Goal: Task Accomplishment & Management: Use online tool/utility

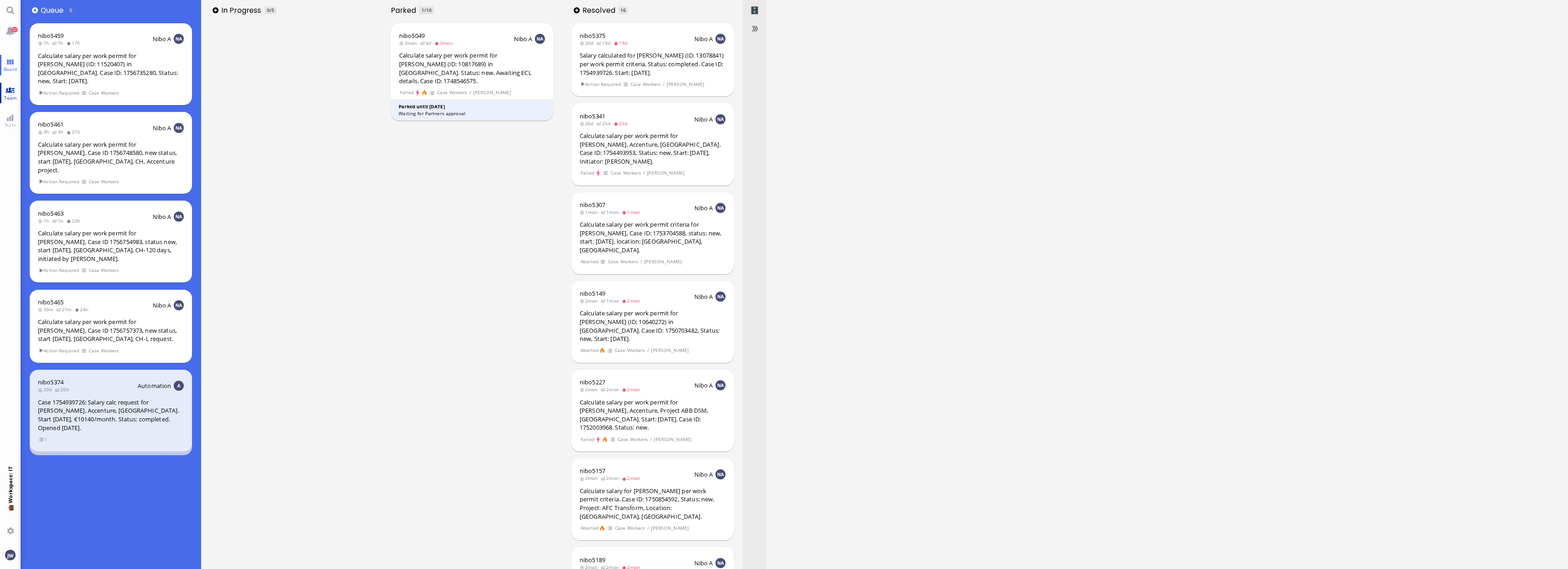
click at [11, 96] on span "Team" at bounding box center [10, 97] width 18 height 7
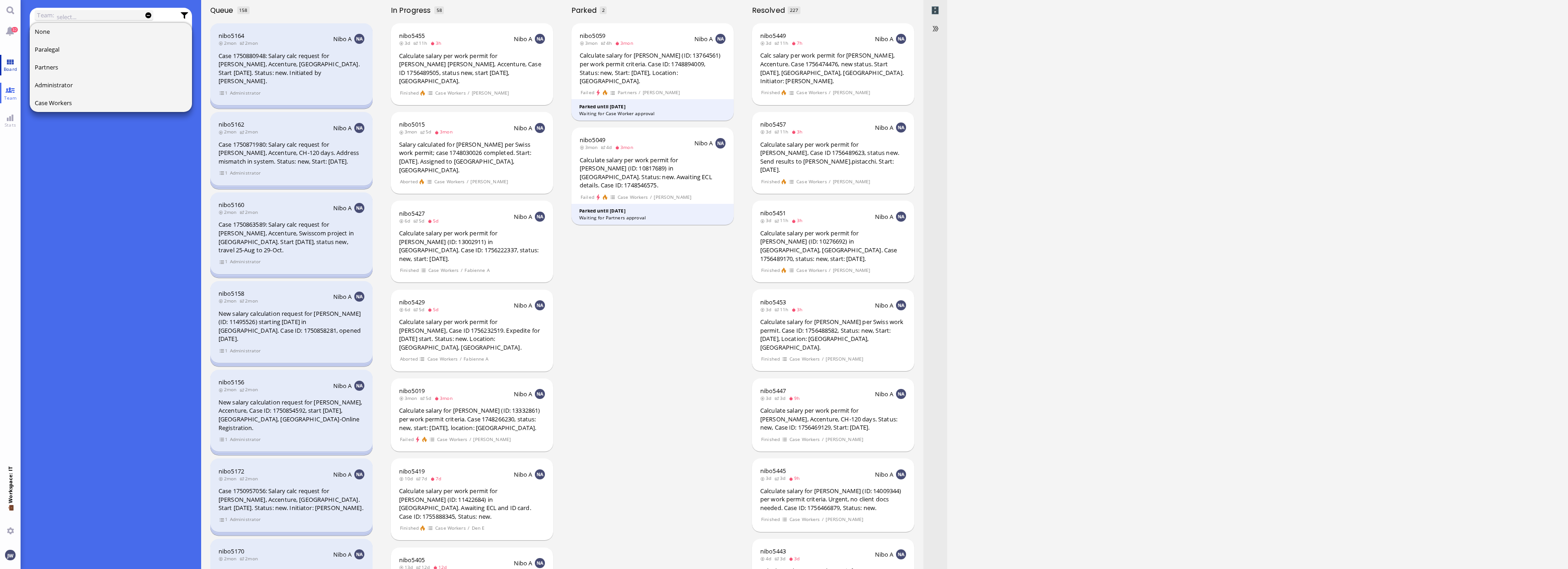
click at [12, 62] on link "Board" at bounding box center [10, 65] width 21 height 21
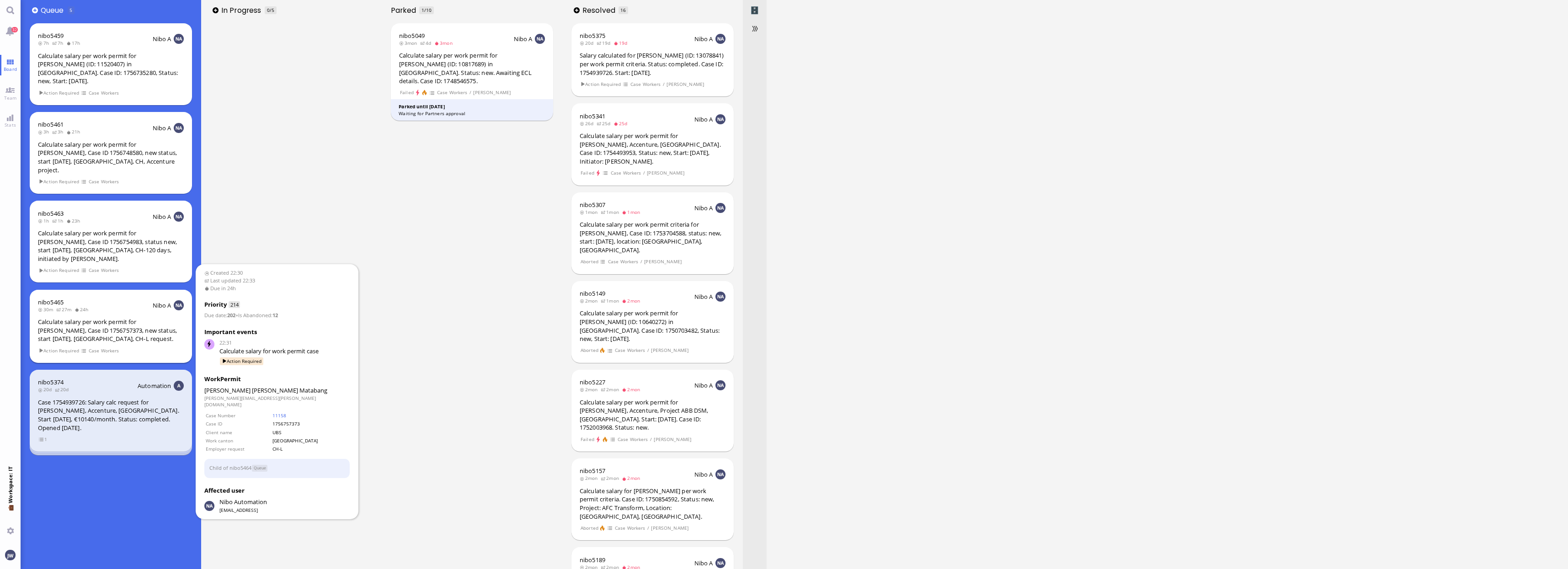
click at [150, 318] on div "Calculate salary per work permit for [PERSON_NAME], Case ID 1756757373, new sta…" at bounding box center [111, 330] width 146 height 26
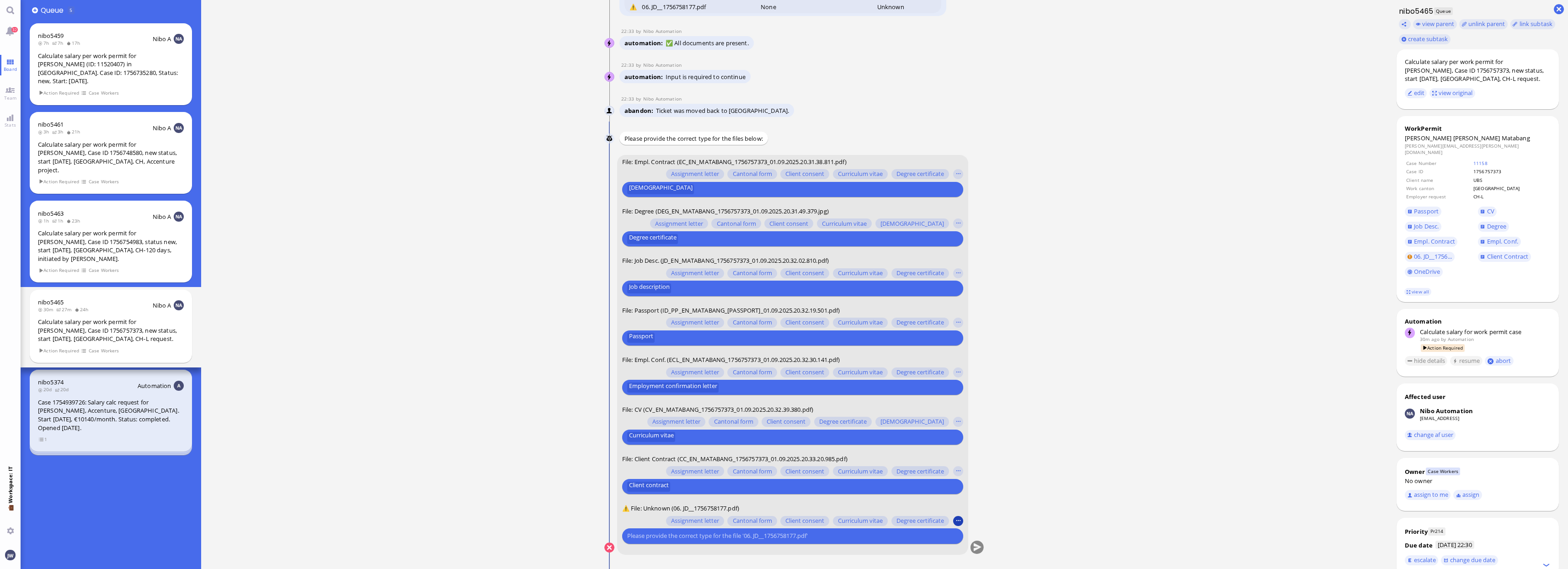
click at [954, 520] on button "button" at bounding box center [958, 521] width 10 height 10
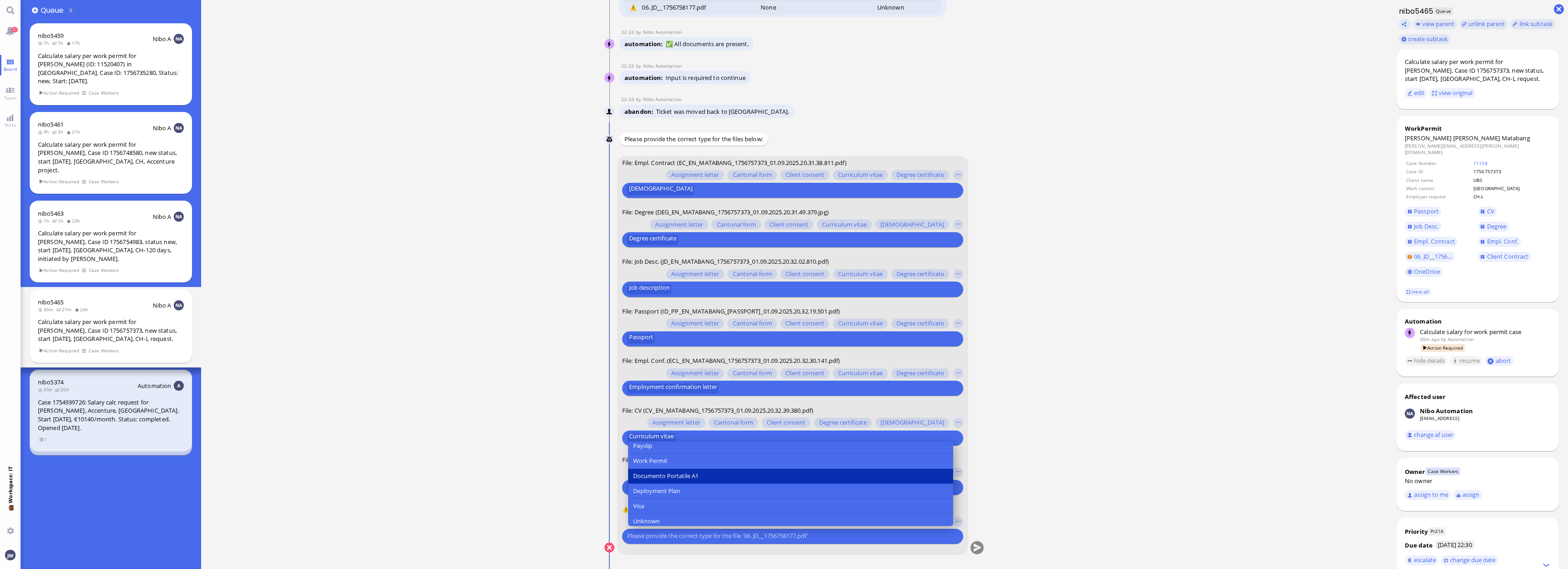
scroll to position [114, 0]
click at [658, 468] on span "Job description" at bounding box center [653, 470] width 41 height 10
click at [506, 497] on ticket "22:30 by Automation Automation Calculate eligible salary for work permit 22:30 …" at bounding box center [794, 284] width 1186 height 569
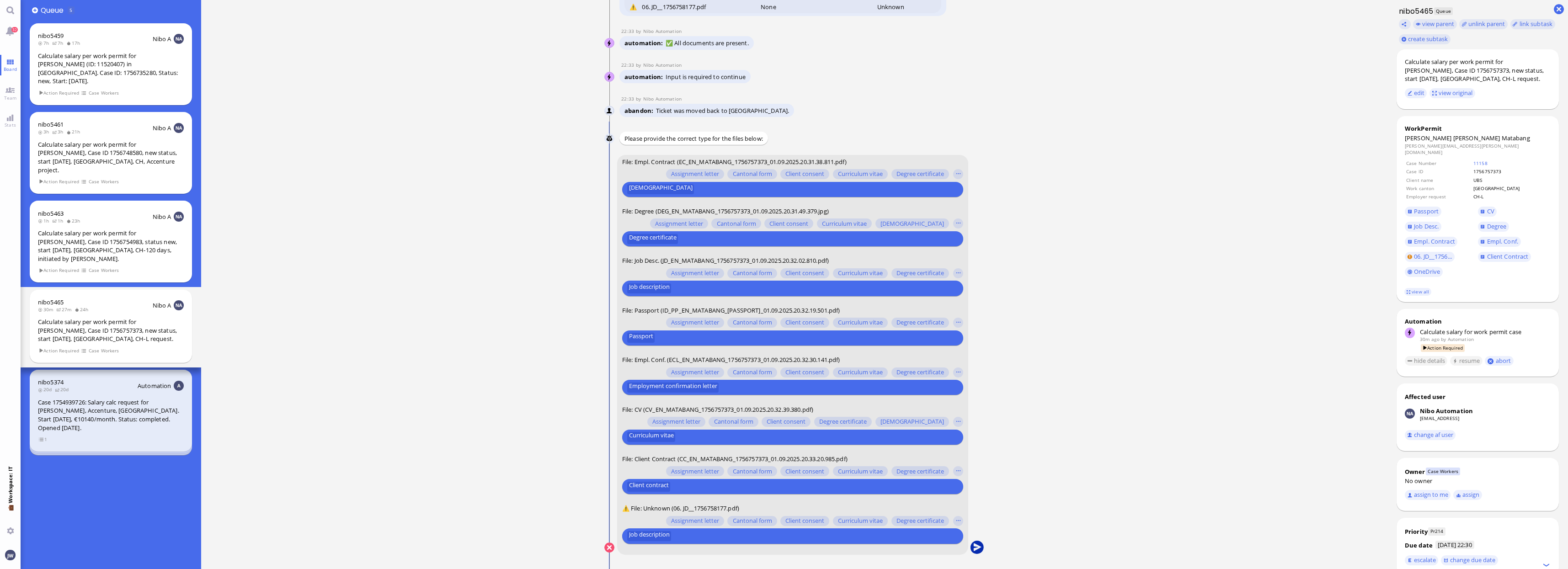
click at [971, 544] on button "submit" at bounding box center [977, 548] width 14 height 14
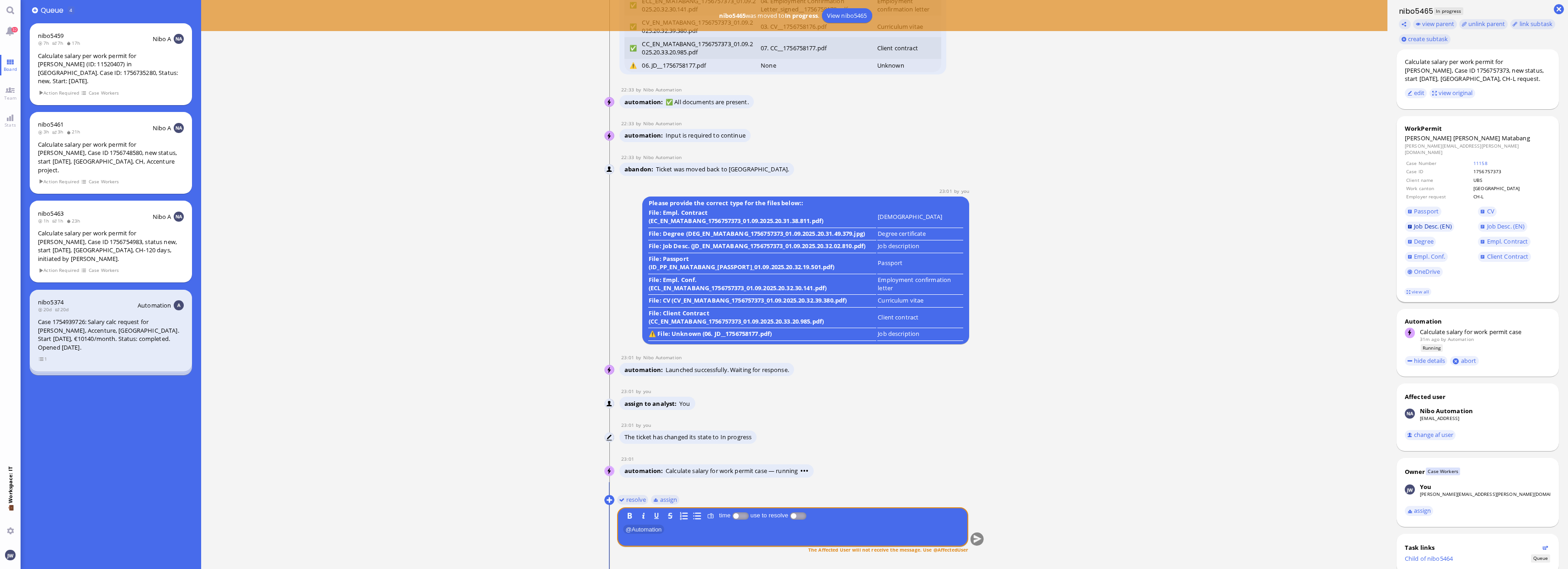
click at [1423, 223] on span "Job Desc. (EN)" at bounding box center [1433, 226] width 38 height 9
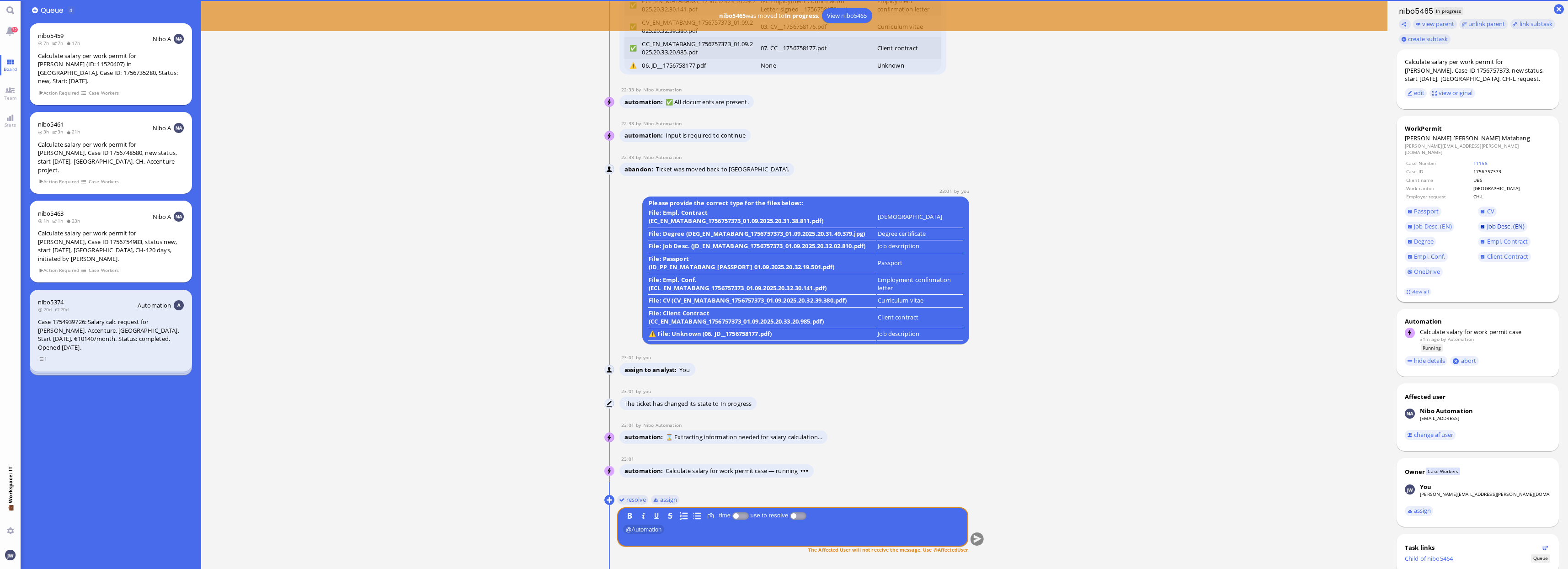
click at [1510, 222] on span "Job Desc. (EN)" at bounding box center [1506, 226] width 38 height 9
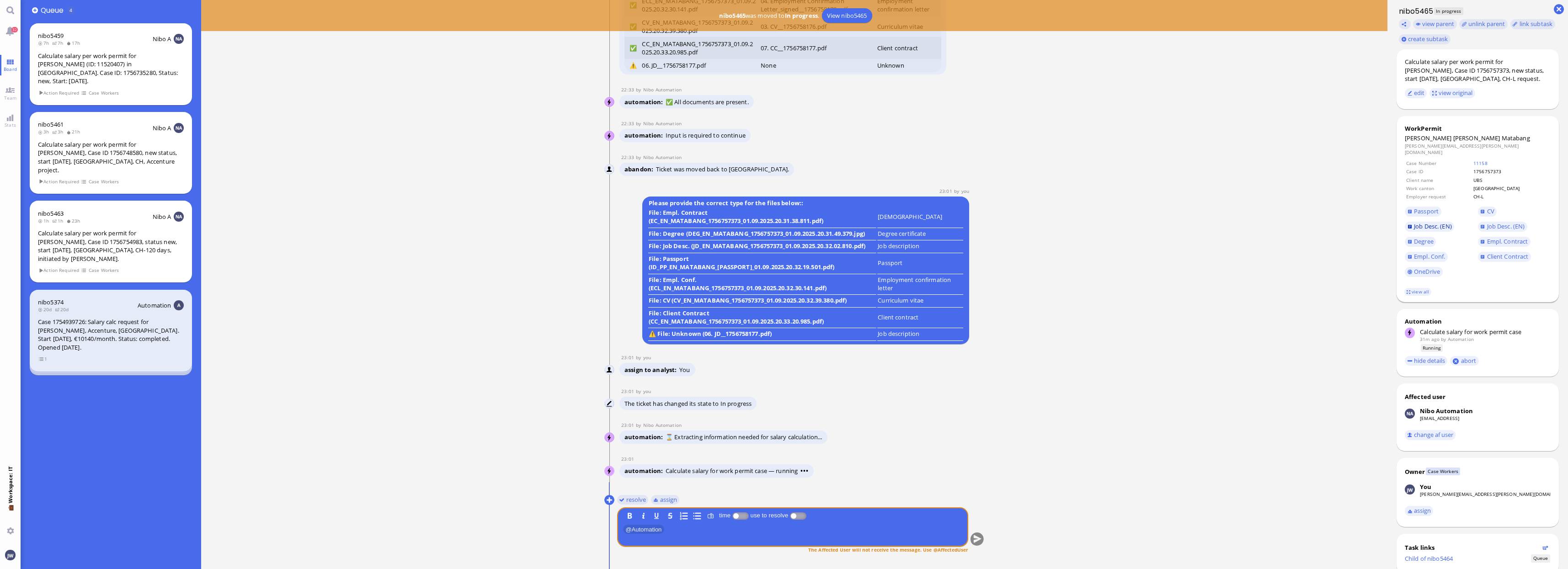
click at [1427, 222] on span "Job Desc. (EN)" at bounding box center [1433, 226] width 38 height 9
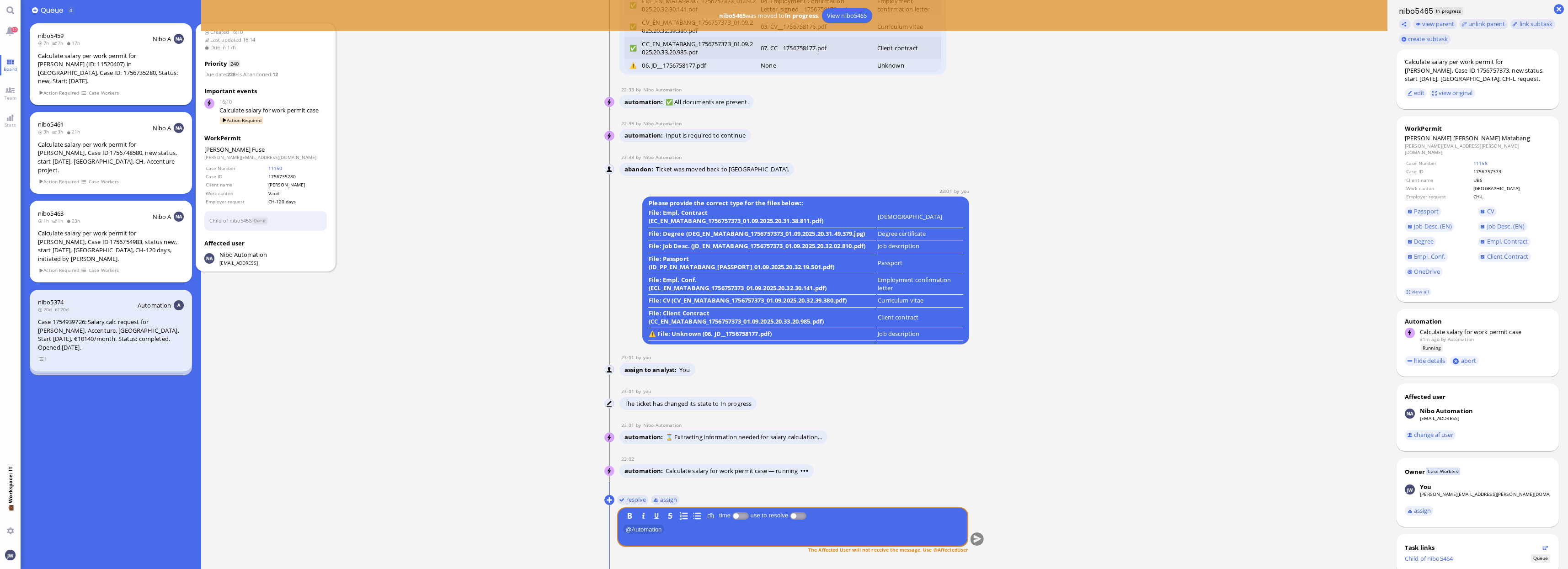
click at [87, 50] on div "nibo5459 7h 7h 17h Nibo A Calculate salary per work permit for [PERSON_NAME] (I…" at bounding box center [111, 64] width 163 height 82
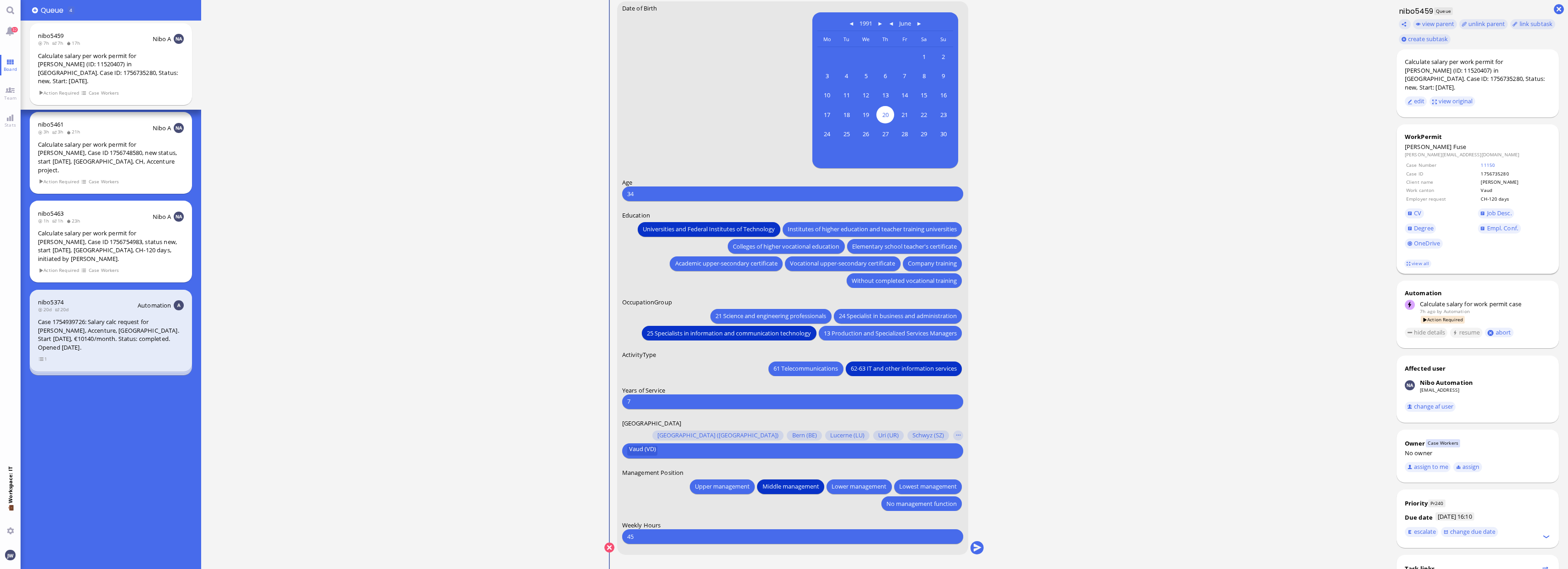
click at [1479, 161] on td "Case Number" at bounding box center [1442, 165] width 74 height 7
click at [1495, 162] on link "11150" at bounding box center [1488, 165] width 14 height 7
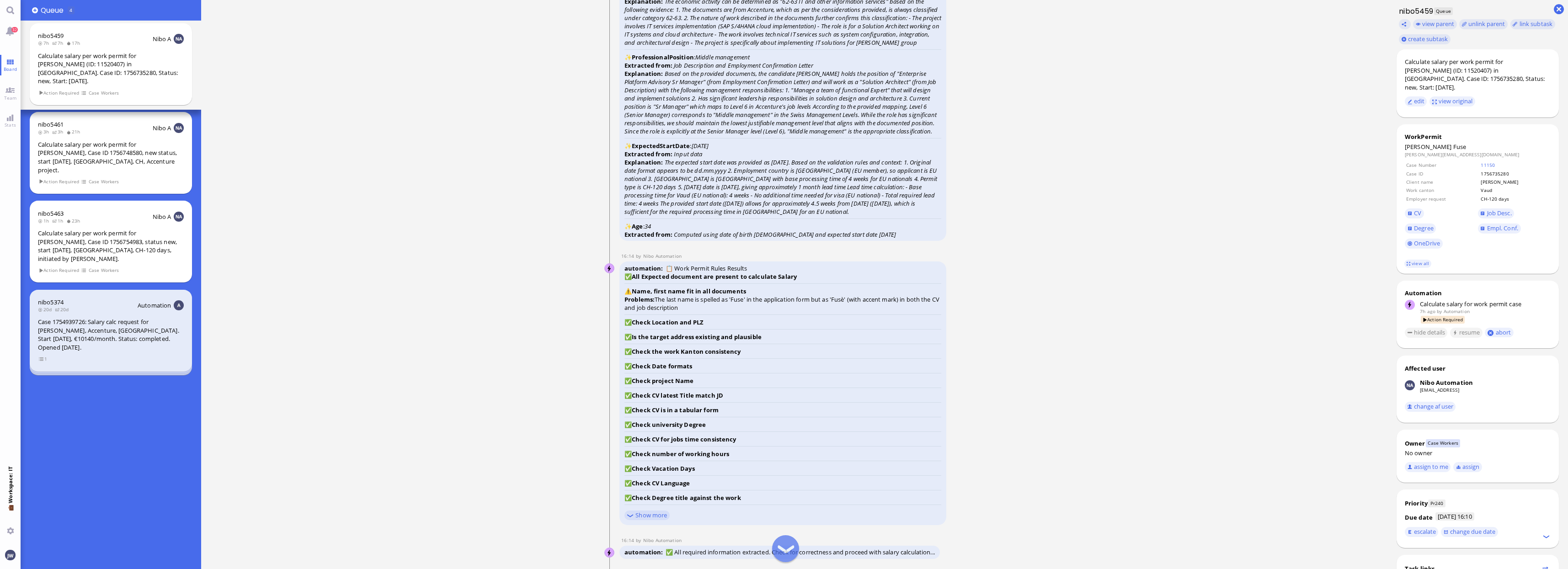
scroll to position [-571, 0]
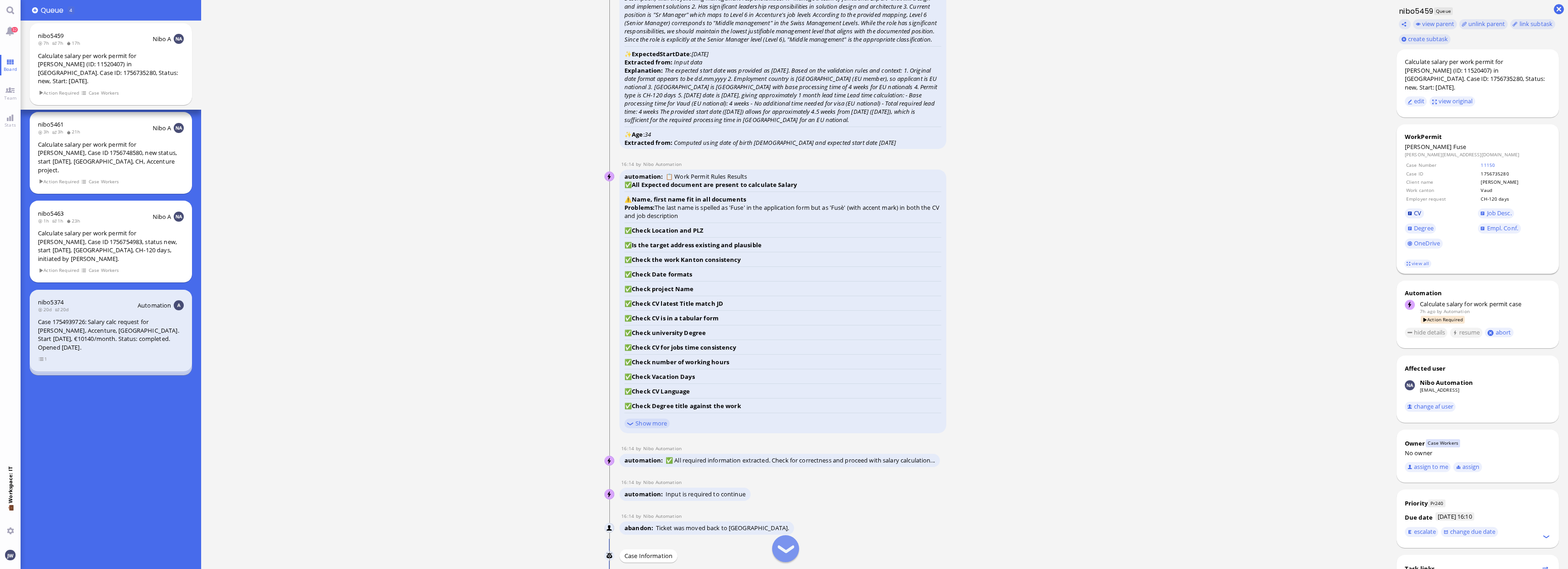
click at [1412, 208] on link "CV" at bounding box center [1415, 213] width 19 height 10
click at [1496, 209] on span "Job Desc." at bounding box center [1499, 213] width 25 height 9
click at [1425, 224] on span "Degree" at bounding box center [1424, 228] width 19 height 9
click at [1497, 224] on span "Empl. Conf." at bounding box center [1502, 228] width 31 height 9
click at [1424, 260] on link "view all" at bounding box center [1418, 264] width 27 height 8
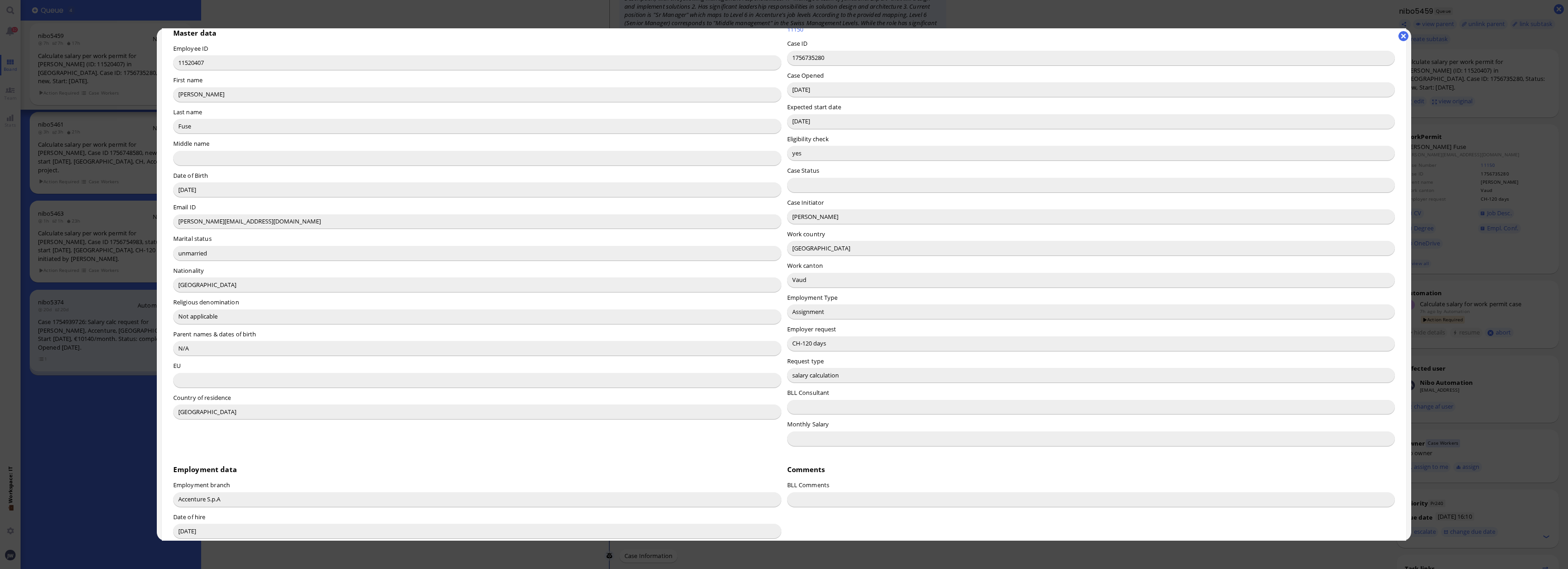
scroll to position [0, 0]
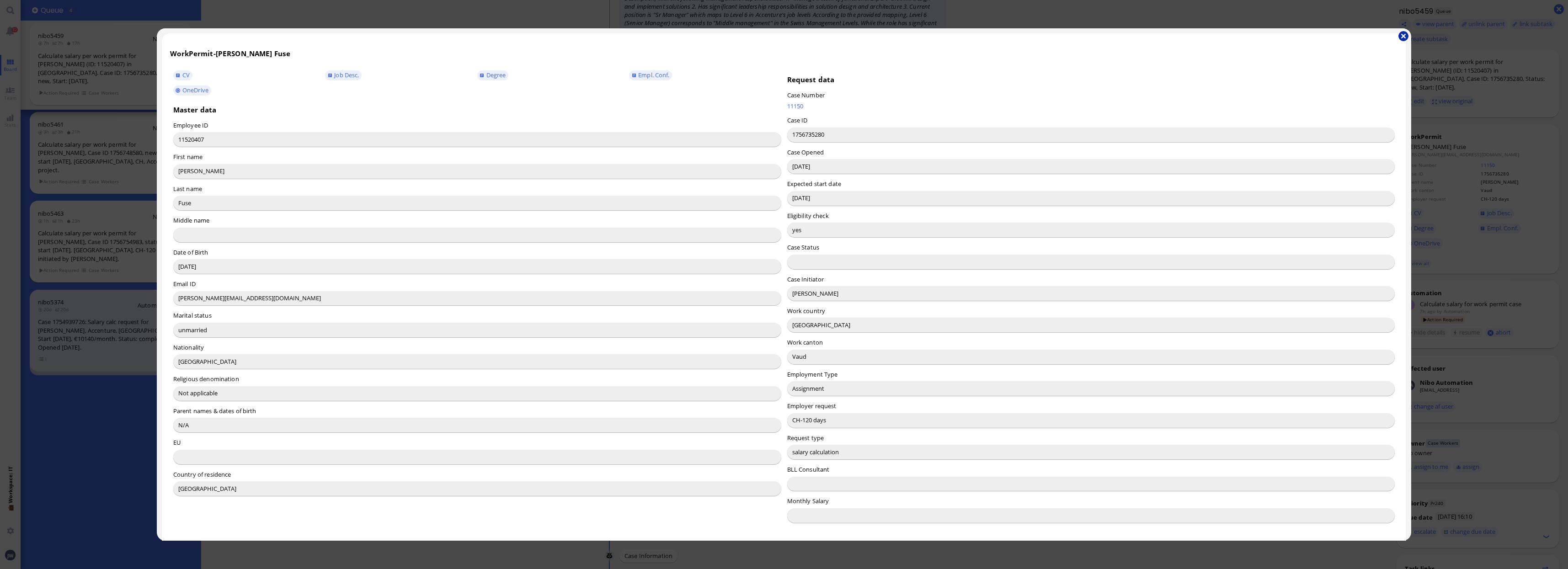
click at [1404, 35] on button "button" at bounding box center [1403, 36] width 10 height 10
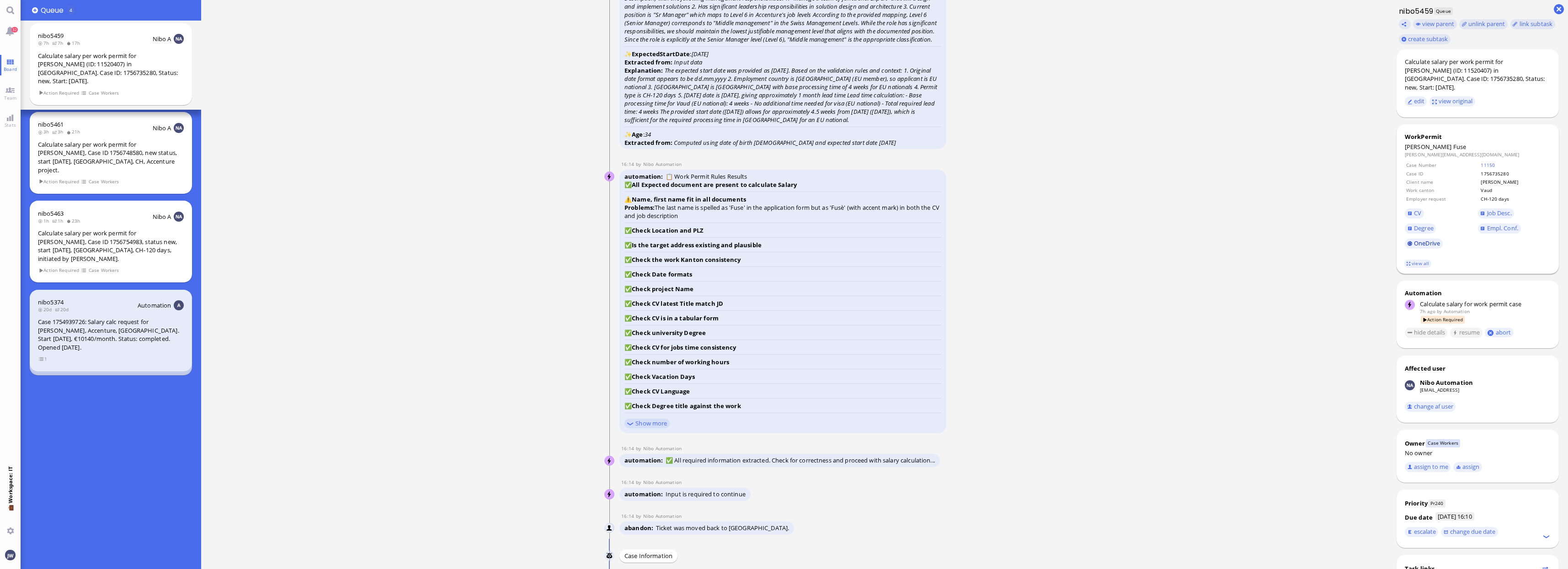
click at [1429, 239] on link "OneDrive" at bounding box center [1424, 243] width 38 height 10
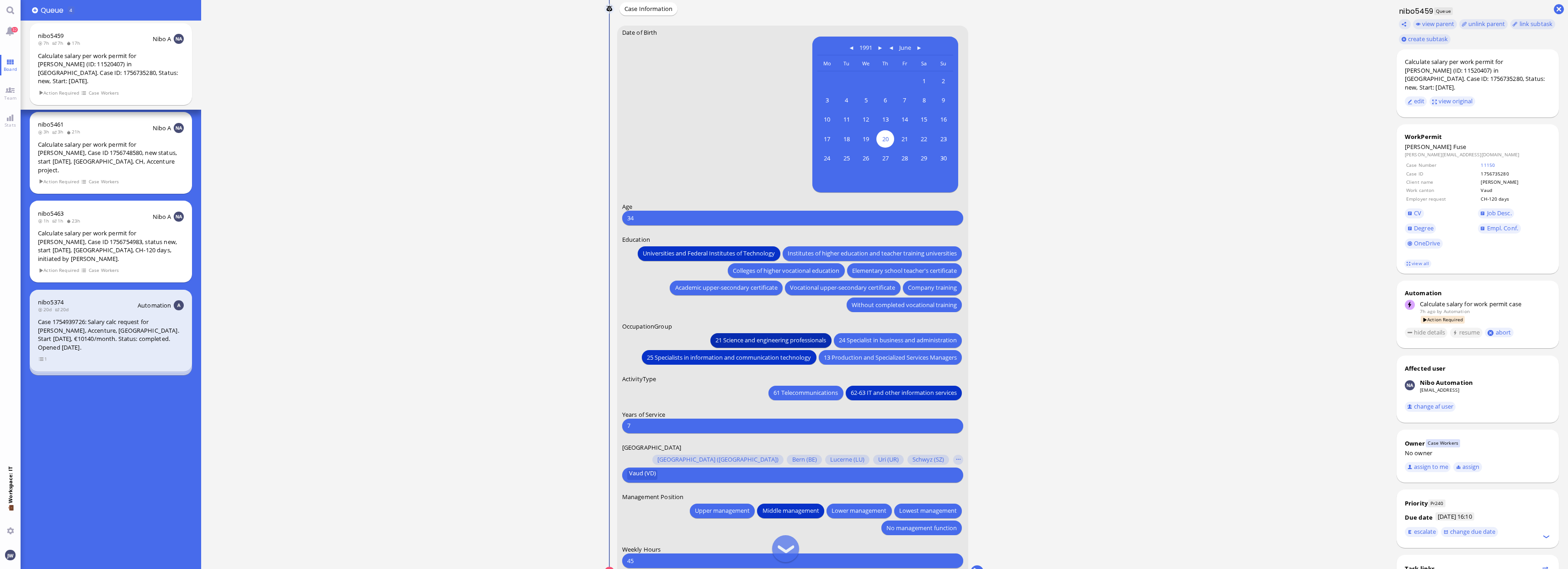
scroll to position [1, 0]
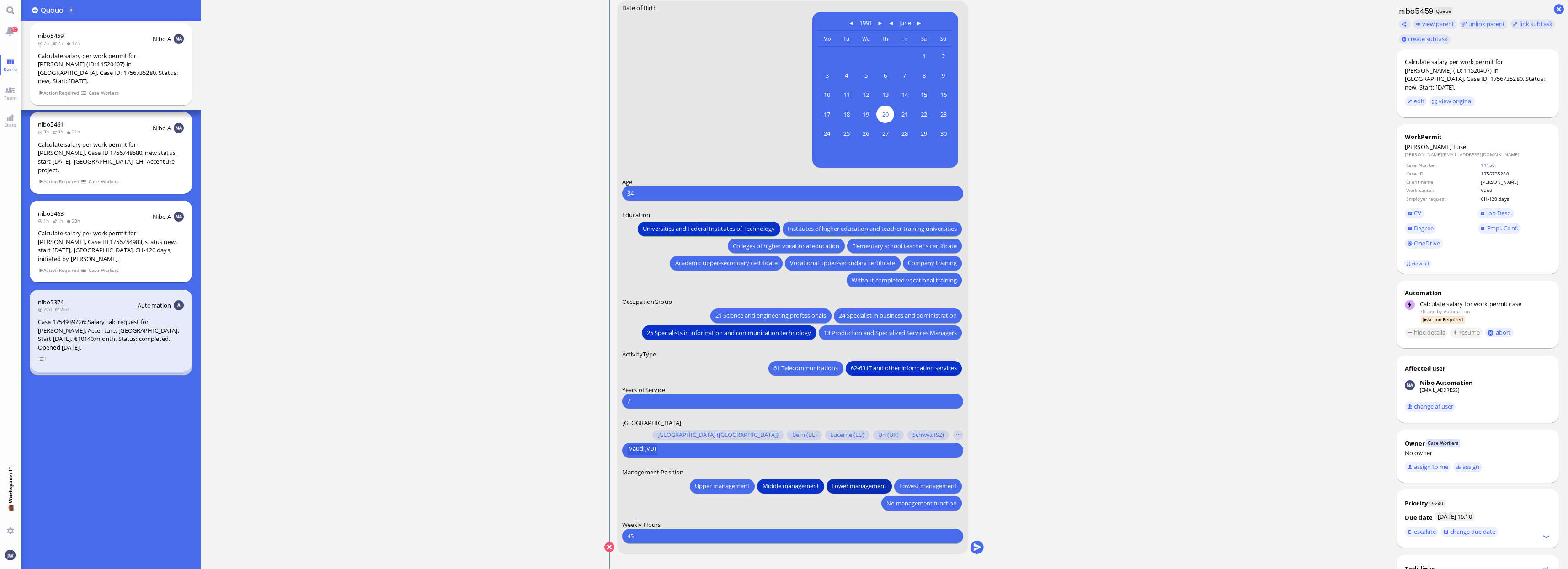
click at [836, 483] on span "Lower management" at bounding box center [859, 486] width 55 height 10
click at [1487, 224] on span "Empl. Conf." at bounding box center [1502, 228] width 31 height 9
click at [976, 546] on button "submit" at bounding box center [977, 547] width 14 height 14
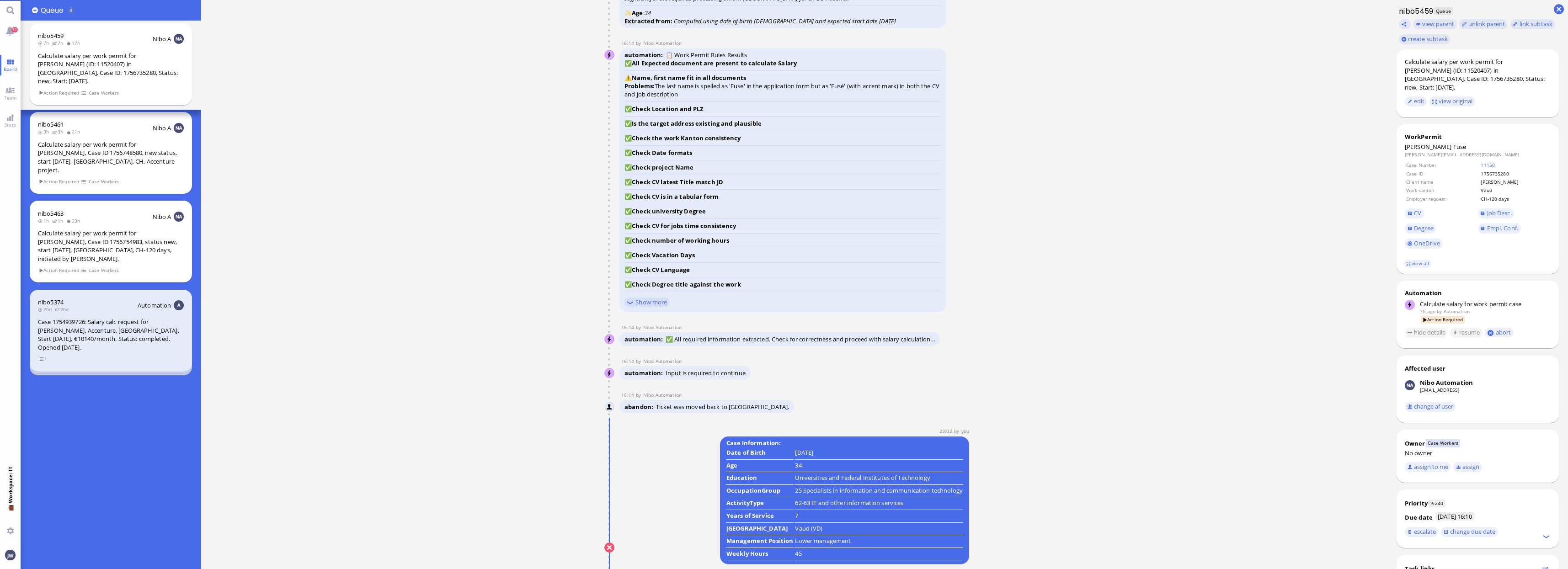
scroll to position [0, 0]
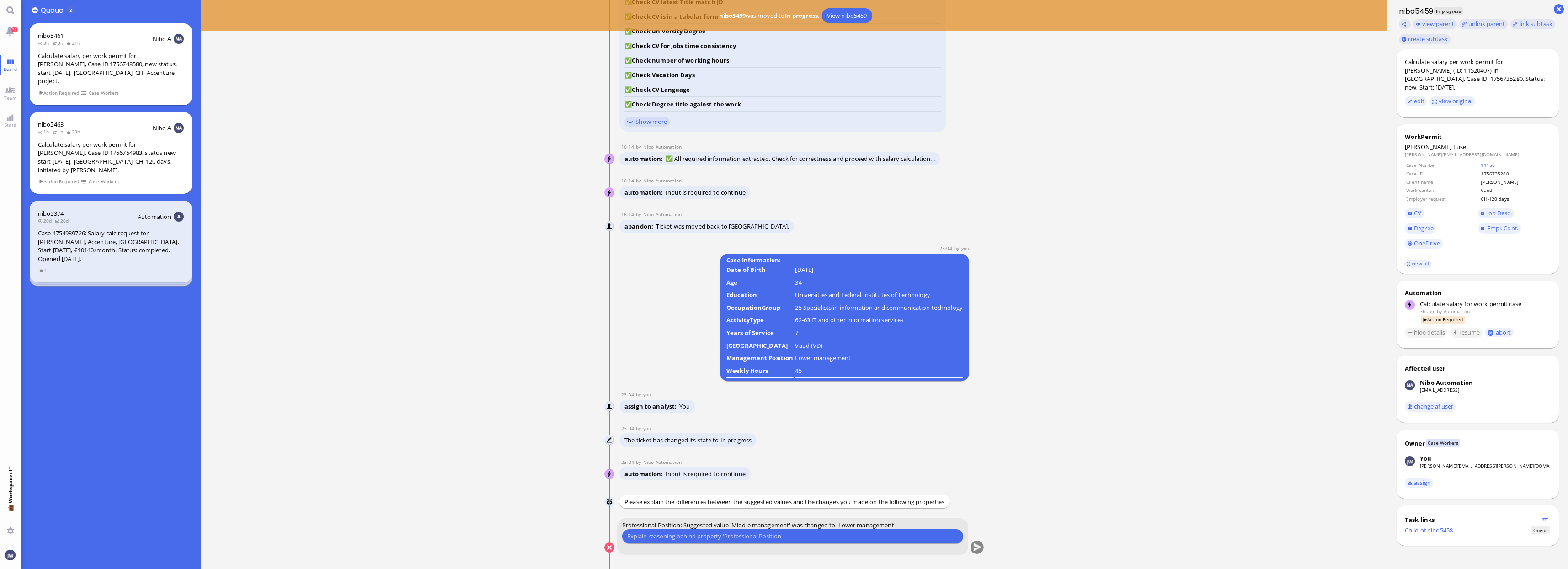
click at [667, 533] on input "text" at bounding box center [793, 536] width 331 height 10
type input "H"
type input "Senior Managers are lower management"
click at [978, 550] on button "submit" at bounding box center [977, 548] width 14 height 14
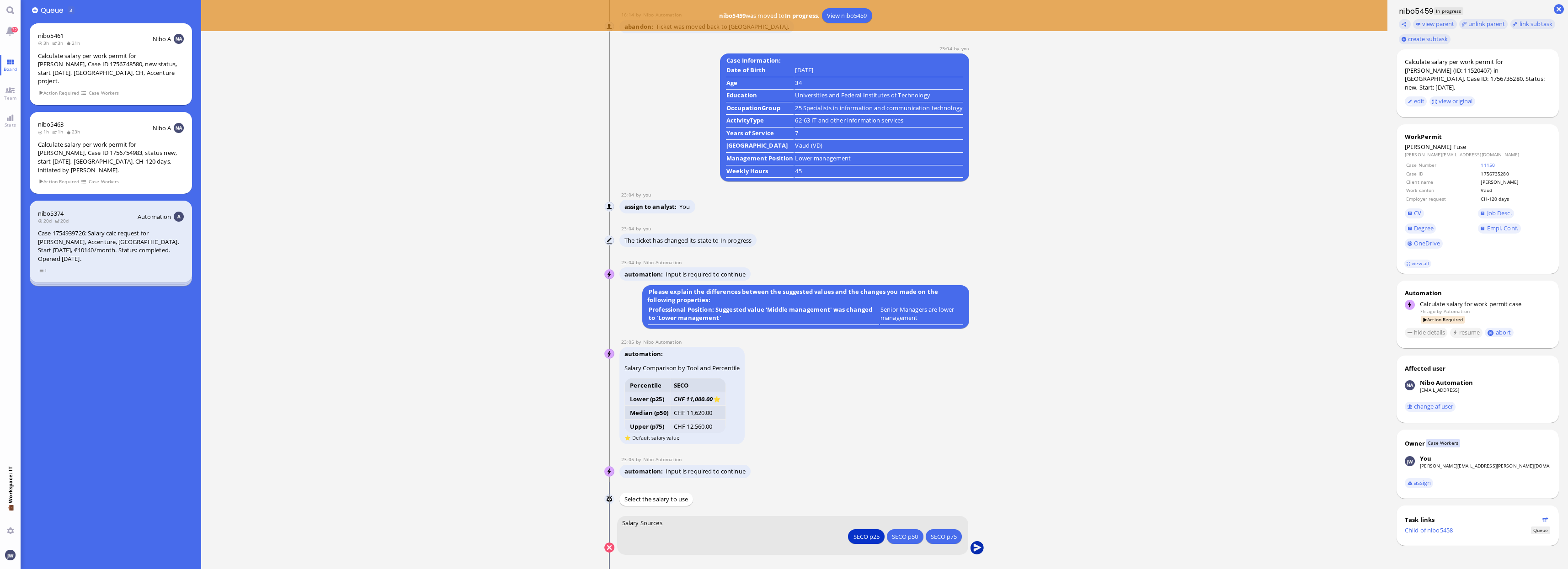
click at [979, 548] on button "submit" at bounding box center [977, 548] width 14 height 14
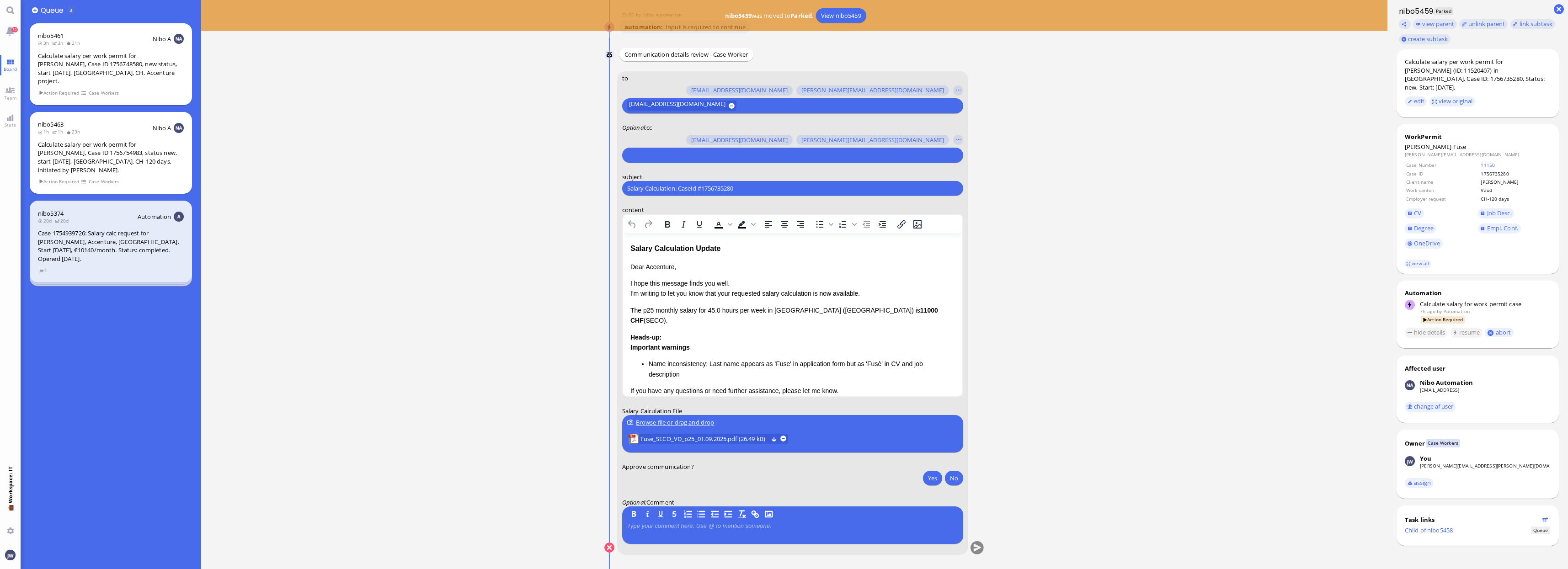
click at [671, 152] on input "text" at bounding box center [791, 155] width 329 height 10
type input "jan"
click at [676, 142] on span "[PERSON_NAME][EMAIL_ADDRESS][PERSON_NAME][DOMAIN_NAME]" at bounding box center [740, 138] width 189 height 10
type input "den"
click at [676, 141] on span "[EMAIL_ADDRESS][DOMAIN_NAME]" at bounding box center [693, 138] width 96 height 10
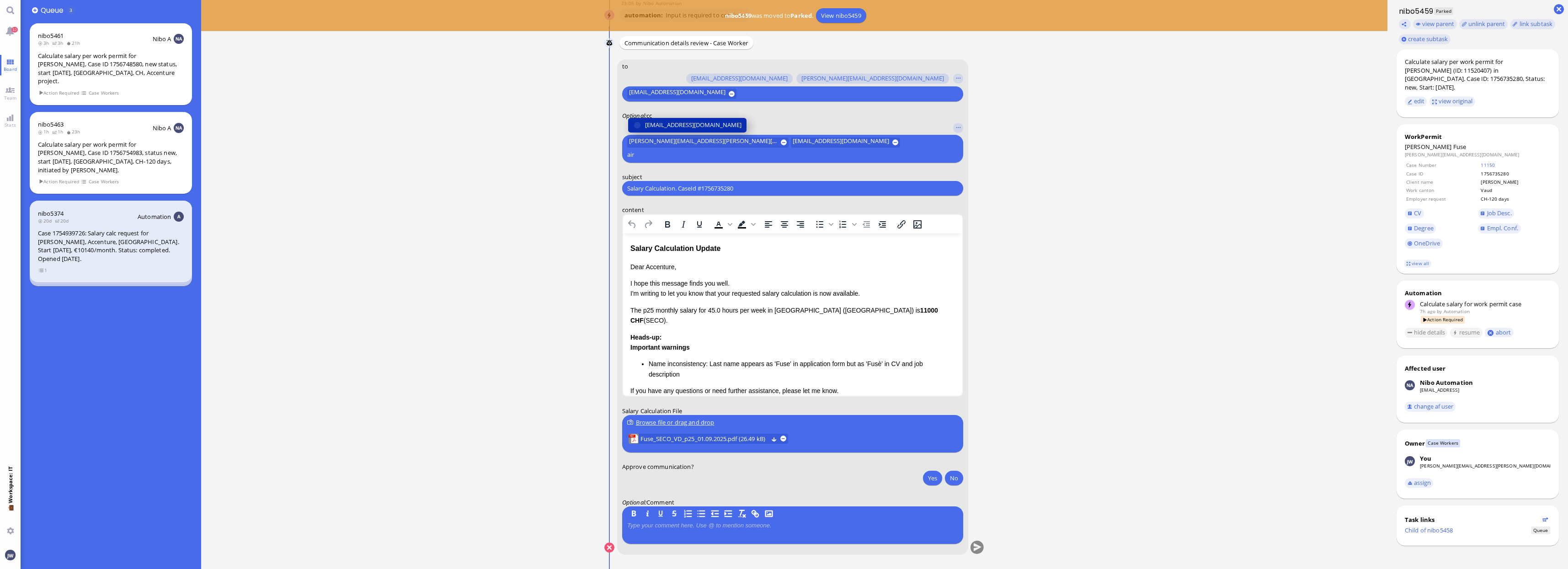
type input "air"
click at [679, 130] on span "[EMAIL_ADDRESS][DOMAIN_NAME]" at bounding box center [693, 125] width 96 height 10
type input "anu"
click at [682, 122] on span "[PERSON_NAME][EMAIL_ADDRESS][DOMAIN_NAME]" at bounding box center [716, 125] width 142 height 10
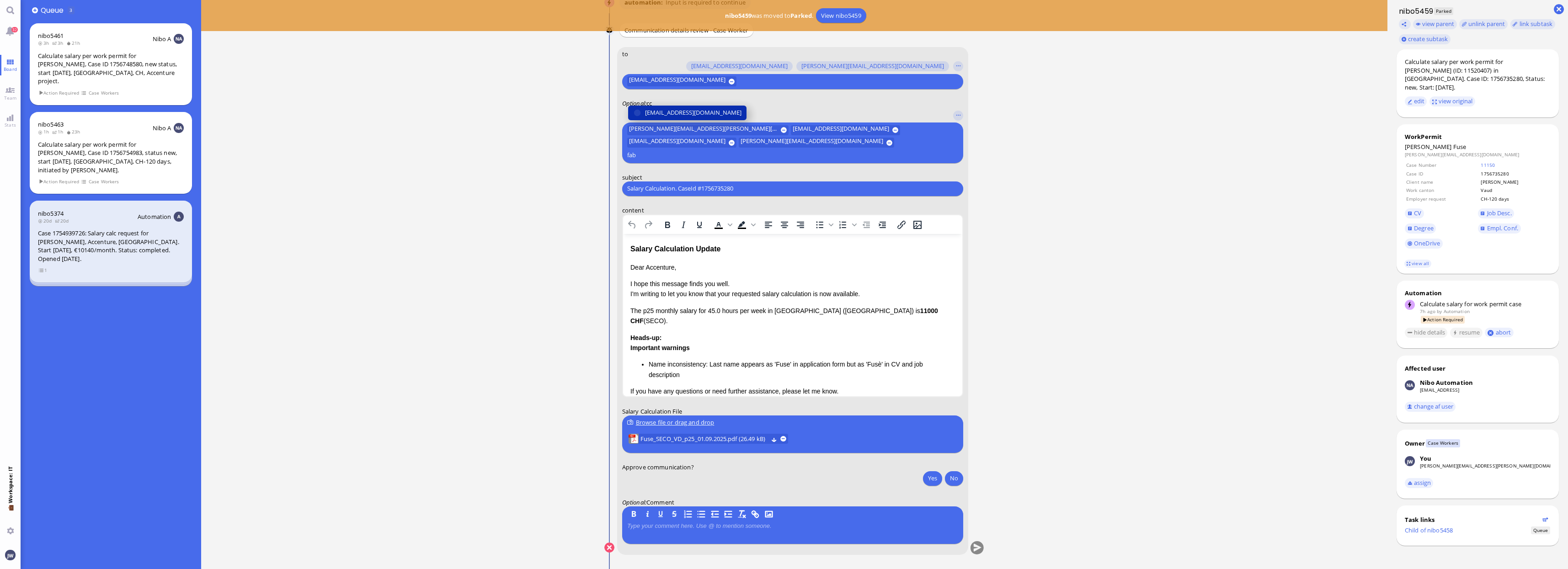
type input "fab"
click at [677, 117] on span "[EMAIL_ADDRESS][DOMAIN_NAME]" at bounding box center [693, 113] width 96 height 10
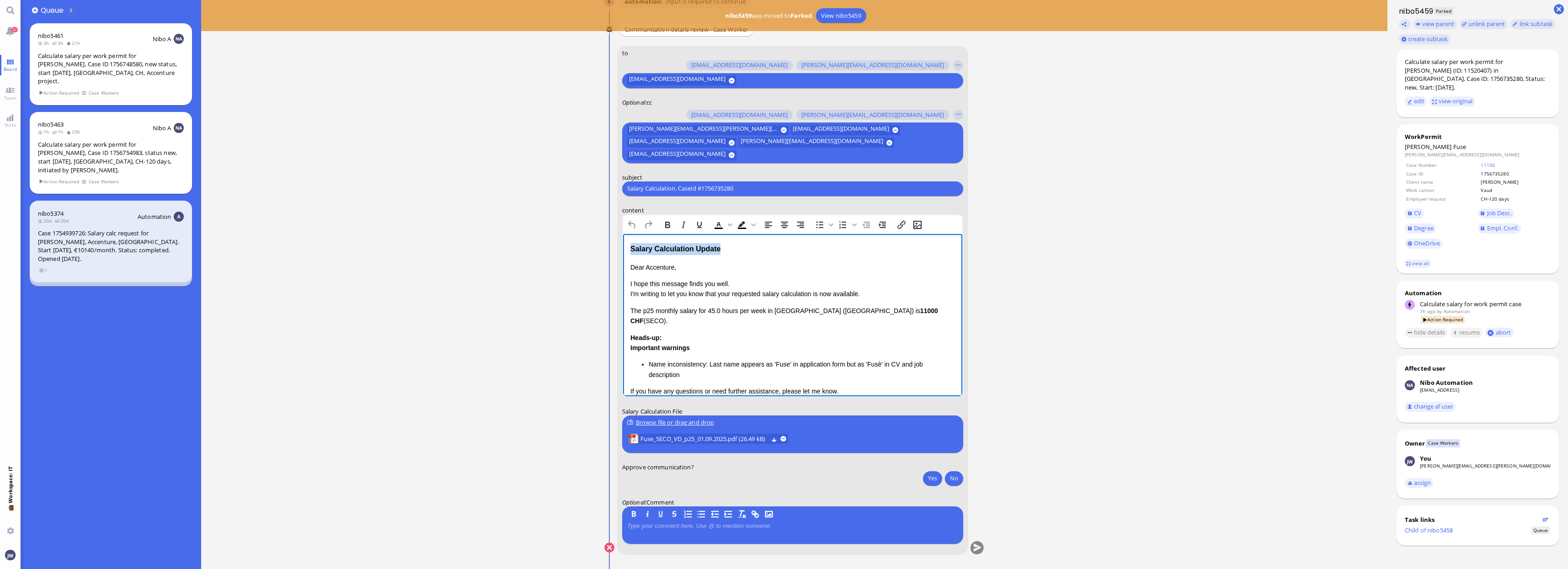
drag, startPoint x: 731, startPoint y: 245, endPoint x: 601, endPoint y: 253, distance: 130.2
click at [623, 253] on html "Salary Calculation Update Dear Accenture, I hope this message finds you well. I…" at bounding box center [792, 347] width 339 height 228
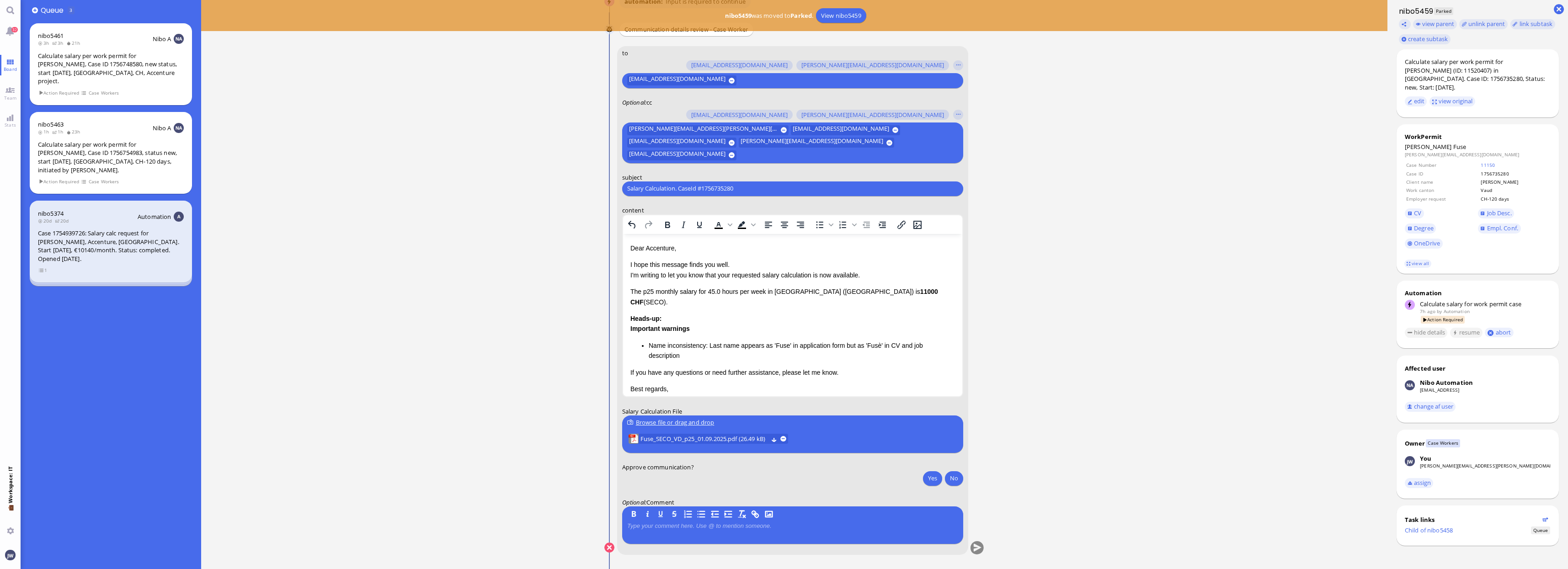
click at [716, 186] on input "Salary Calculation. CaseId #1756735280" at bounding box center [793, 189] width 331 height 10
type input "PazPerTout new case: [PERSON_NAME] (1756735280 / 11520407), Employer Request: C…"
click at [1411, 260] on link "view all" at bounding box center [1418, 264] width 27 height 8
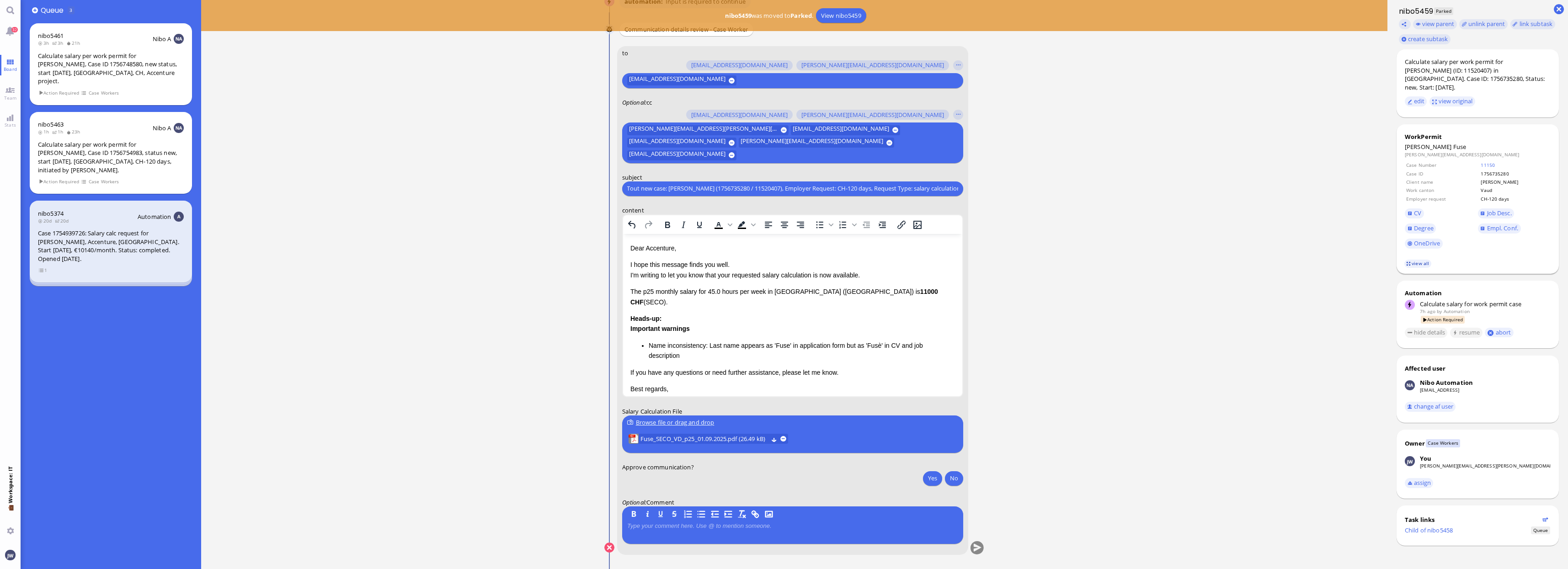
scroll to position [0, 0]
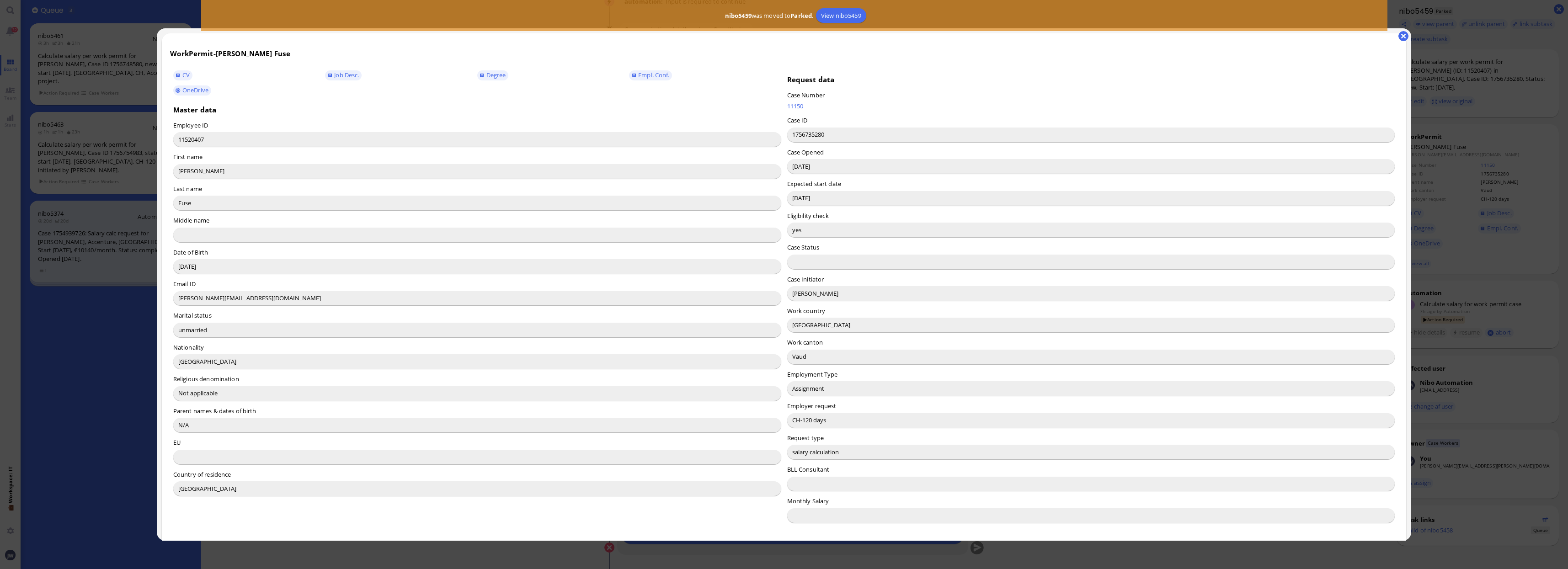
click at [791, 291] on input "[PERSON_NAME]" at bounding box center [1091, 293] width 608 height 15
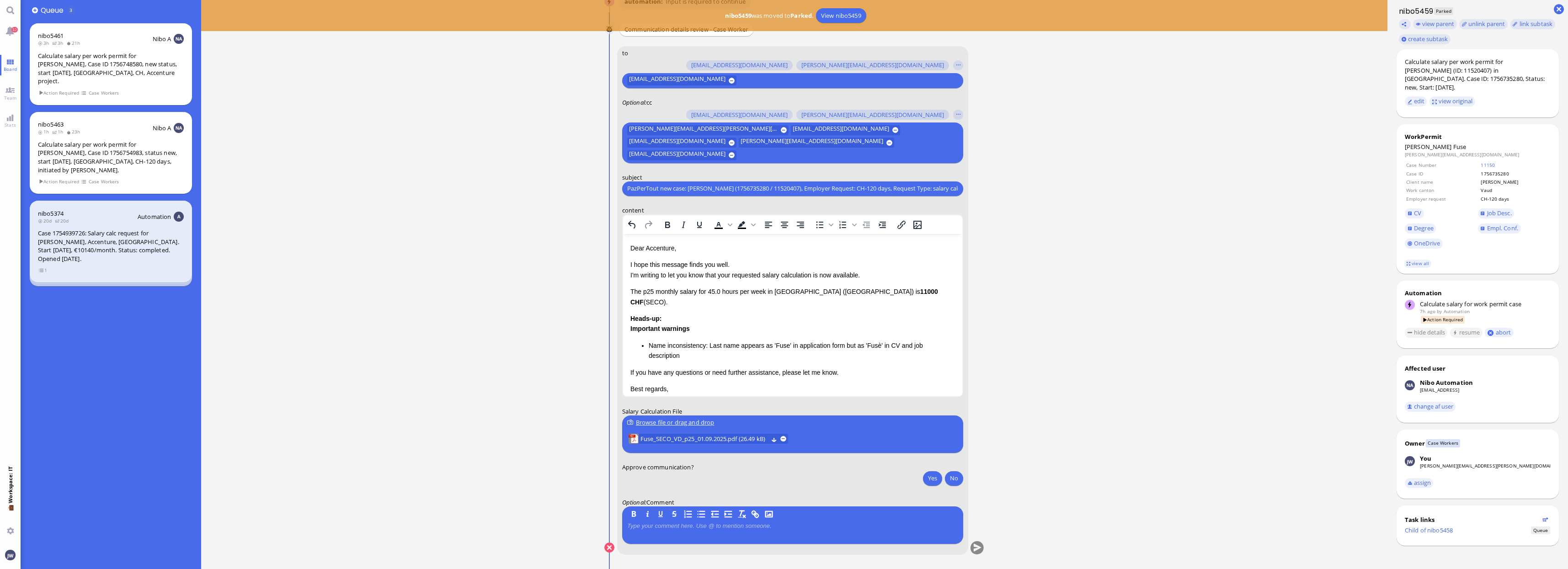
click at [663, 247] on p "Dear Accenture," at bounding box center [792, 248] width 324 height 10
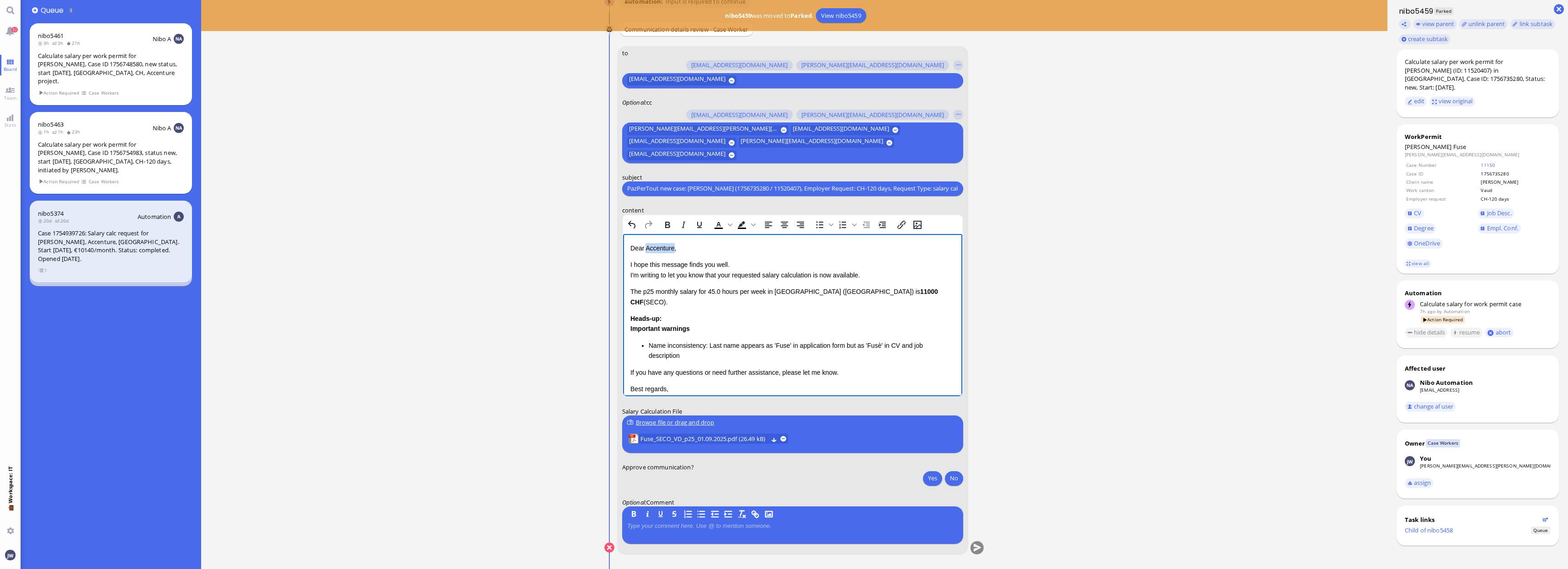
click at [663, 247] on p "Dear Accenture," at bounding box center [792, 248] width 324 height 10
click at [723, 273] on p "I hope this message finds you well. I'm writing to let you know that your reque…" at bounding box center [792, 270] width 324 height 21
click at [813, 274] on p "I hope this message finds you well. I'm writing to let you know that the reques…" at bounding box center [792, 270] width 324 height 21
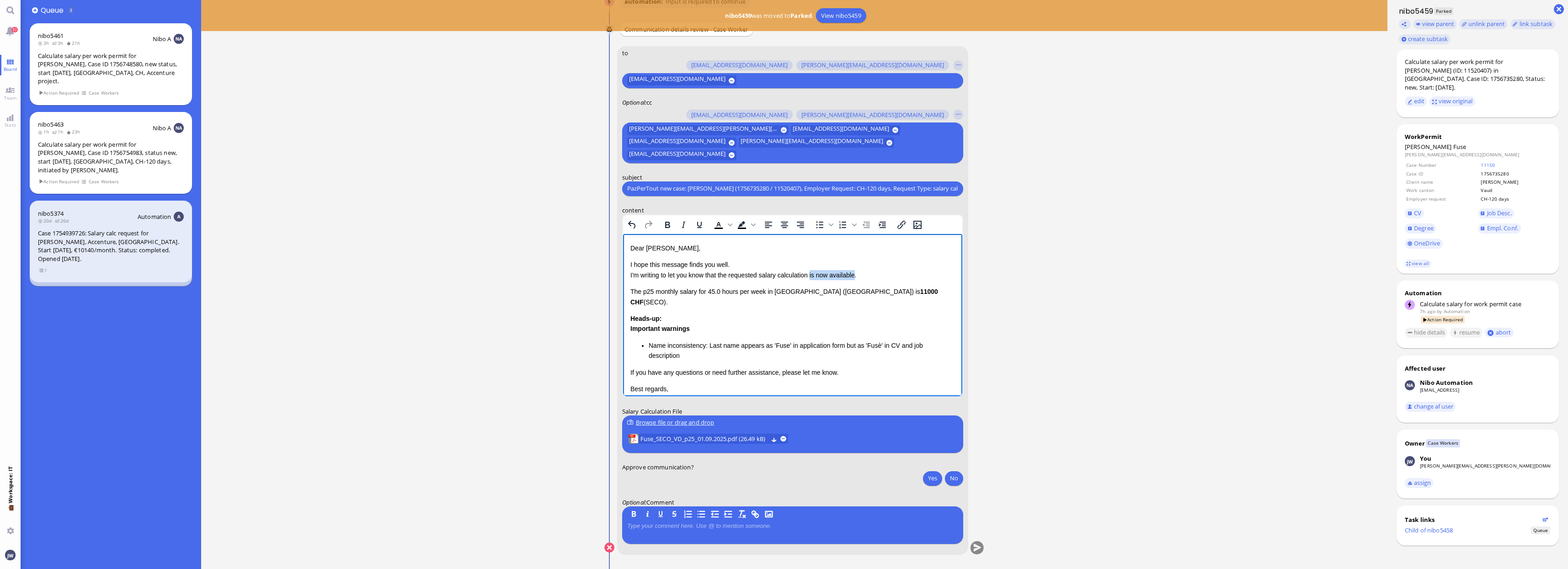
click at [844, 270] on p "I hope this message finds you well. I'm writing to let you know that the reques…" at bounding box center [792, 270] width 324 height 21
click at [634, 300] on p "The p25 monthly salary for 45.0 hours per week in [GEOGRAPHIC_DATA] ([GEOGRAPHI…" at bounding box center [792, 307] width 324 height 21
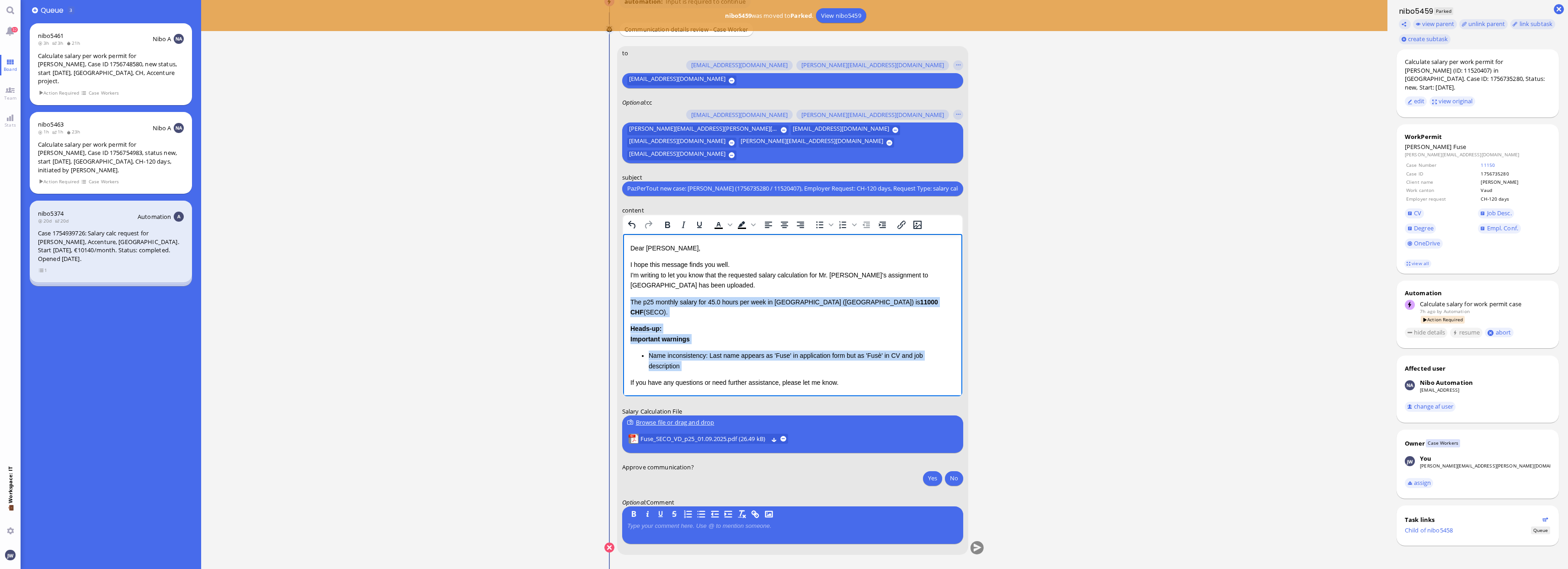
click at [688, 356] on li "Name inconsistency: Last name appears as 'Fuse' in application form but as 'Fus…" at bounding box center [801, 360] width 306 height 21
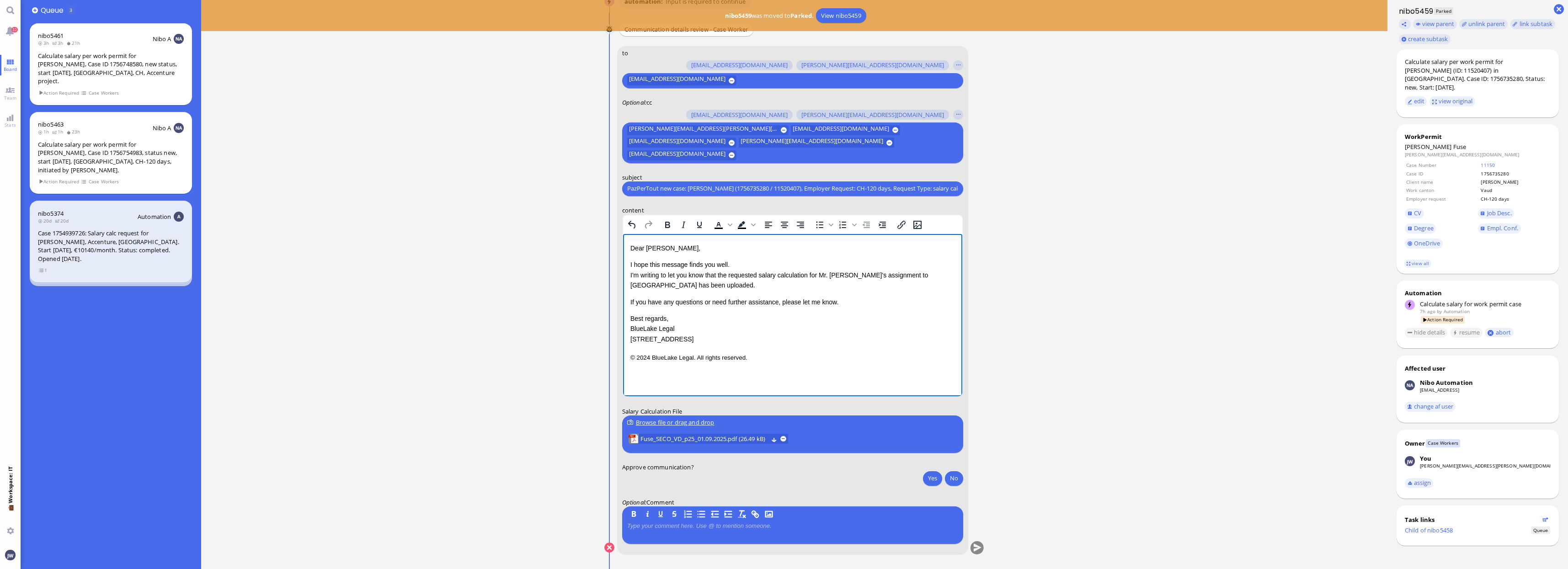
click at [858, 304] on p "If you have any questions or need further assistance, please let me know." at bounding box center [792, 301] width 324 height 10
click at [771, 363] on html "Dear [PERSON_NAME], I hope this message finds you well. I'm writing to let you …" at bounding box center [792, 303] width 339 height 139
click at [847, 304] on p "If you have any questions or need further assistance, please let me know." at bounding box center [792, 301] width 324 height 10
click at [783, 354] on p "© 2024 BlueLake Legal. All rights reserved." at bounding box center [792, 357] width 324 height 12
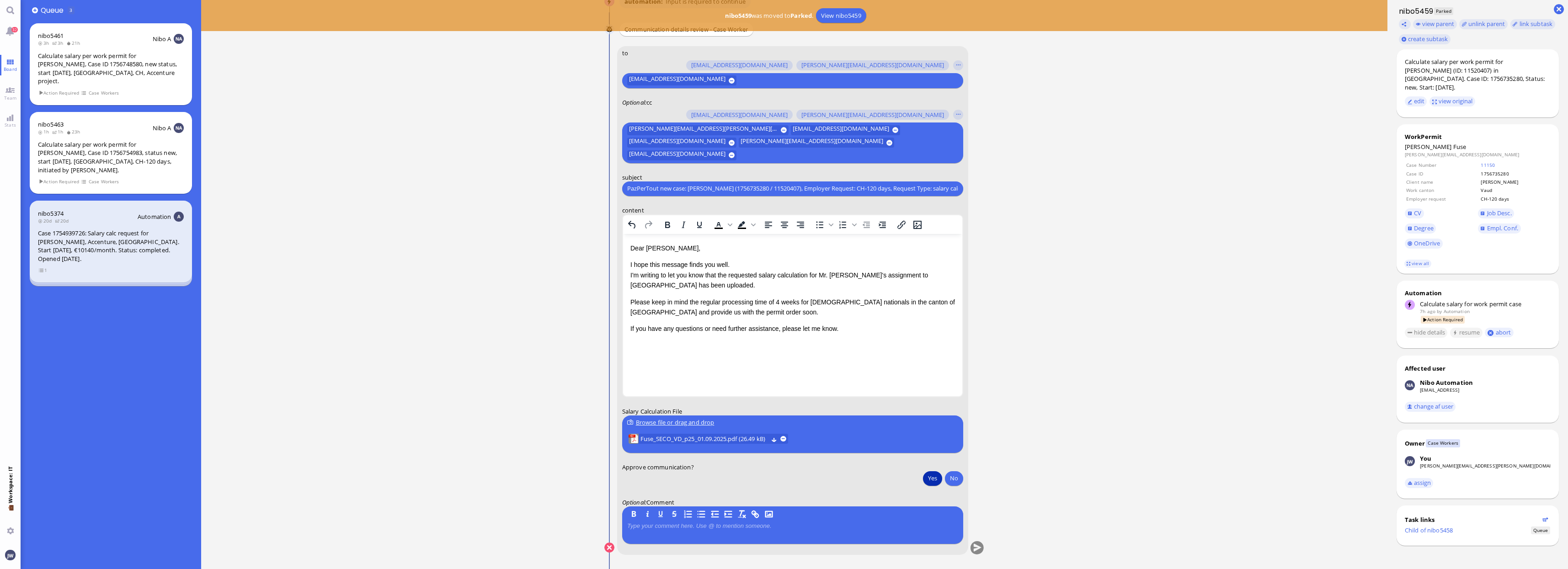
click at [937, 477] on button "Yes" at bounding box center [933, 478] width 19 height 15
click at [978, 551] on button "submit" at bounding box center [977, 548] width 14 height 14
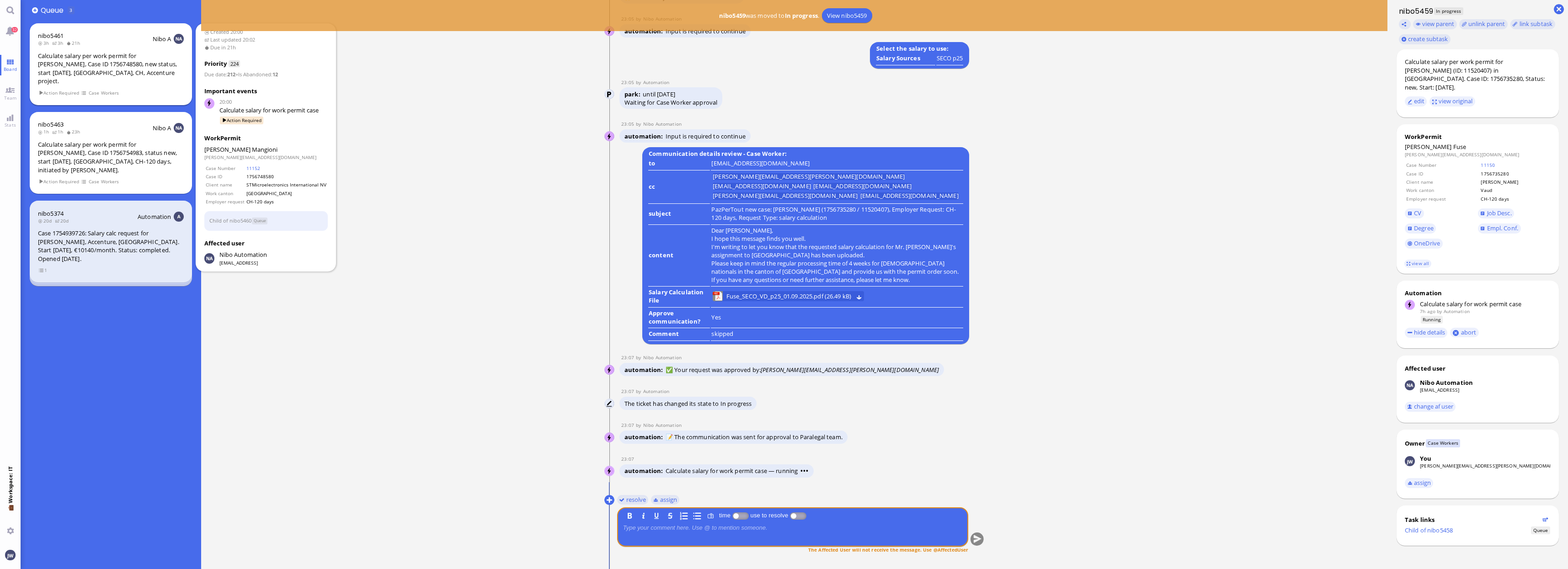
click at [117, 67] on div "Calculate salary per work permit for [PERSON_NAME], Case ID 1756748580, new sta…" at bounding box center [111, 69] width 146 height 34
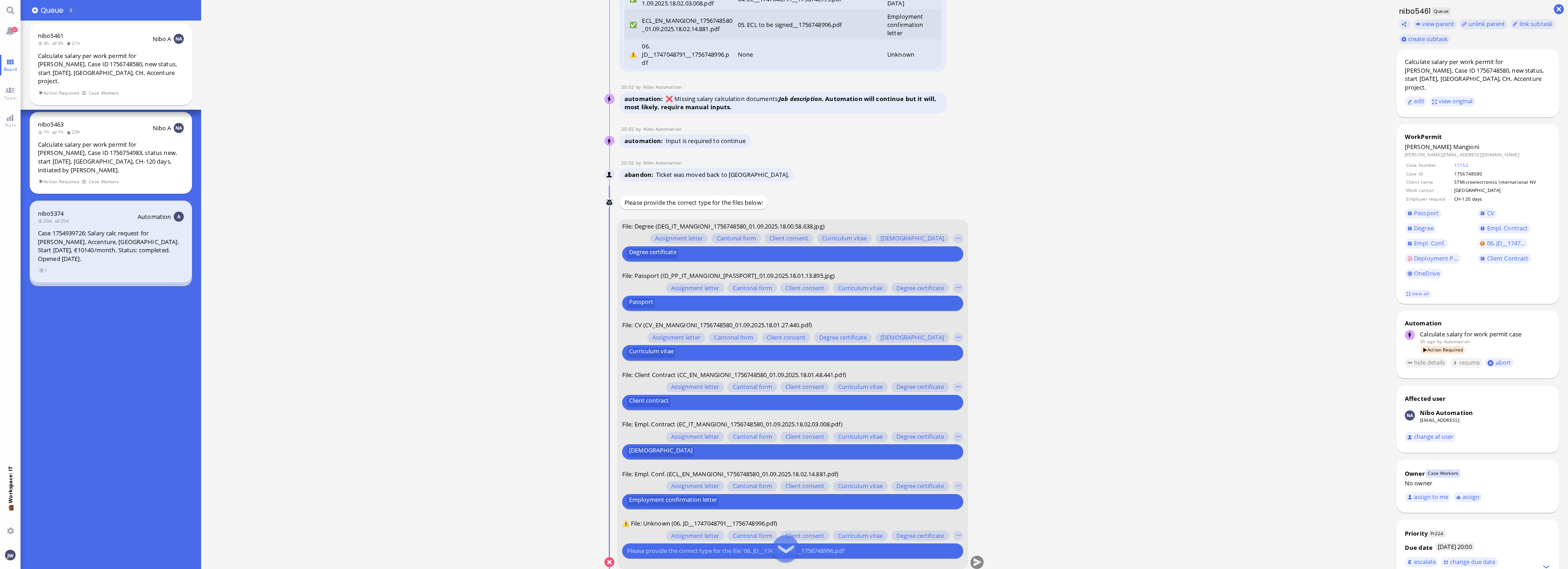
scroll to position [1, 0]
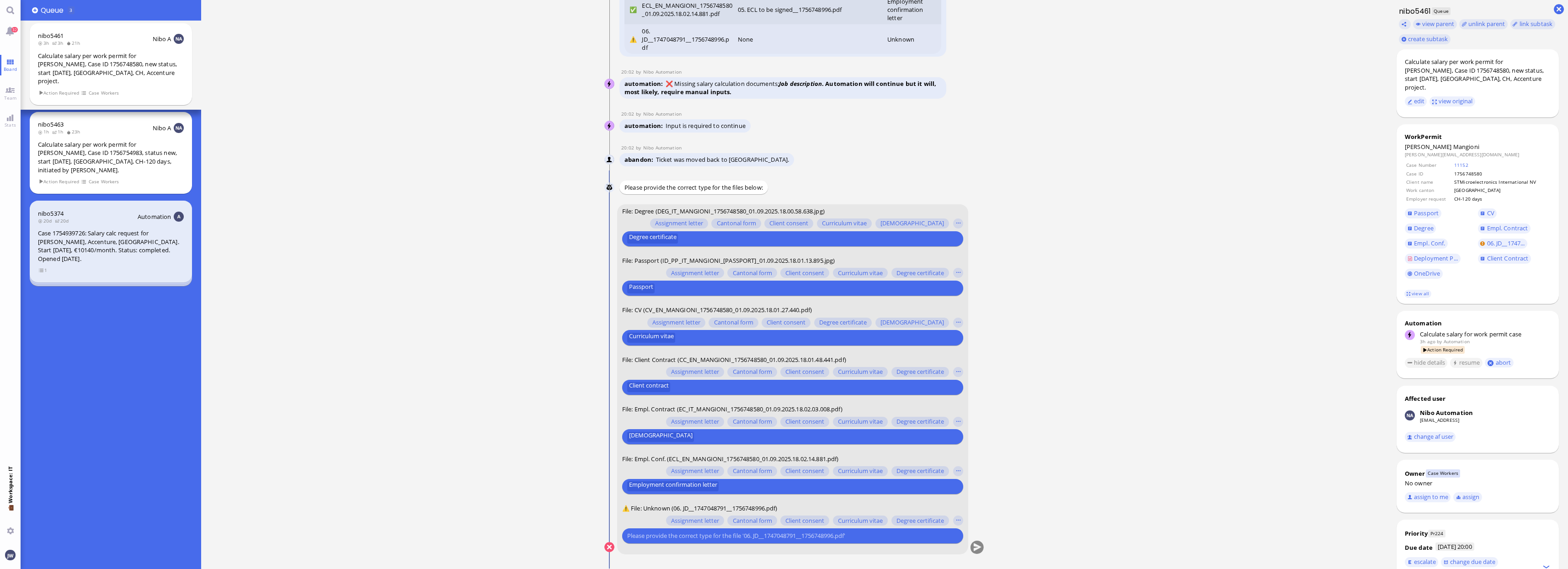
click at [795, 532] on input "text" at bounding box center [791, 536] width 329 height 10
type input "job"
click at [643, 517] on span "Job description" at bounding box center [653, 519] width 41 height 10
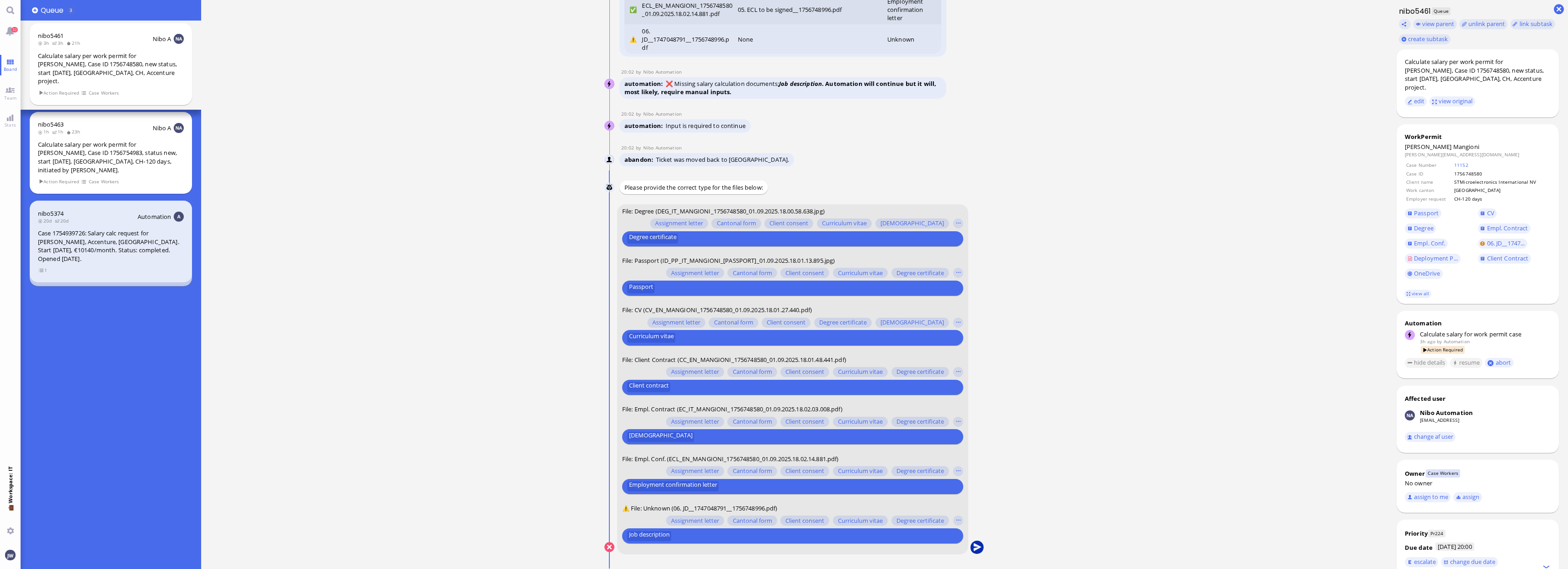
click at [974, 548] on button "submit" at bounding box center [977, 547] width 14 height 14
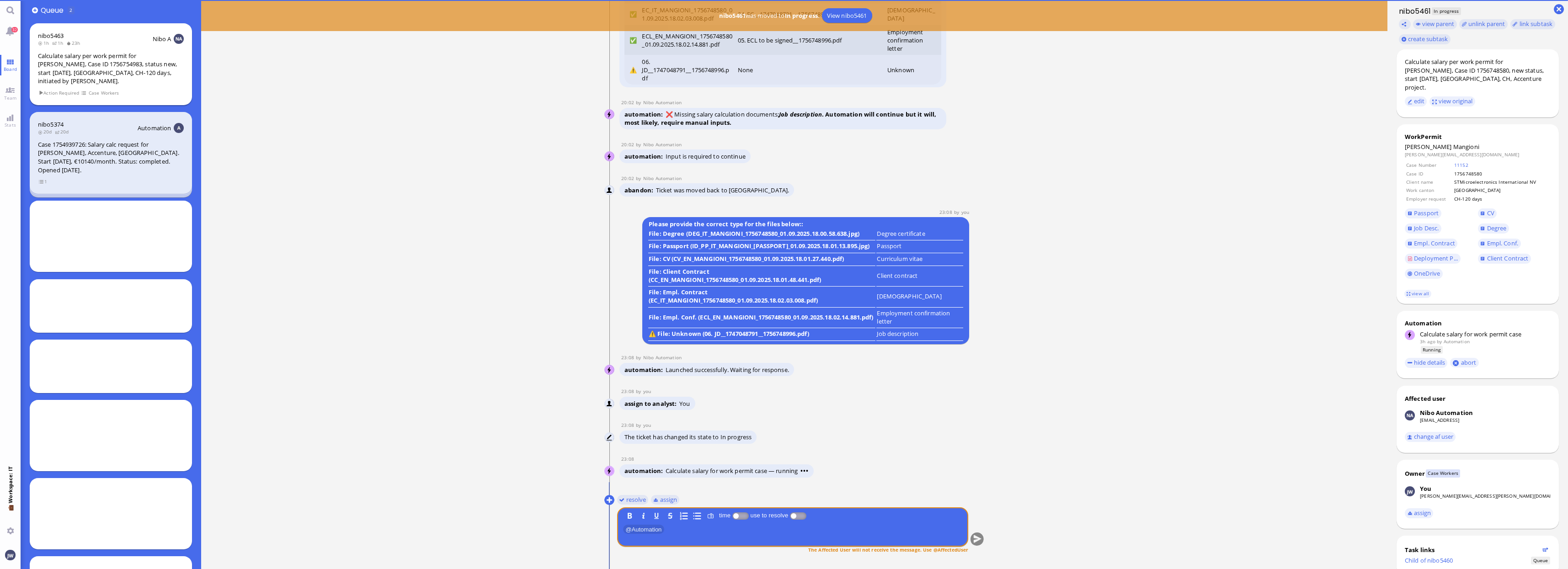
click at [98, 74] on div "Calculate salary per work permit for [PERSON_NAME], Case ID 1756754983, status …" at bounding box center [111, 69] width 146 height 34
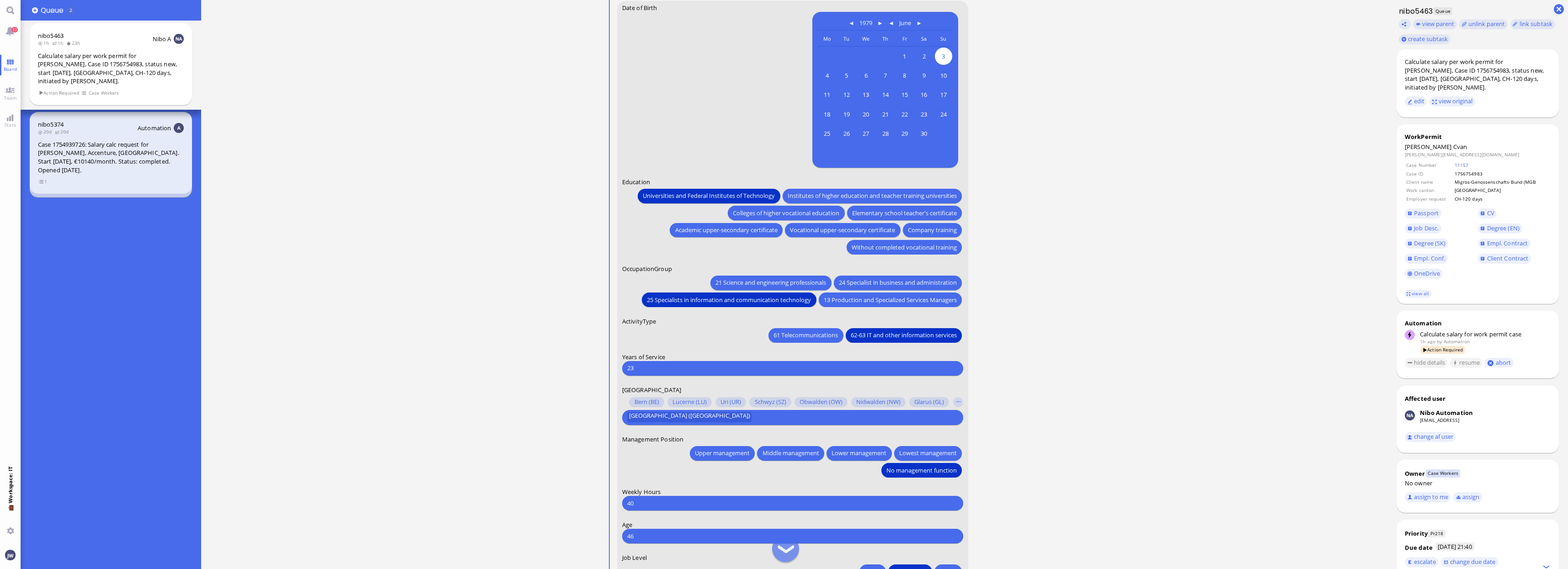
scroll to position [-114, 0]
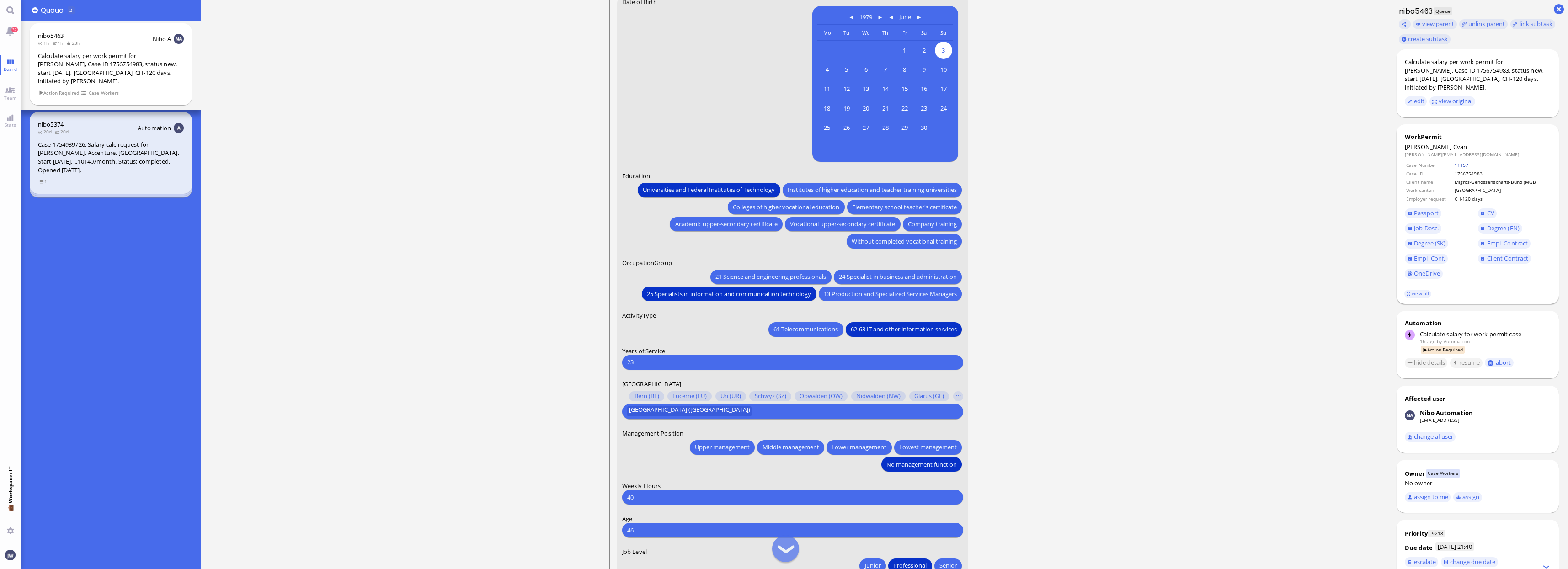
click at [1461, 162] on link "11157" at bounding box center [1461, 165] width 14 height 7
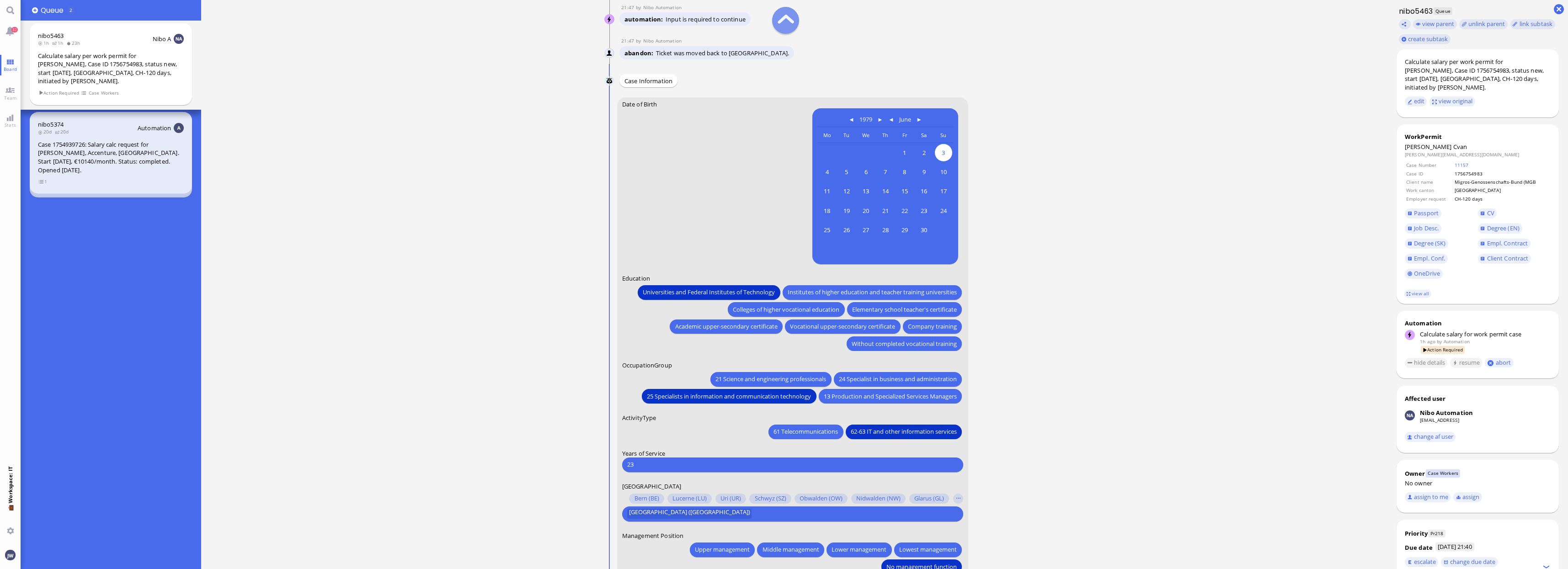
scroll to position [-229, 0]
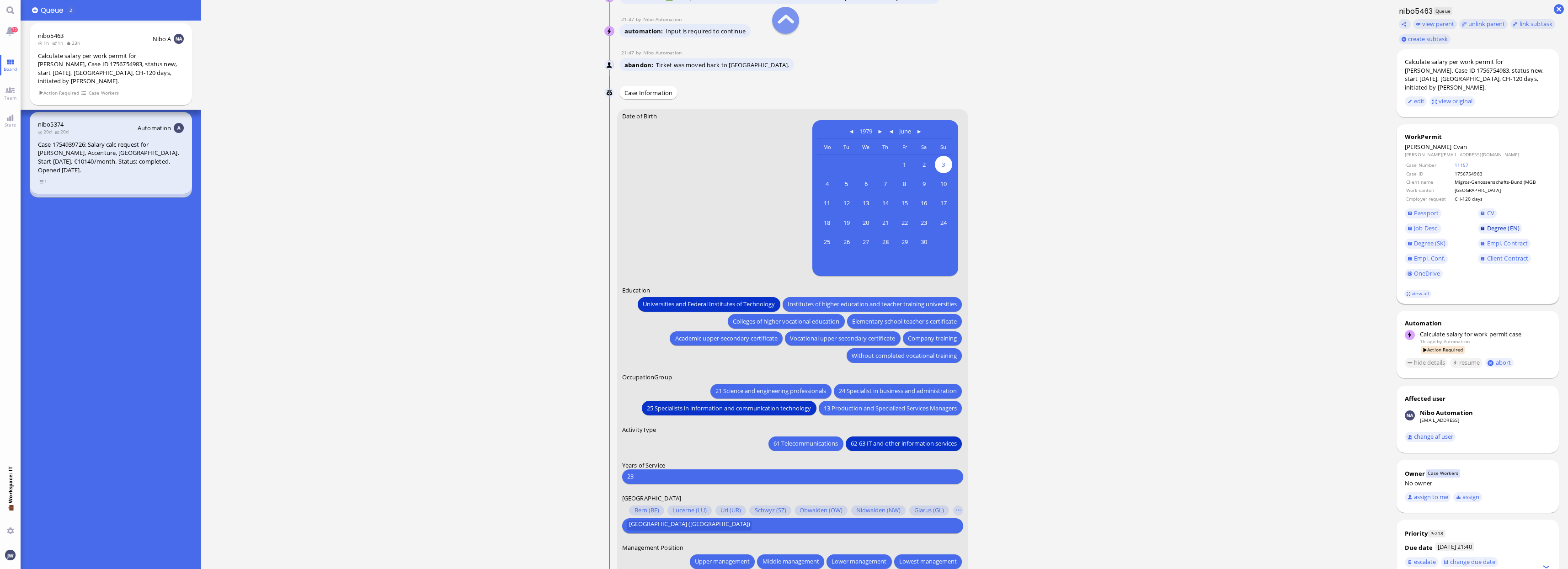
click at [1500, 224] on span "Degree (EN)" at bounding box center [1503, 228] width 32 height 9
click at [1413, 223] on link "Job Desc." at bounding box center [1423, 228] width 37 height 10
click at [1438, 254] on span "Empl. Conf." at bounding box center [1429, 259] width 31 height 9
click at [1480, 208] on link "CV" at bounding box center [1488, 213] width 19 height 10
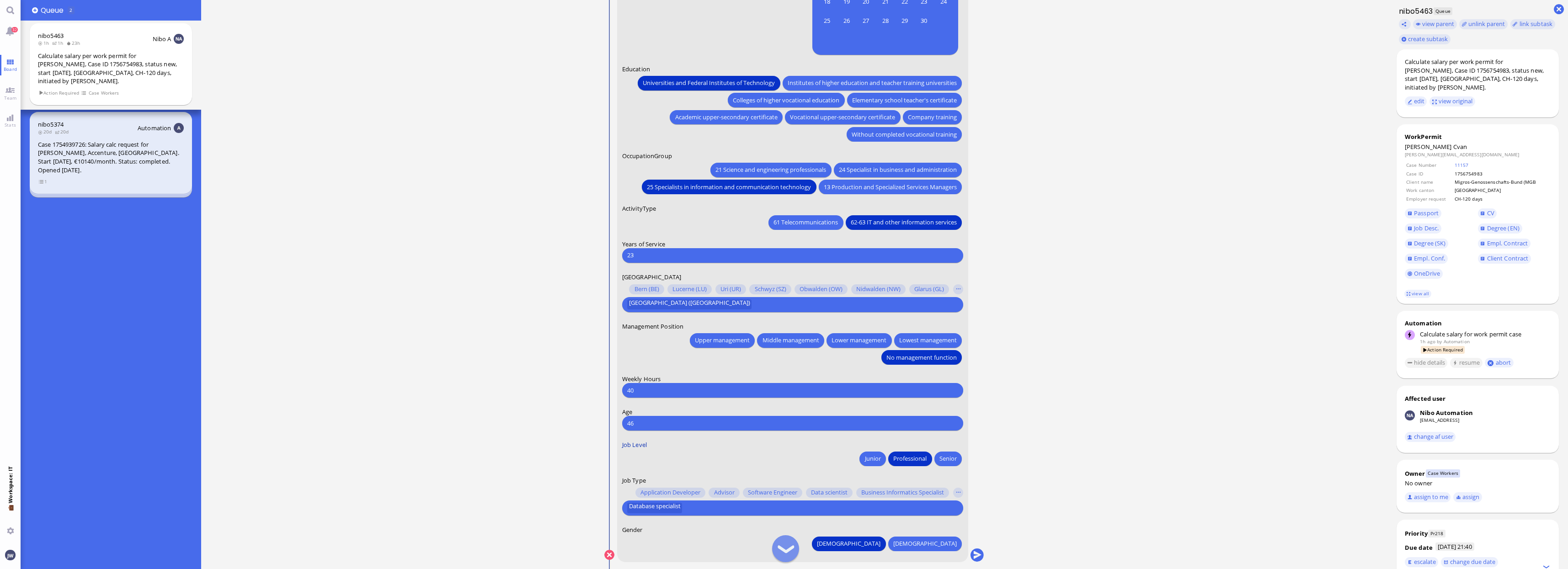
scroll to position [0, 0]
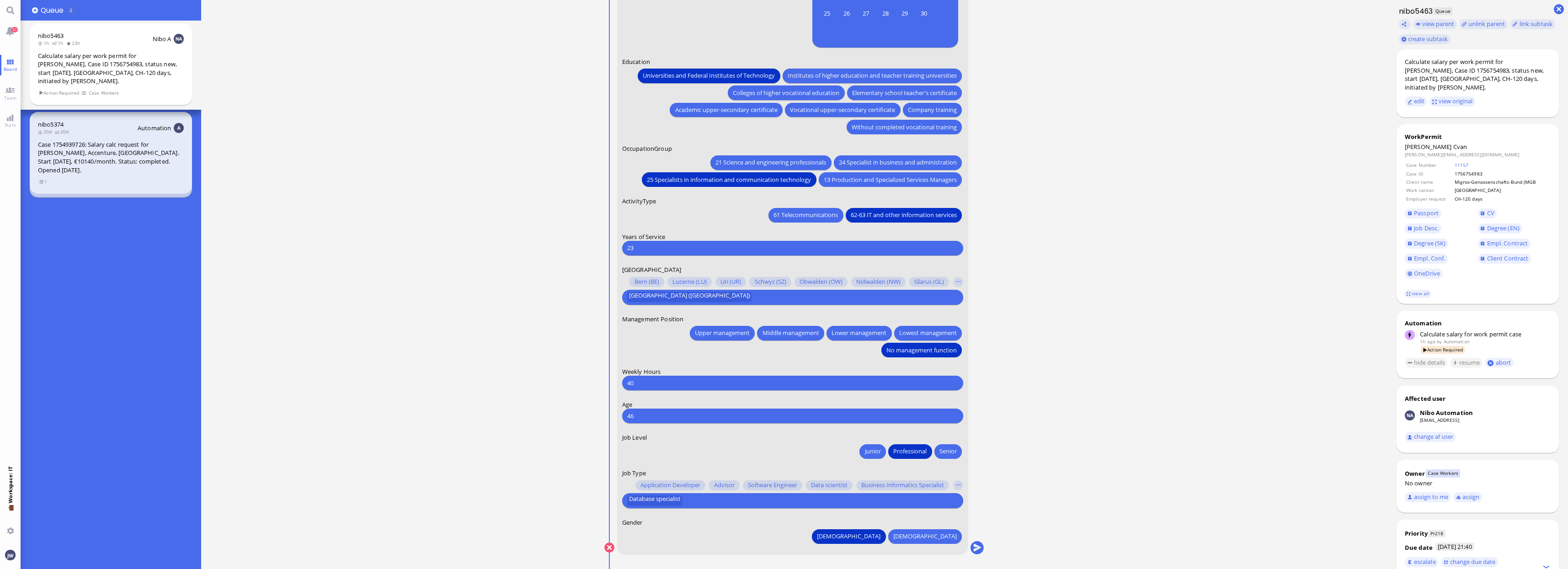
click at [728, 498] on input "text" at bounding box center [820, 501] width 271 height 10
type input "data"
click at [668, 485] on span "Data scientist" at bounding box center [651, 483] width 37 height 10
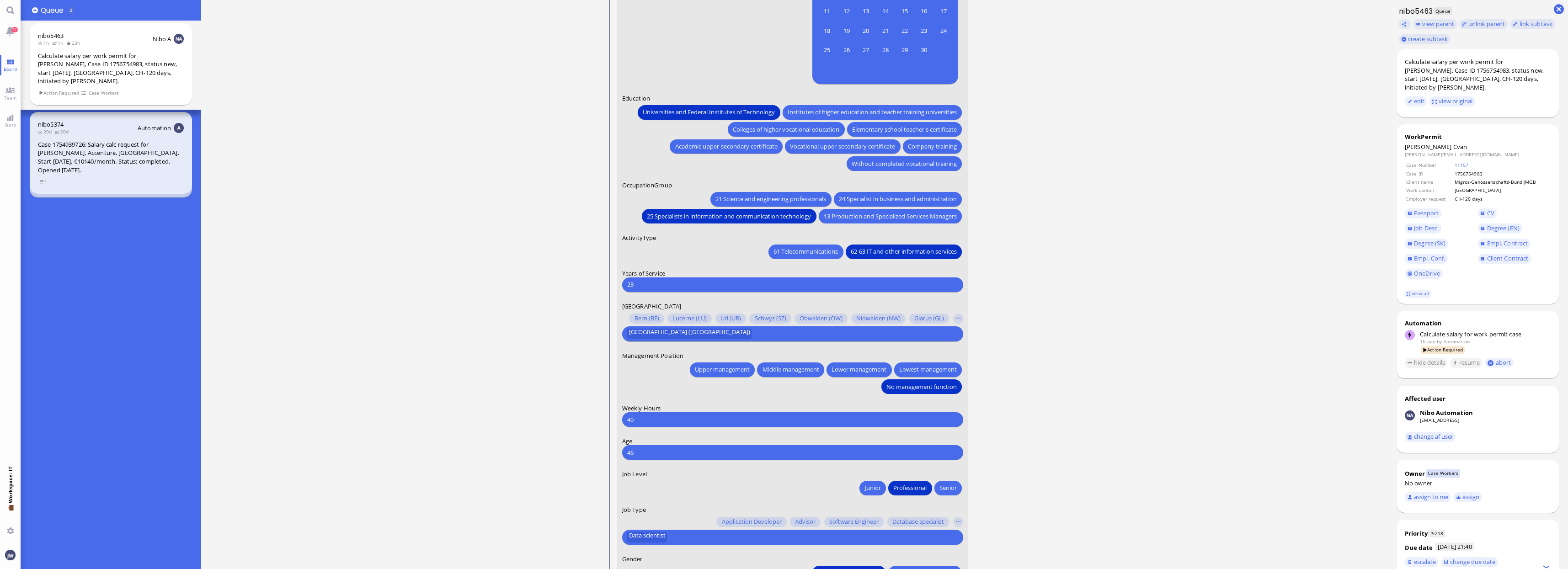
scroll to position [-57, 0]
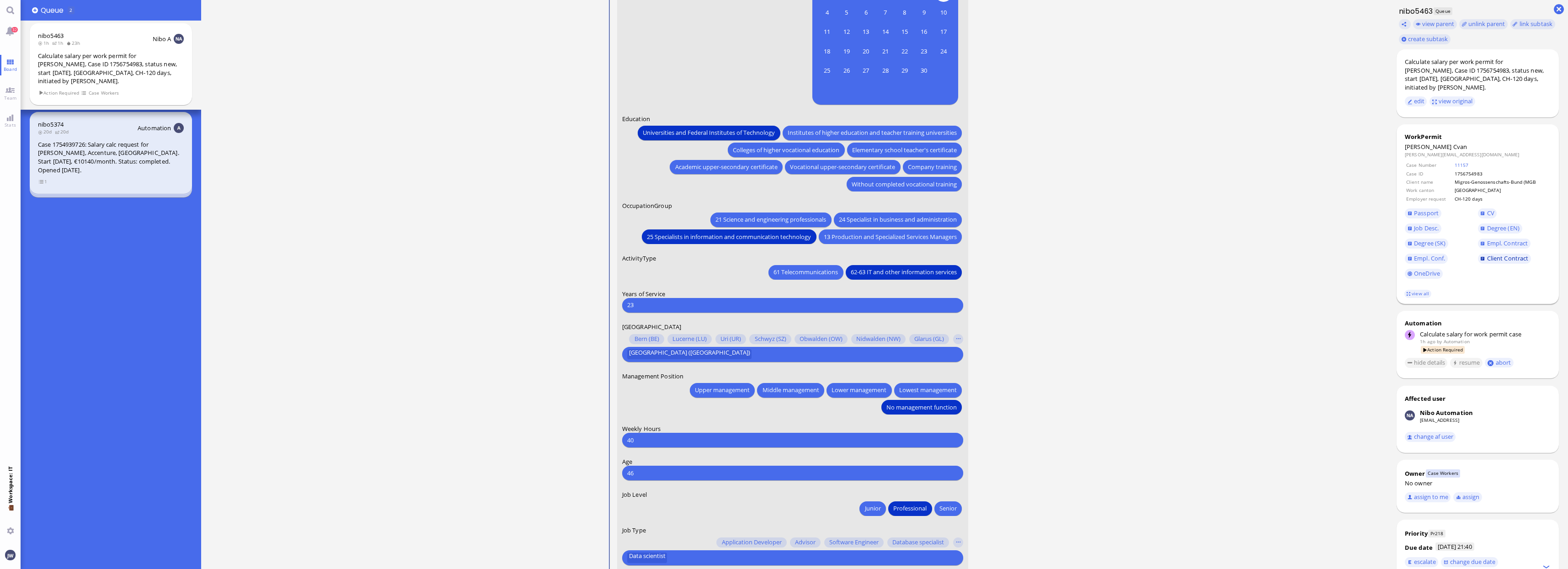
click at [1497, 254] on span "Client Contract" at bounding box center [1508, 259] width 41 height 9
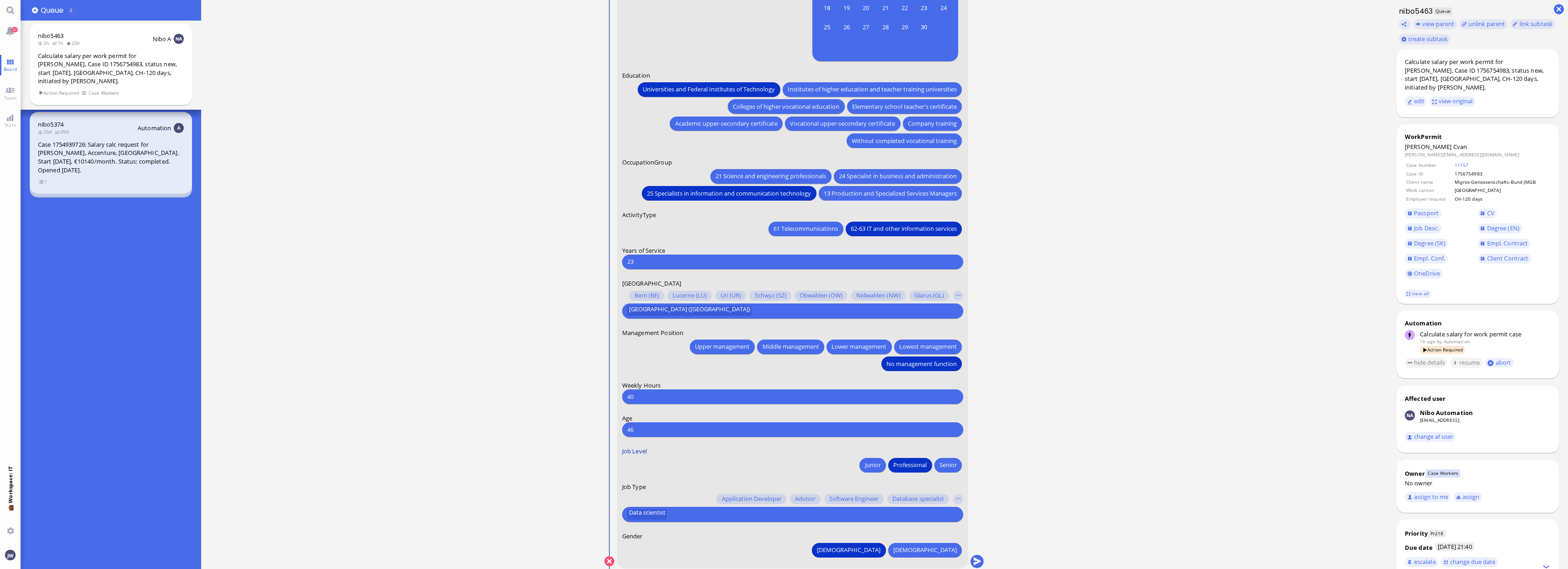
scroll to position [1, 0]
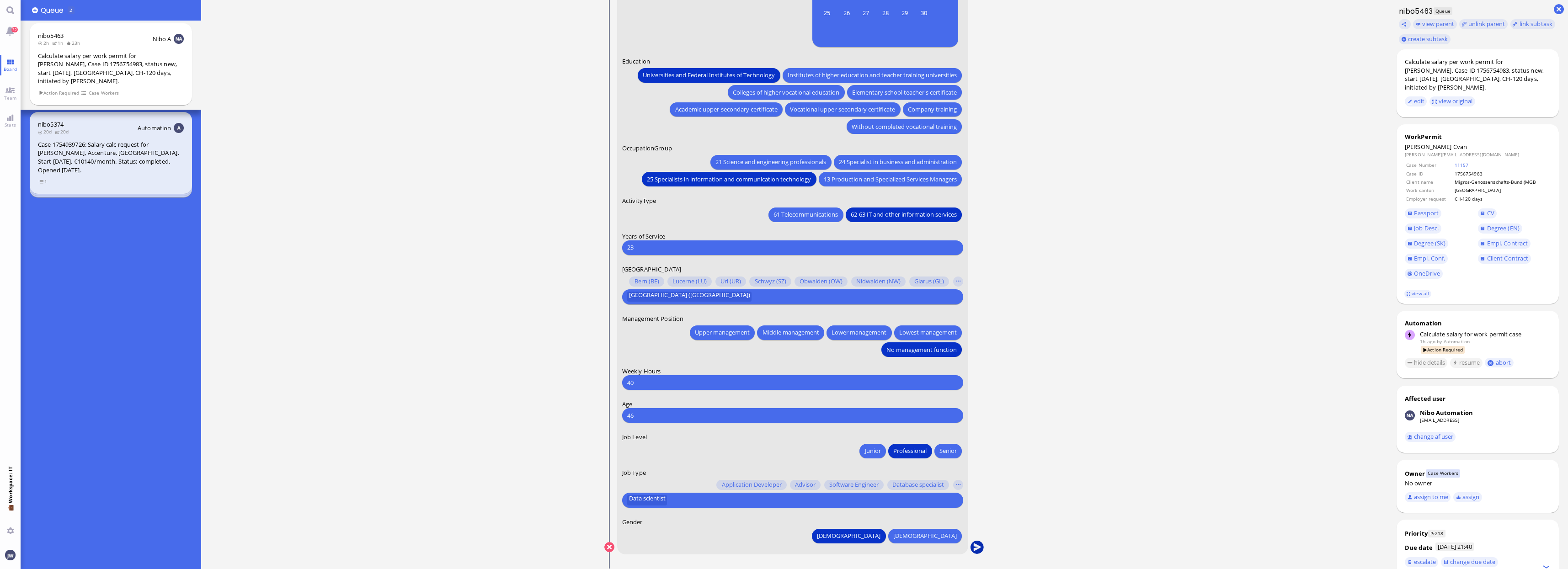
click at [982, 548] on button "submit" at bounding box center [977, 547] width 14 height 14
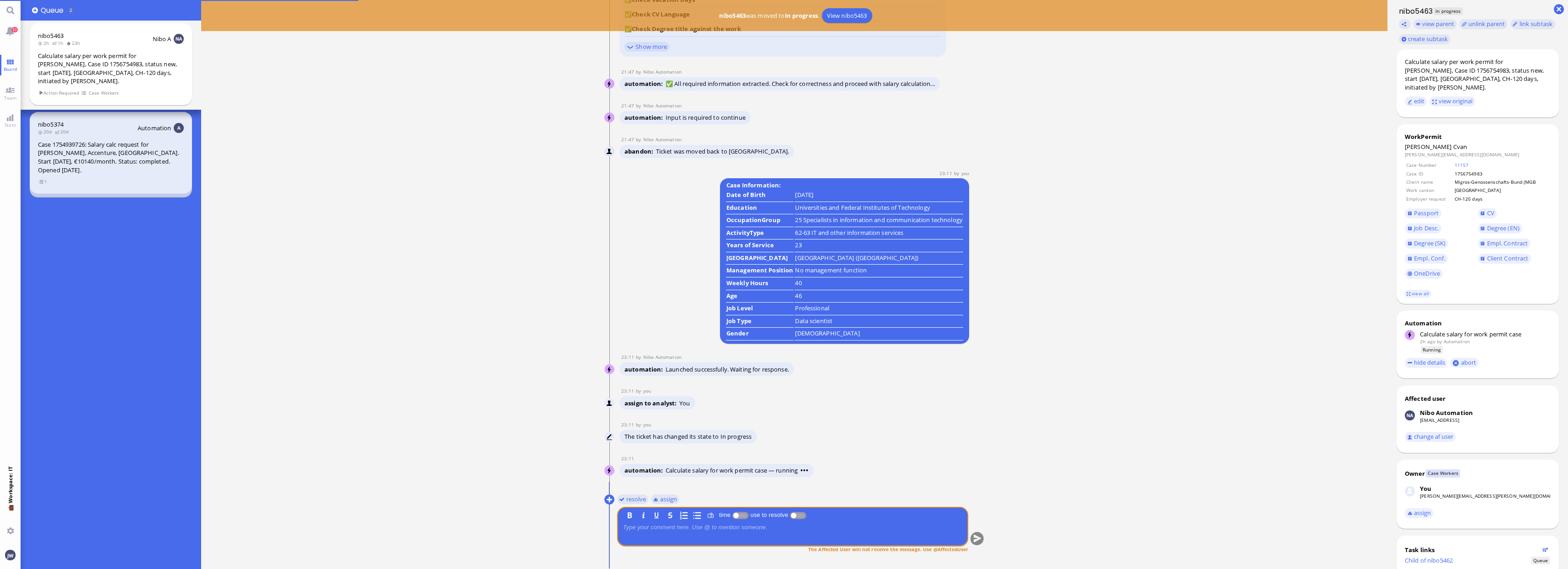
scroll to position [0, 0]
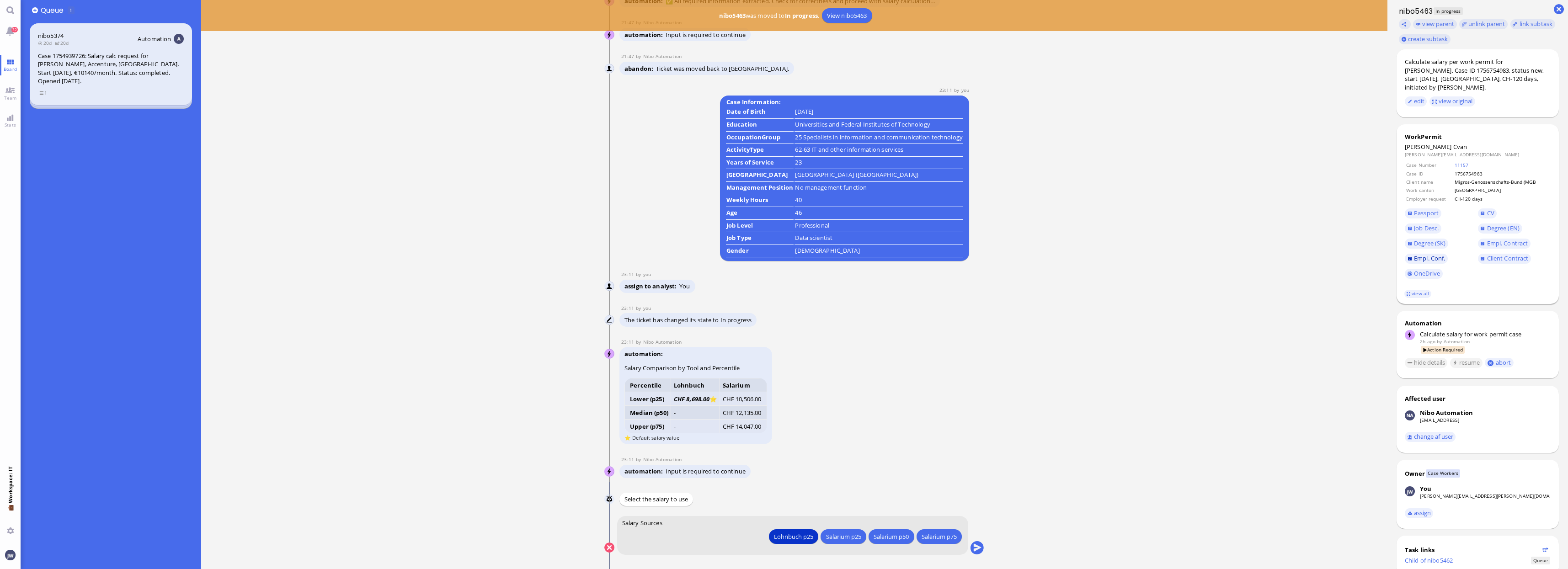
click at [1431, 254] on span "Empl. Conf." at bounding box center [1429, 259] width 31 height 9
click at [979, 551] on button "submit" at bounding box center [977, 548] width 14 height 14
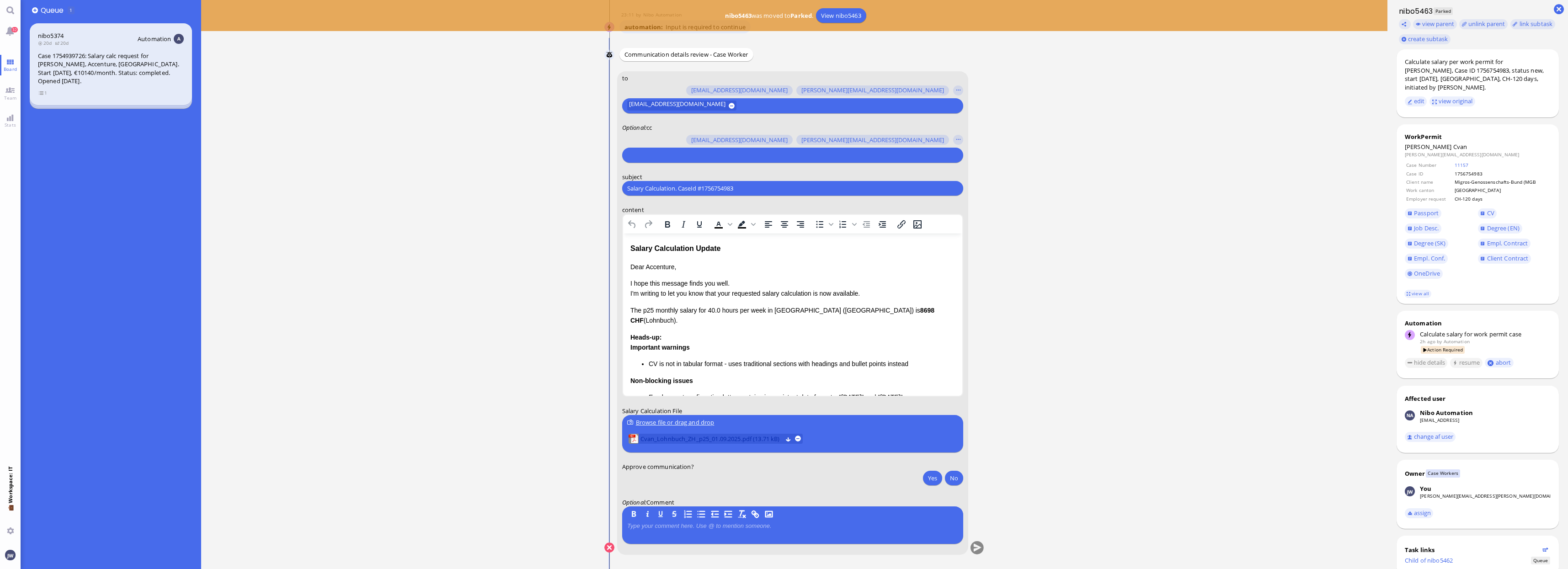
click at [721, 435] on span "Cvan_Lohnbuch_ZH_p25_01.09.2025.pdf (13.71 kB)" at bounding box center [711, 439] width 142 height 10
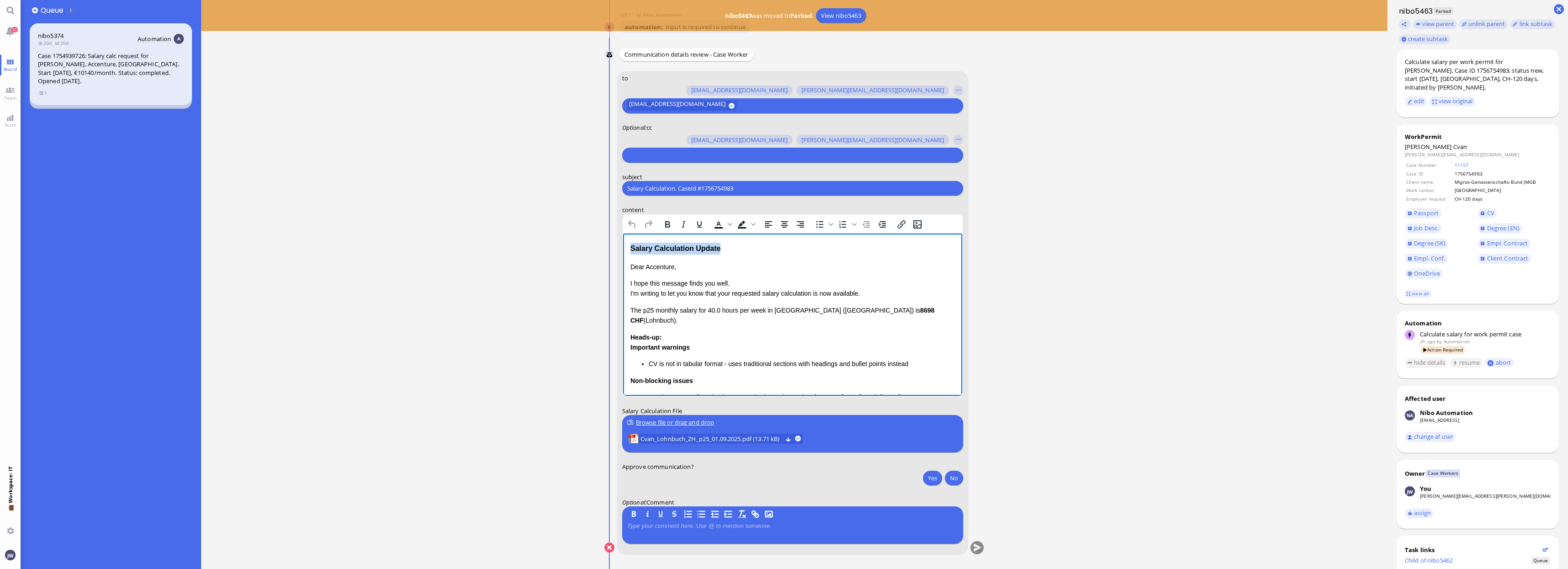
drag, startPoint x: 732, startPoint y: 252, endPoint x: 1202, endPoint y: 485, distance: 524.6
click at [623, 251] on html "Salary Calculation Update Dear Accenture, I hope this message finds you well. I…" at bounding box center [792, 359] width 339 height 251
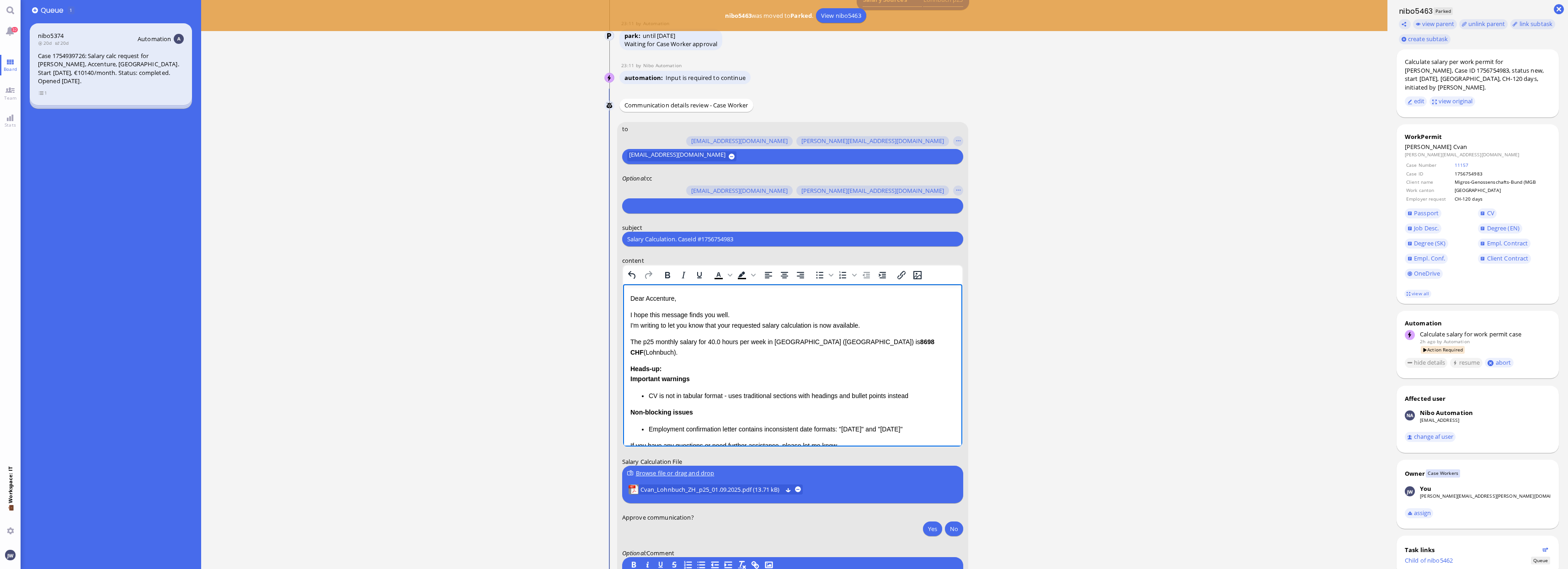
scroll to position [-172, 0]
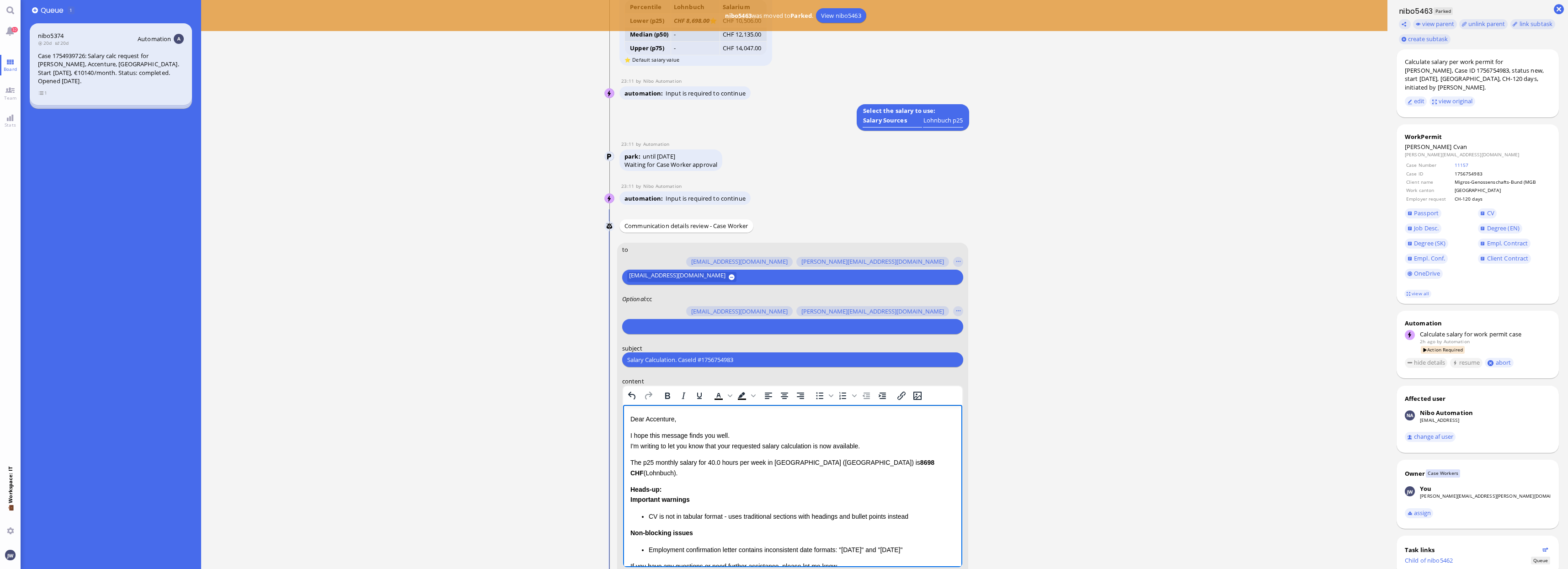
click at [686, 328] on input "text" at bounding box center [791, 327] width 329 height 10
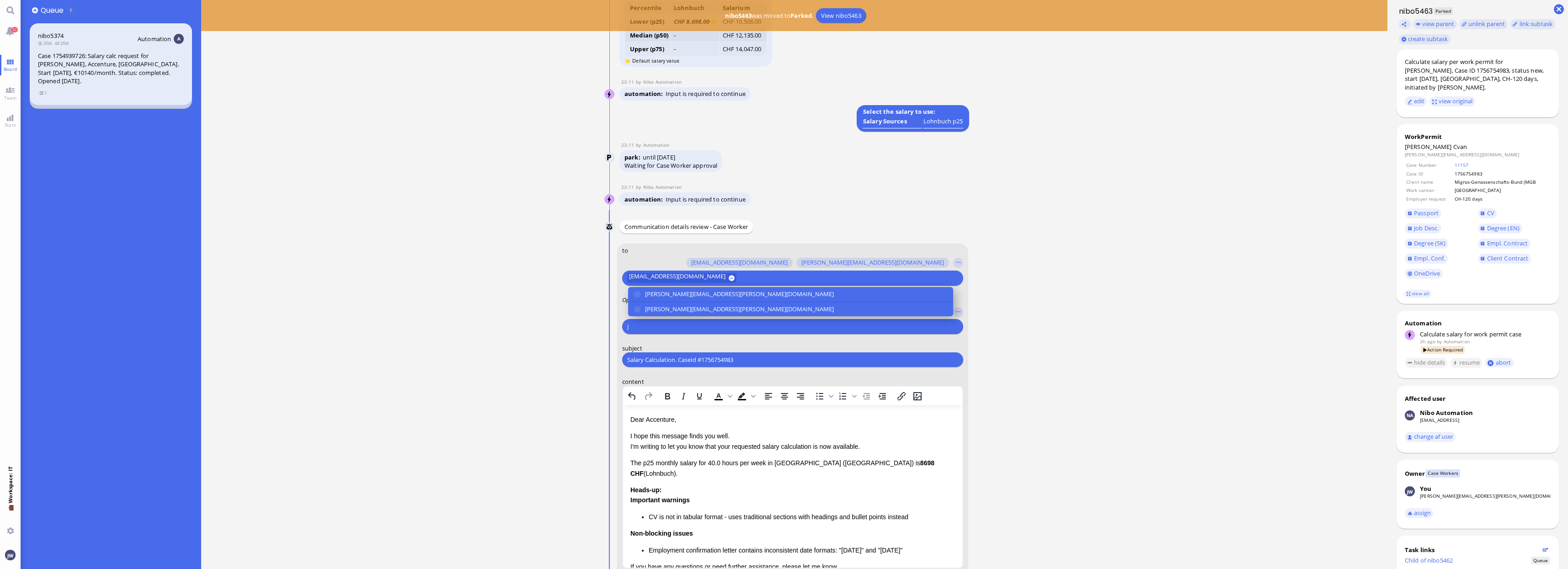
scroll to position [-170, 0]
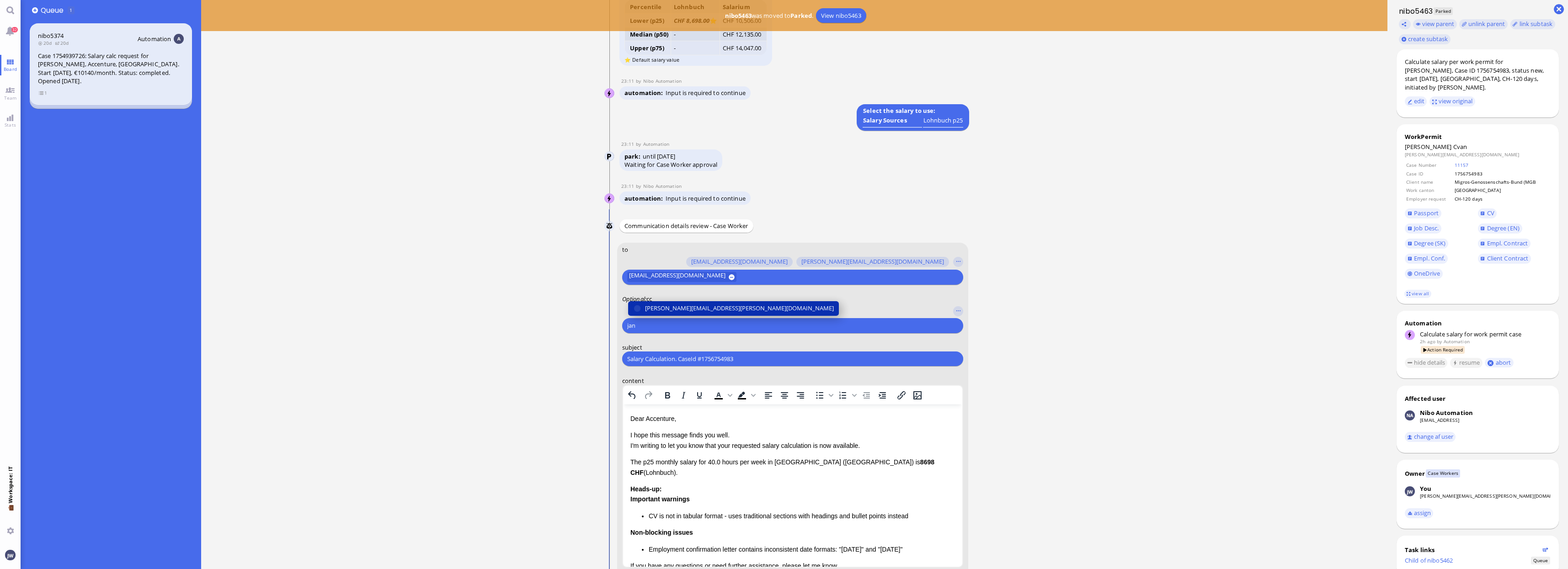
type input "jan"
click at [663, 305] on span "[PERSON_NAME][EMAIL_ADDRESS][PERSON_NAME][DOMAIN_NAME]" at bounding box center [740, 309] width 189 height 10
type input "den"
click at [663, 305] on span "[EMAIL_ADDRESS][DOMAIN_NAME]" at bounding box center [693, 309] width 96 height 10
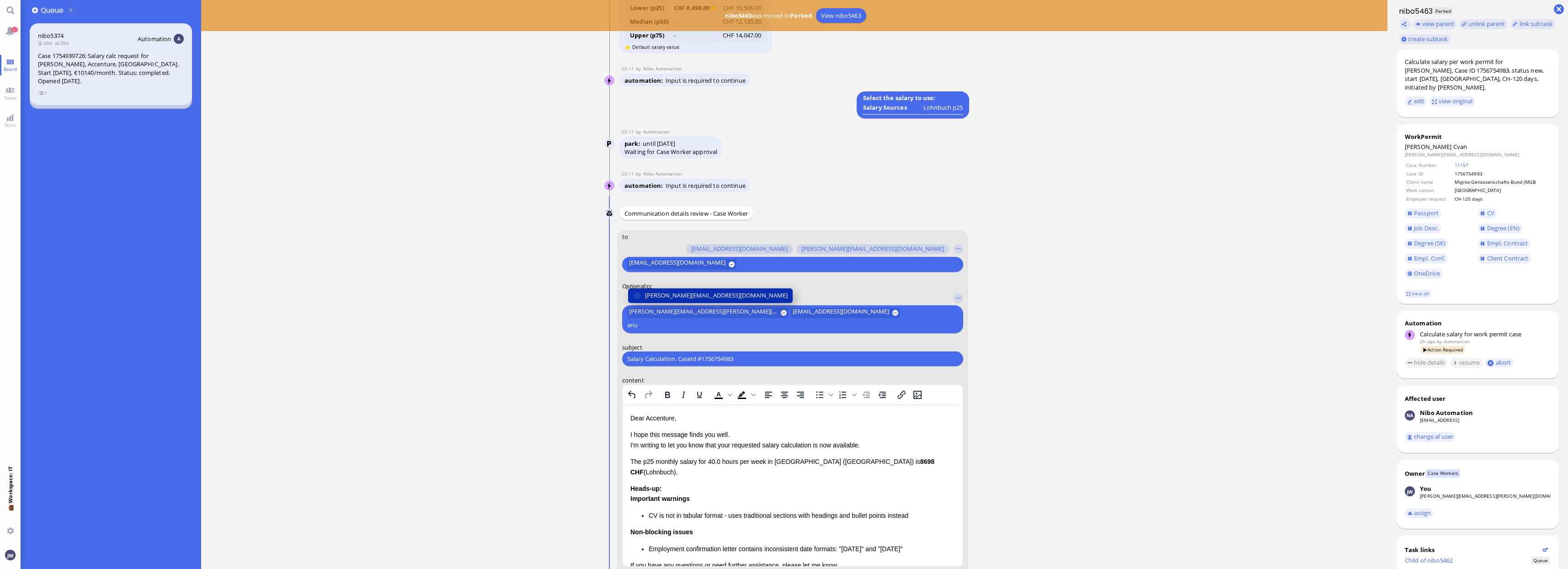
type input "anu"
click at [663, 300] on span "[PERSON_NAME][EMAIL_ADDRESS][DOMAIN_NAME]" at bounding box center [716, 296] width 142 height 10
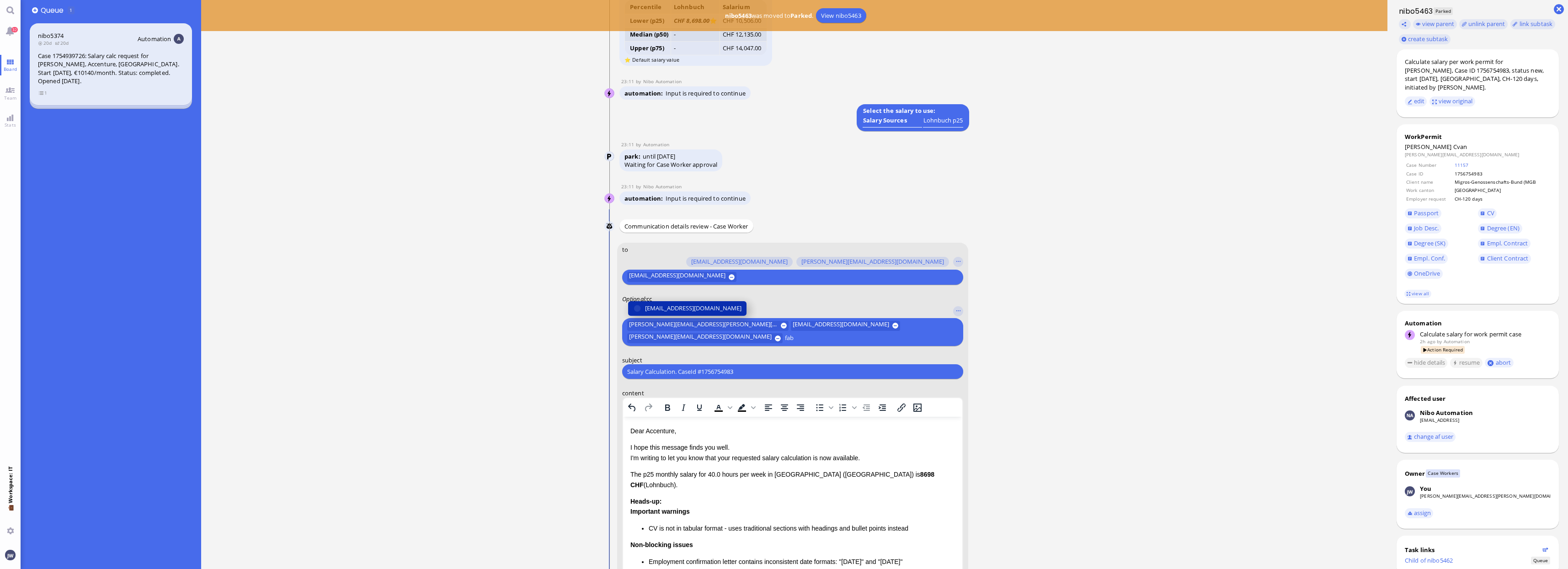
type input "fab"
click at [663, 307] on span "[EMAIL_ADDRESS][DOMAIN_NAME]" at bounding box center [693, 309] width 96 height 10
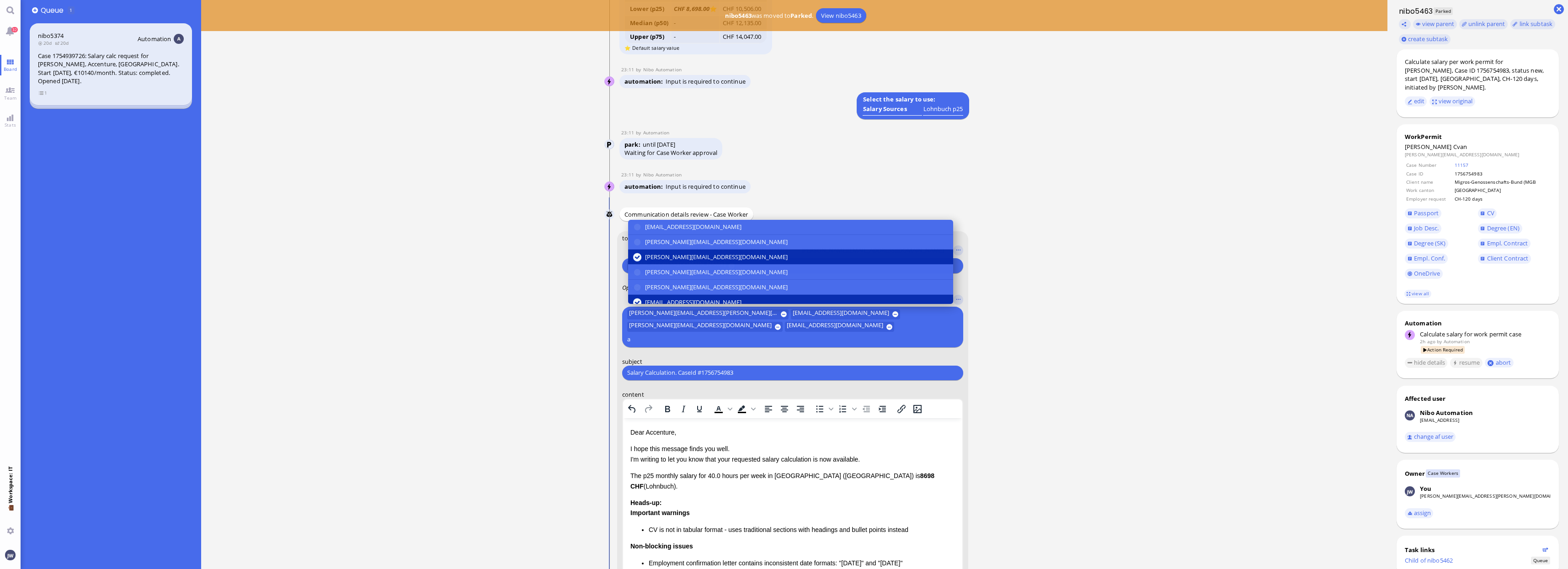
scroll to position [-183, 0]
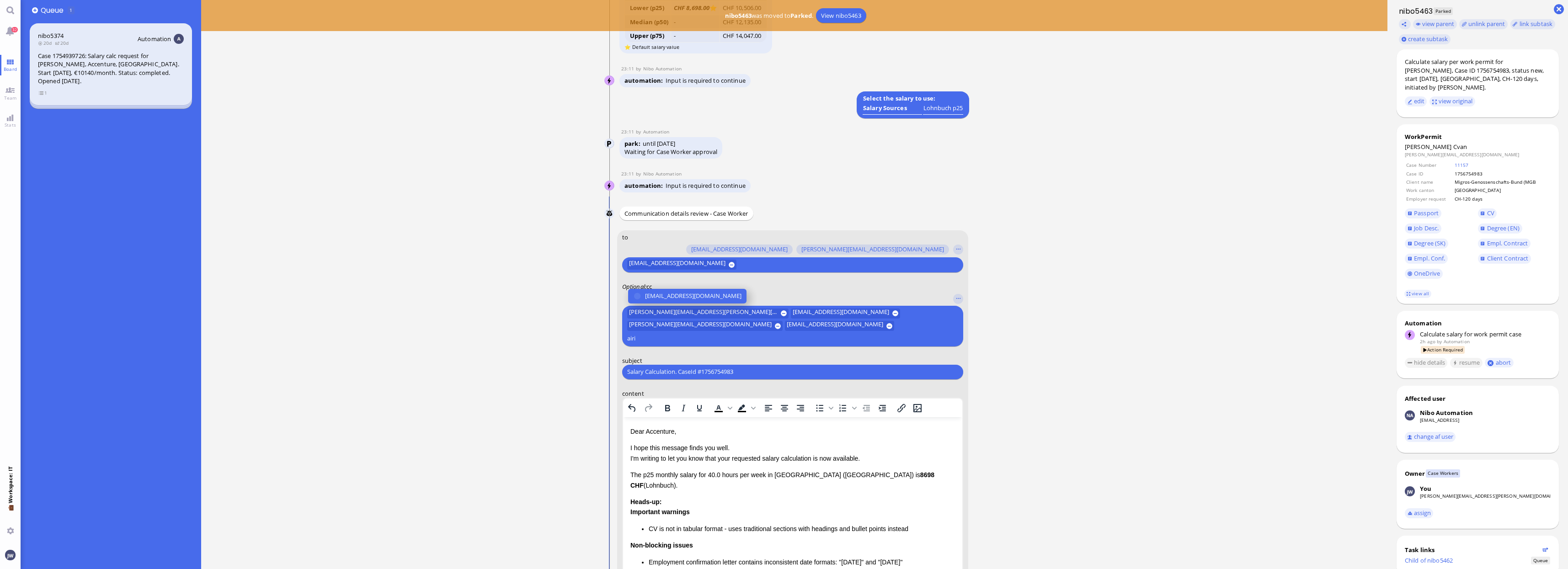
type input "airi"
click at [664, 301] on span "[EMAIL_ADDRESS][DOMAIN_NAME]" at bounding box center [693, 296] width 96 height 10
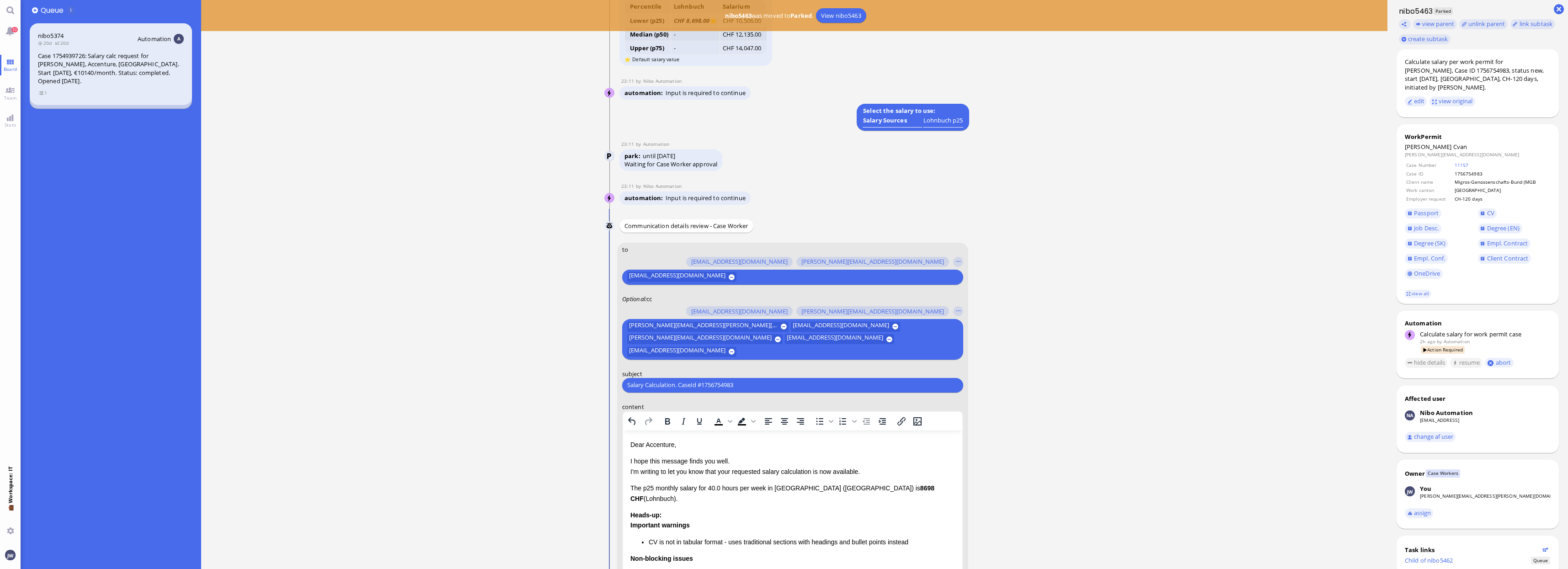
click at [750, 380] on div "Salary Calculation. CaseId #1756754983 Please type something" at bounding box center [793, 385] width 341 height 15
click at [750, 382] on input "Salary Calculation. CaseId #1756754983" at bounding box center [793, 385] width 331 height 10
paste input "PazPerTout new case: [PERSON_NAME] (1756754983 / 10091652), Employer Request: C…"
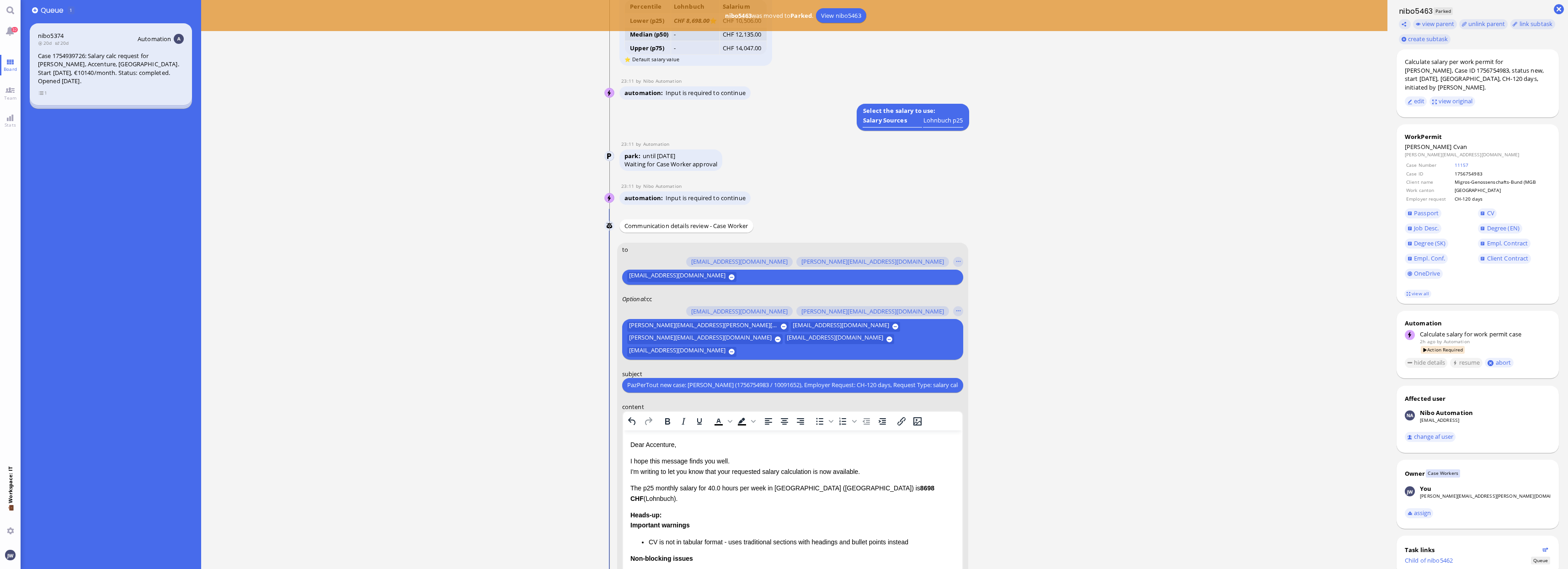
scroll to position [0, 18]
type input "PazPerTout new case: [PERSON_NAME] (1756754983 / 10091652), Employer Request: C…"
click at [1420, 284] on footer "view all" at bounding box center [1477, 293] width 163 height 20
click at [1420, 290] on link "view all" at bounding box center [1418, 293] width 27 height 8
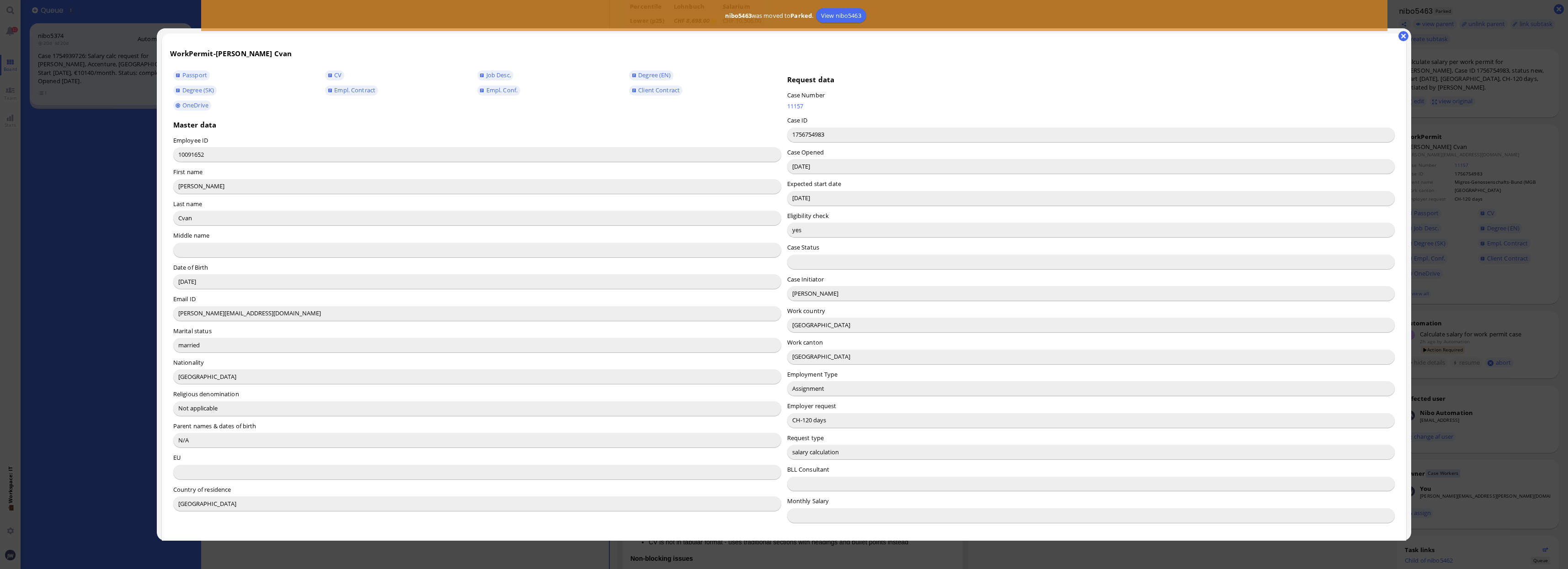
click at [795, 296] on input "[PERSON_NAME]" at bounding box center [1091, 293] width 608 height 15
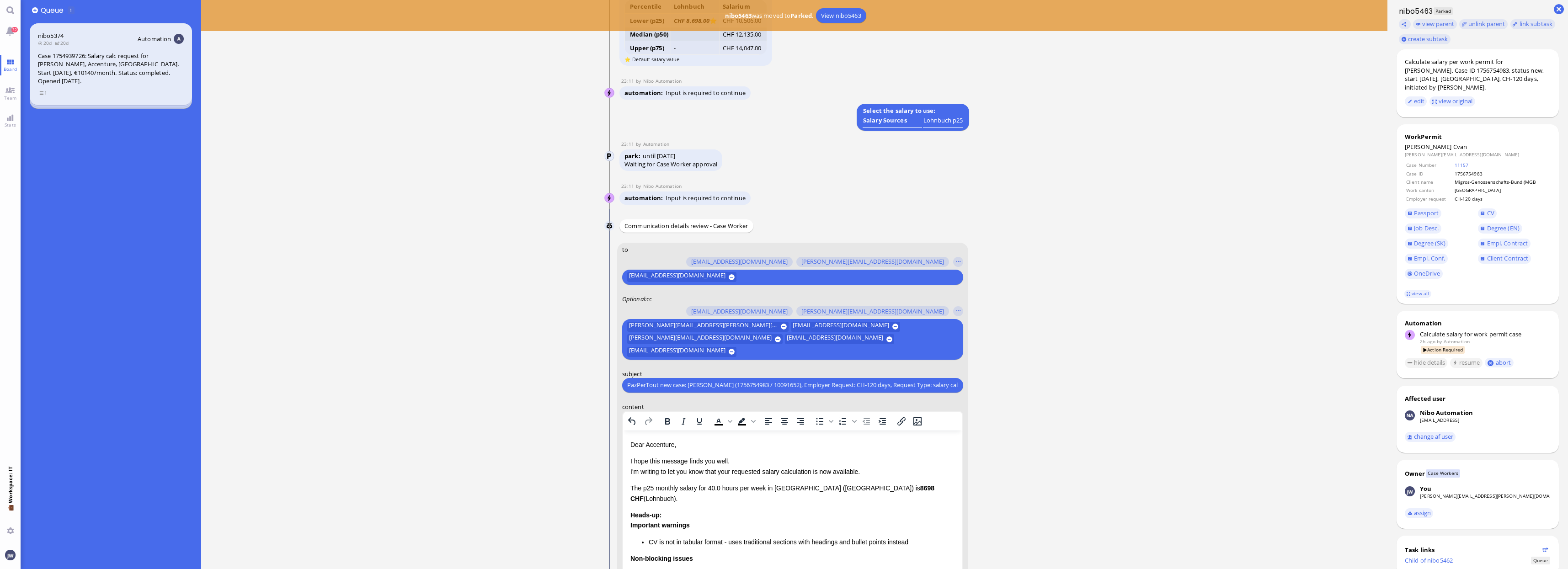
click at [655, 443] on p "Dear Accenture," at bounding box center [792, 444] width 324 height 10
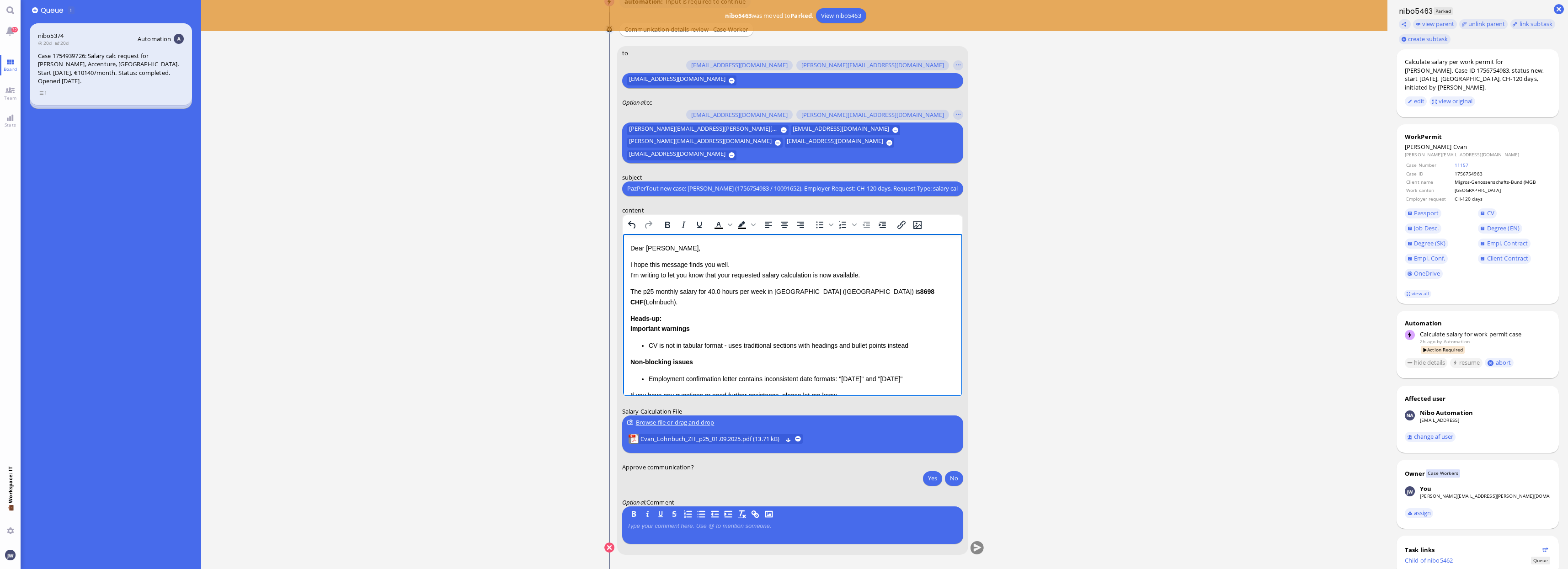
click at [724, 275] on p "I hope this message finds you well. I'm writing to let you know that your reque…" at bounding box center [792, 270] width 324 height 21
click at [632, 302] on p "The p25 monthly salary for 40.0 hours per week in [GEOGRAPHIC_DATA] ([GEOGRAPHI…" at bounding box center [792, 307] width 324 height 21
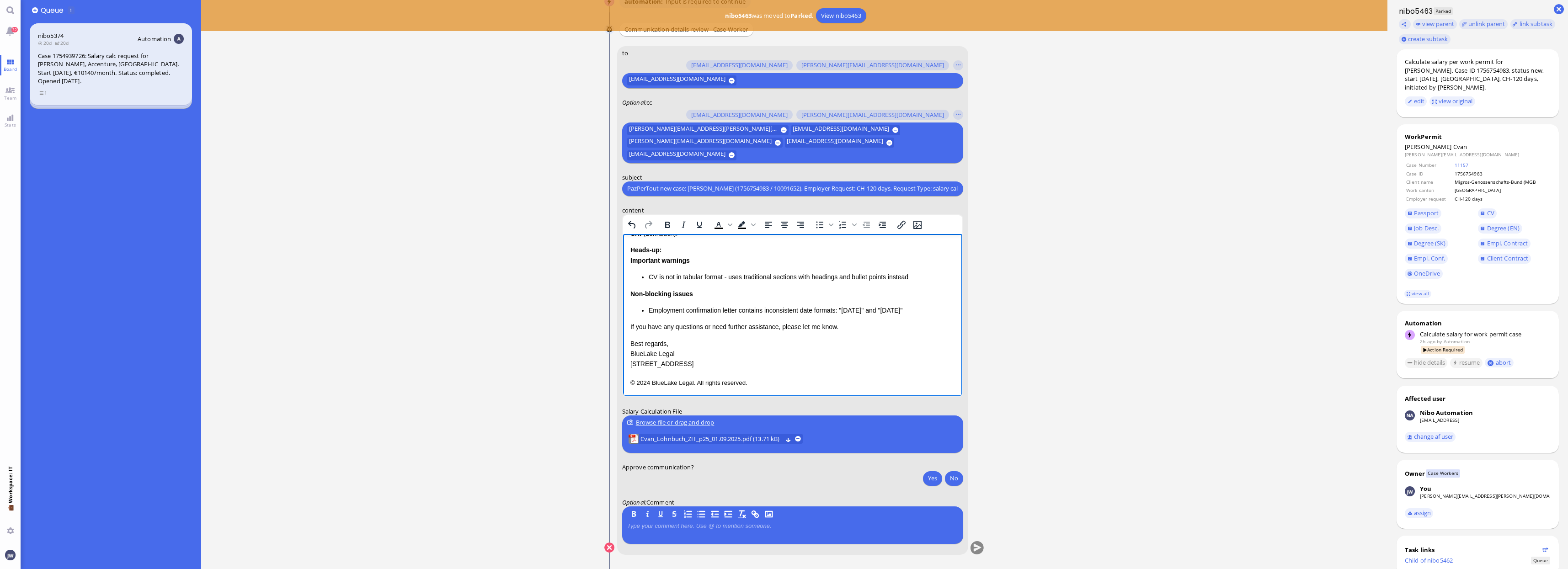
scroll to position [80, 0]
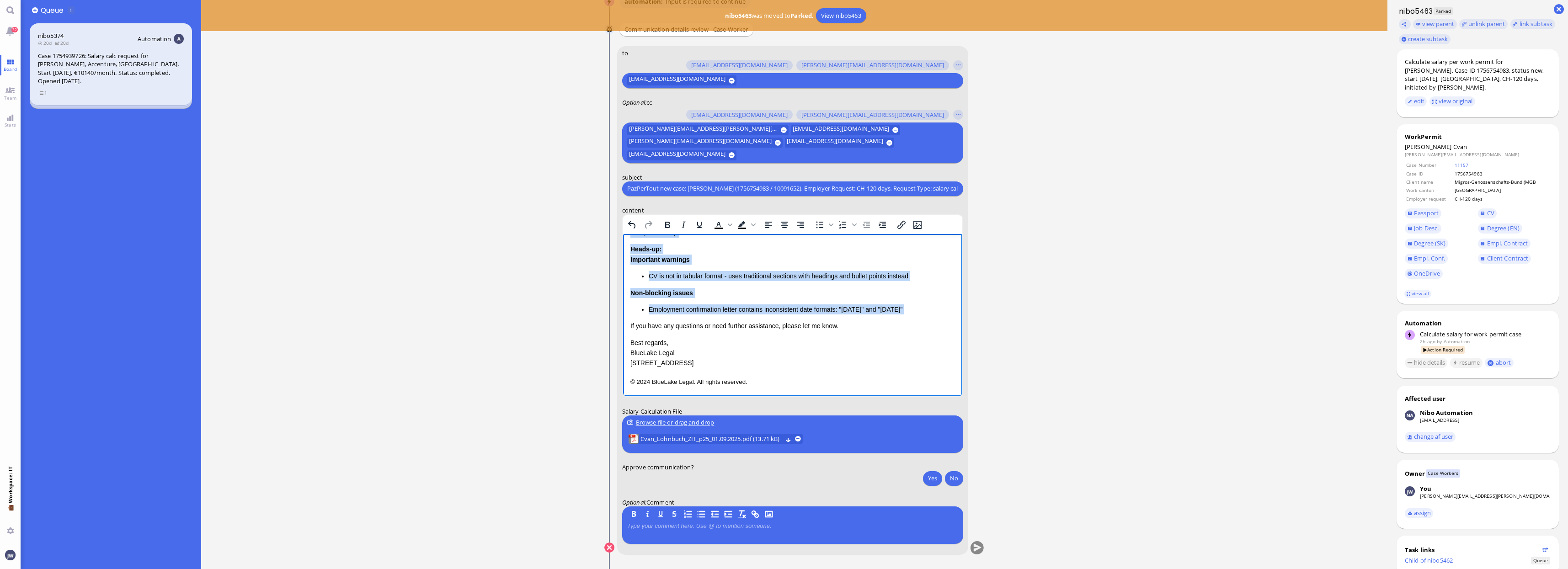
click at [673, 307] on li "Employment confirmation letter contains inconsistent date formats: "[DATE]" and…" at bounding box center [801, 309] width 306 height 10
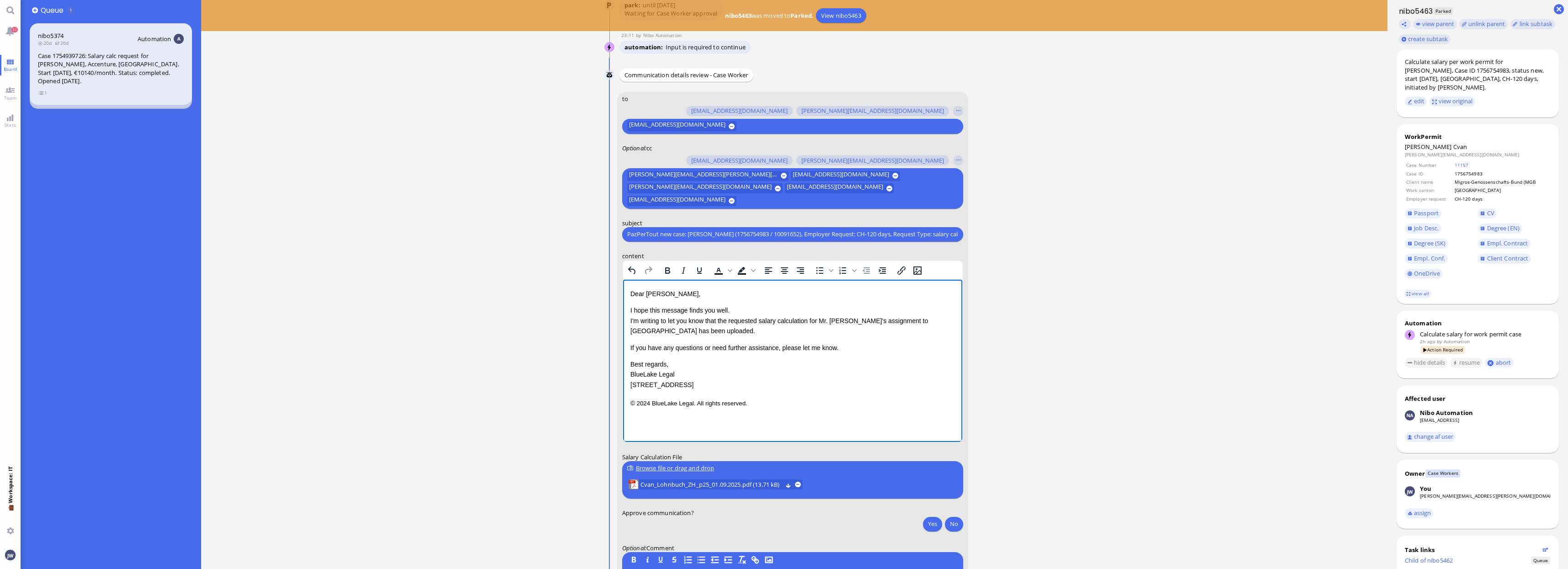
scroll to position [-114, 0]
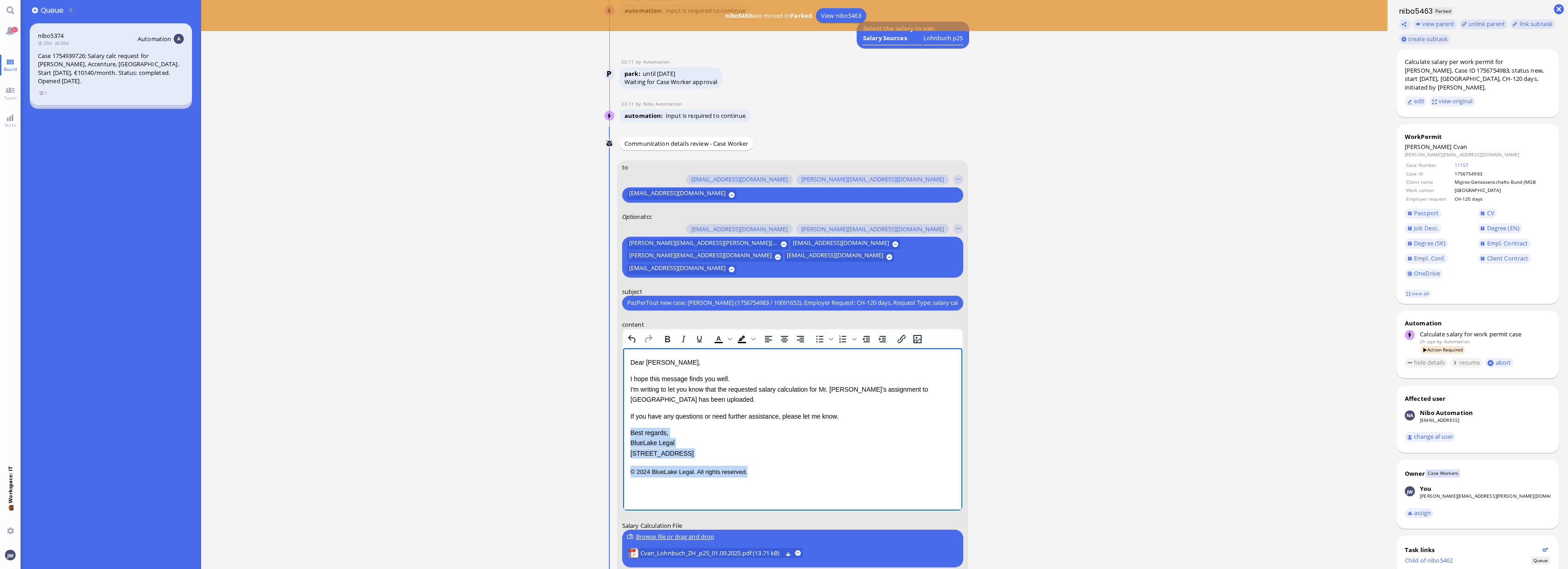
drag, startPoint x: 750, startPoint y: 473, endPoint x: 836, endPoint y: 411, distance: 106.0
click at [836, 411] on div "Dear [PERSON_NAME], I hope this message finds you well. I'm writing to let you …" at bounding box center [792, 417] width 324 height 120
click at [667, 410] on div "Dear [PERSON_NAME], I hope this message finds you well. I'm writing to let you …" at bounding box center [792, 389] width 324 height 64
click at [663, 405] on div "Dear [PERSON_NAME], I hope this message finds you well. I'm writing to let you …" at bounding box center [792, 389] width 324 height 64
click at [660, 399] on p "I hope this message finds you well. I'm writing to let you know that the reques…" at bounding box center [792, 389] width 324 height 30
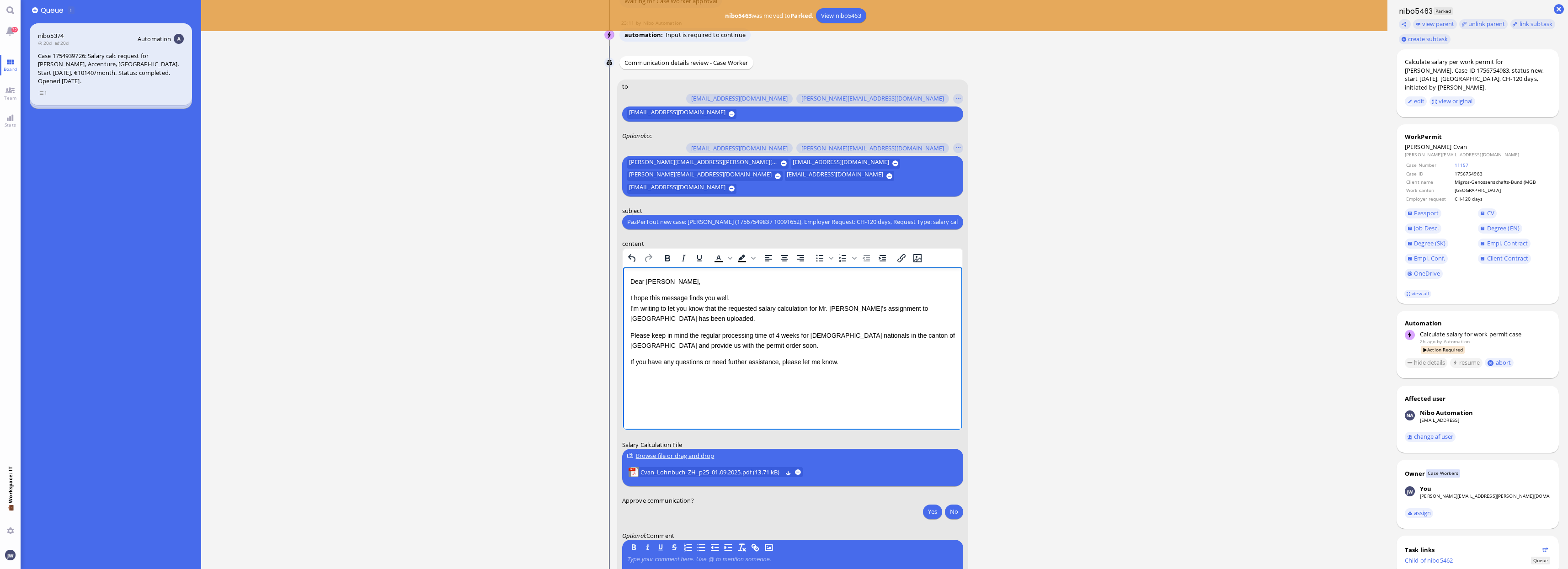
scroll to position [0, 0]
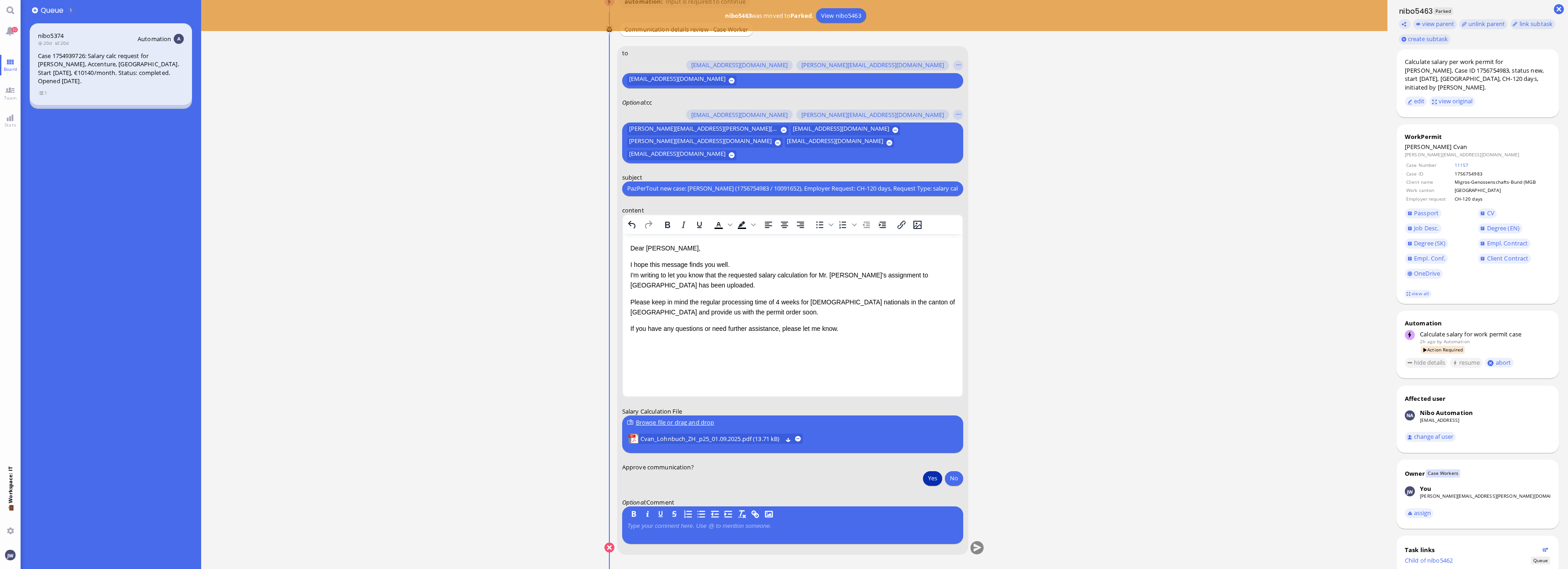
click at [934, 475] on button "Yes" at bounding box center [933, 478] width 19 height 15
click at [674, 427] on div "Browse file or drag and drop" at bounding box center [793, 422] width 331 height 10
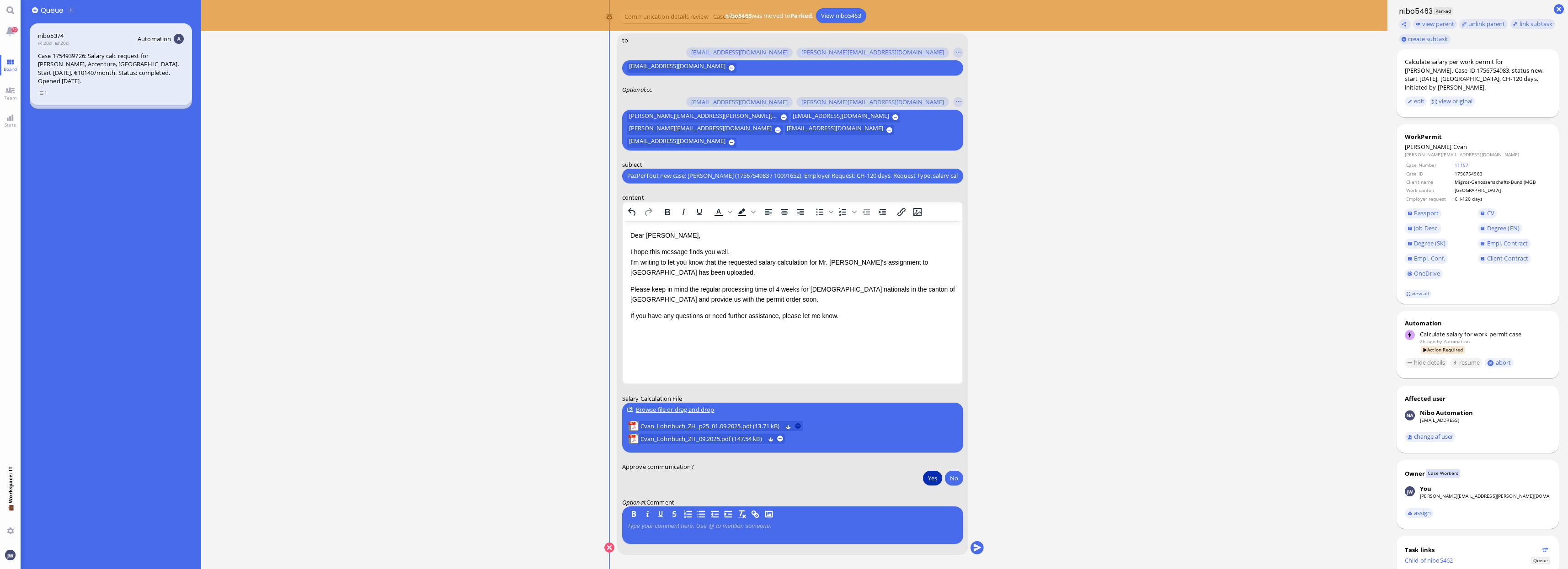
click at [800, 425] on button at bounding box center [798, 426] width 6 height 6
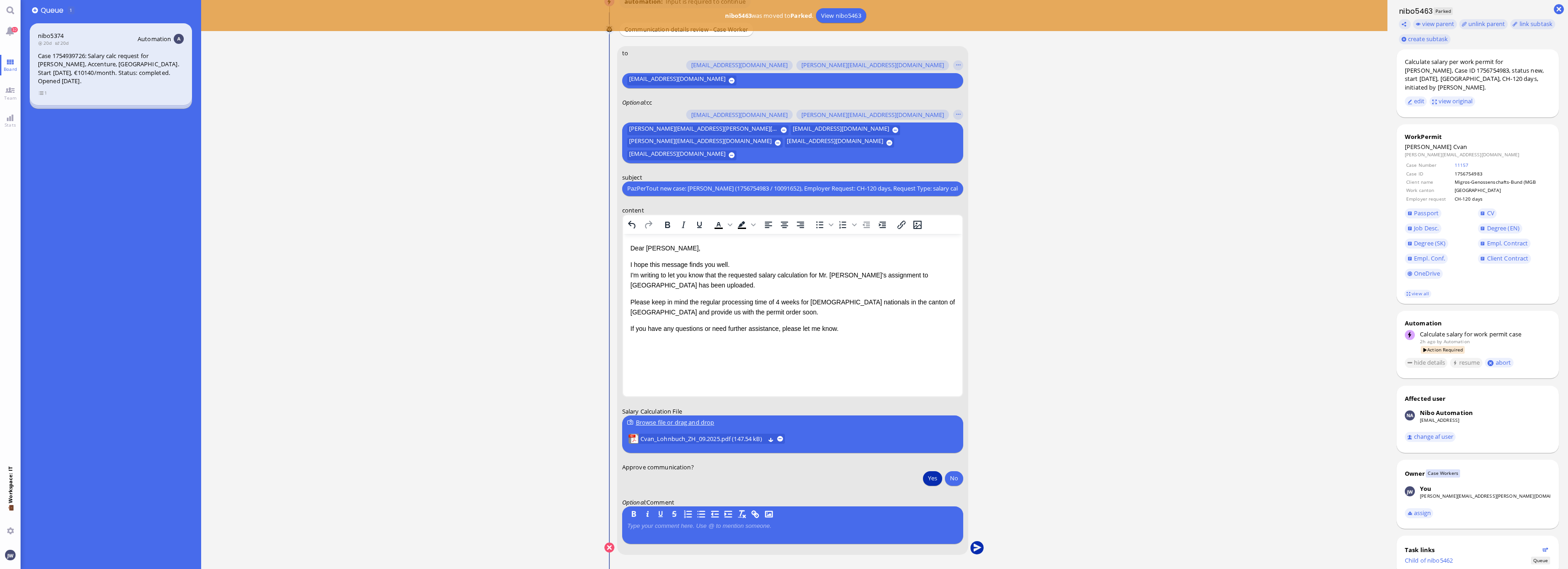
click at [978, 550] on button "submit" at bounding box center [977, 548] width 14 height 14
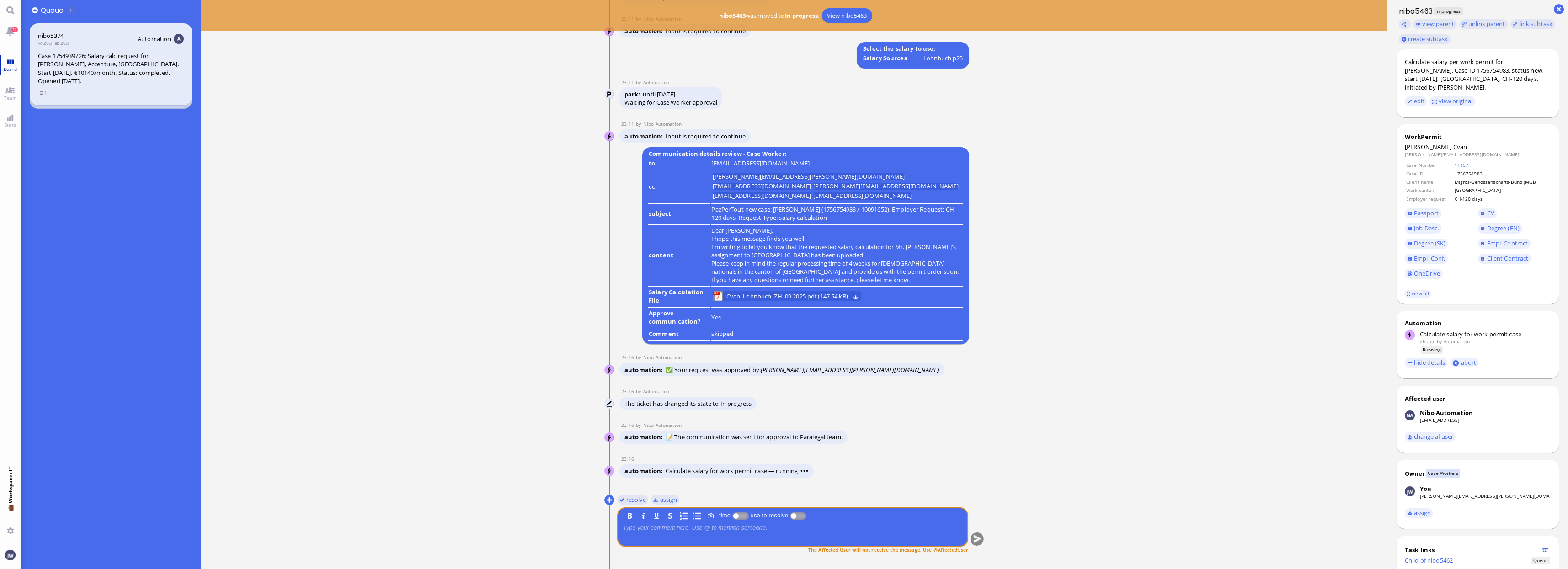
click at [12, 68] on span "Board" at bounding box center [10, 69] width 18 height 7
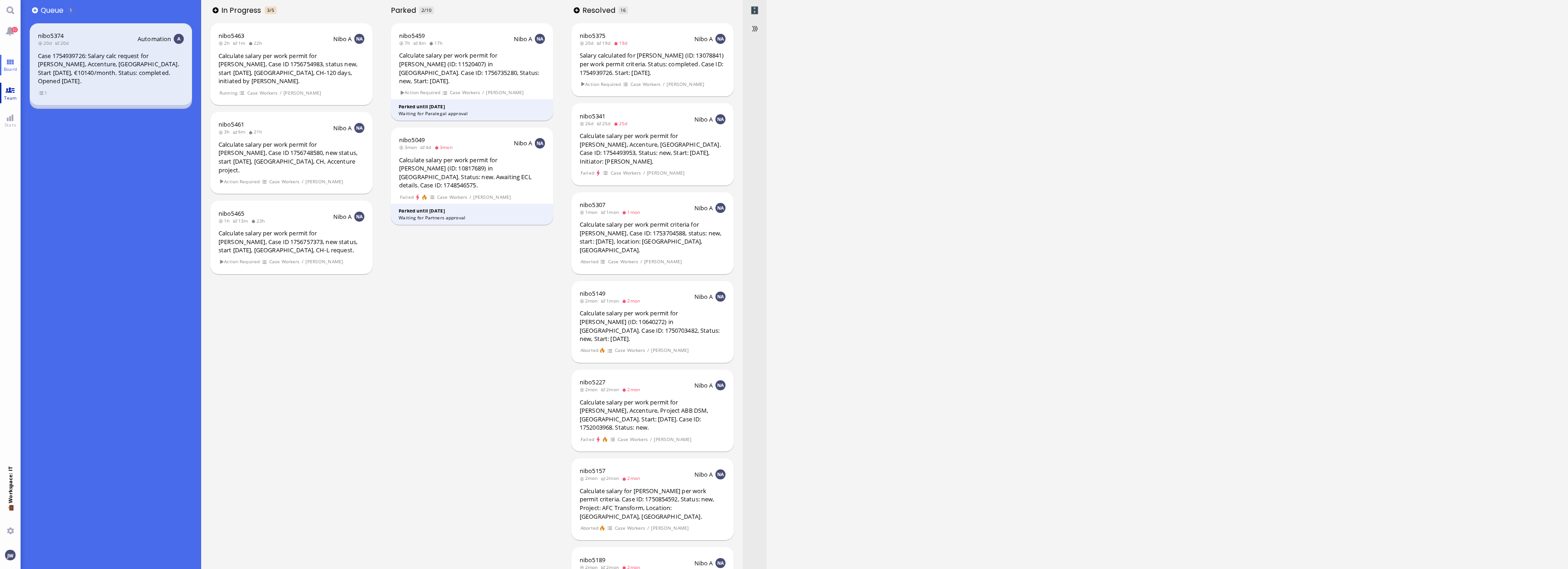
click at [10, 93] on link "Team" at bounding box center [10, 93] width 21 height 21
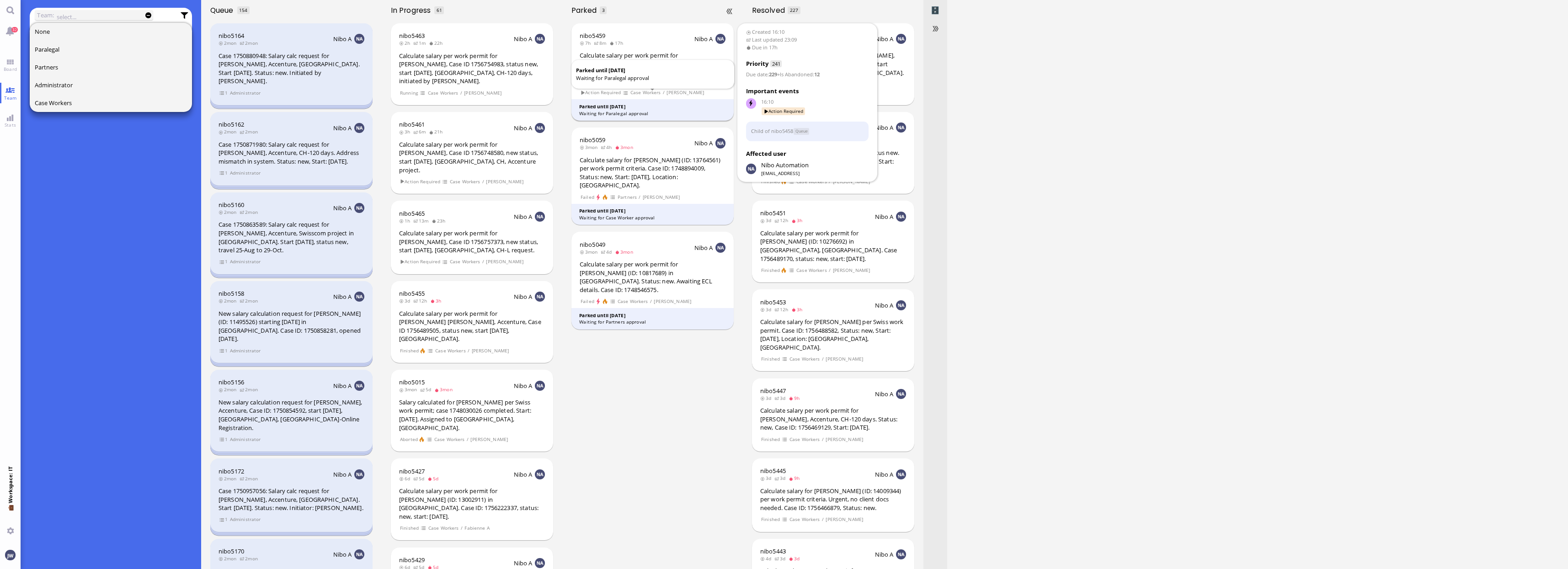
click at [634, 99] on footer "Parked until [DATE] Waiting for Paralegal approval" at bounding box center [653, 110] width 163 height 21
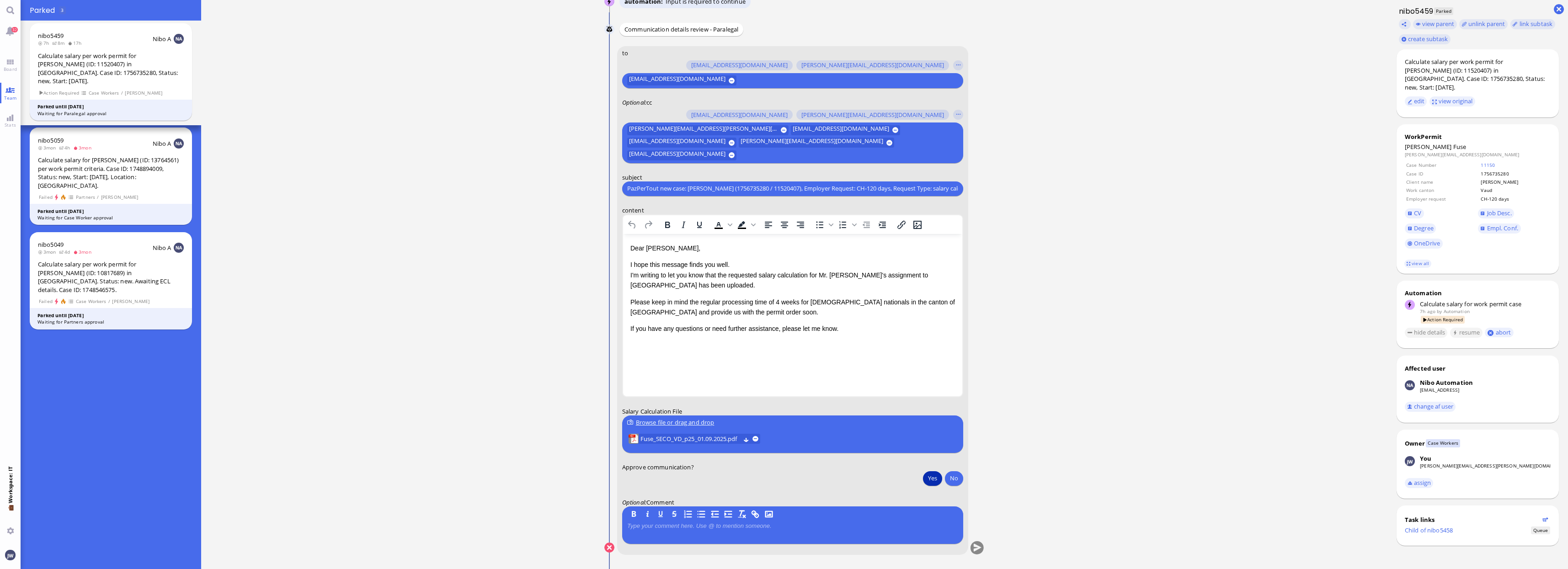
click at [930, 480] on button "Yes" at bounding box center [933, 478] width 19 height 15
click at [978, 548] on button "submit" at bounding box center [977, 548] width 14 height 14
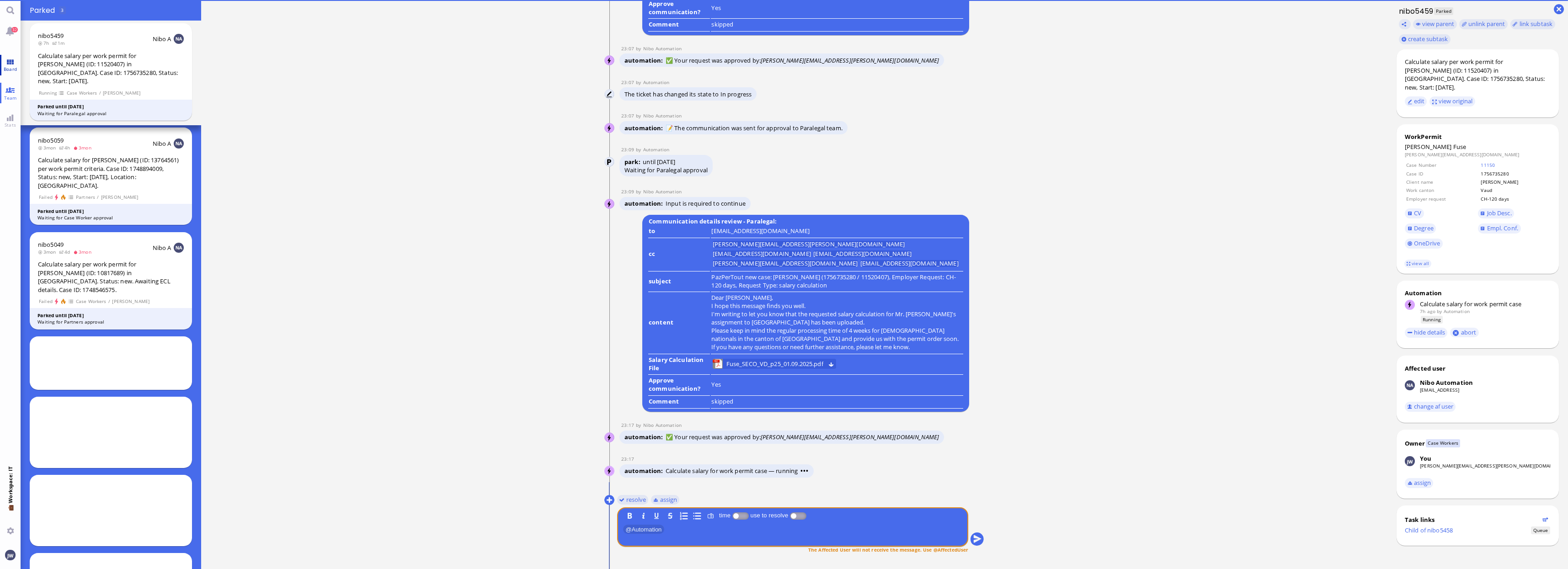
click at [3, 69] on span "Board" at bounding box center [10, 69] width 18 height 7
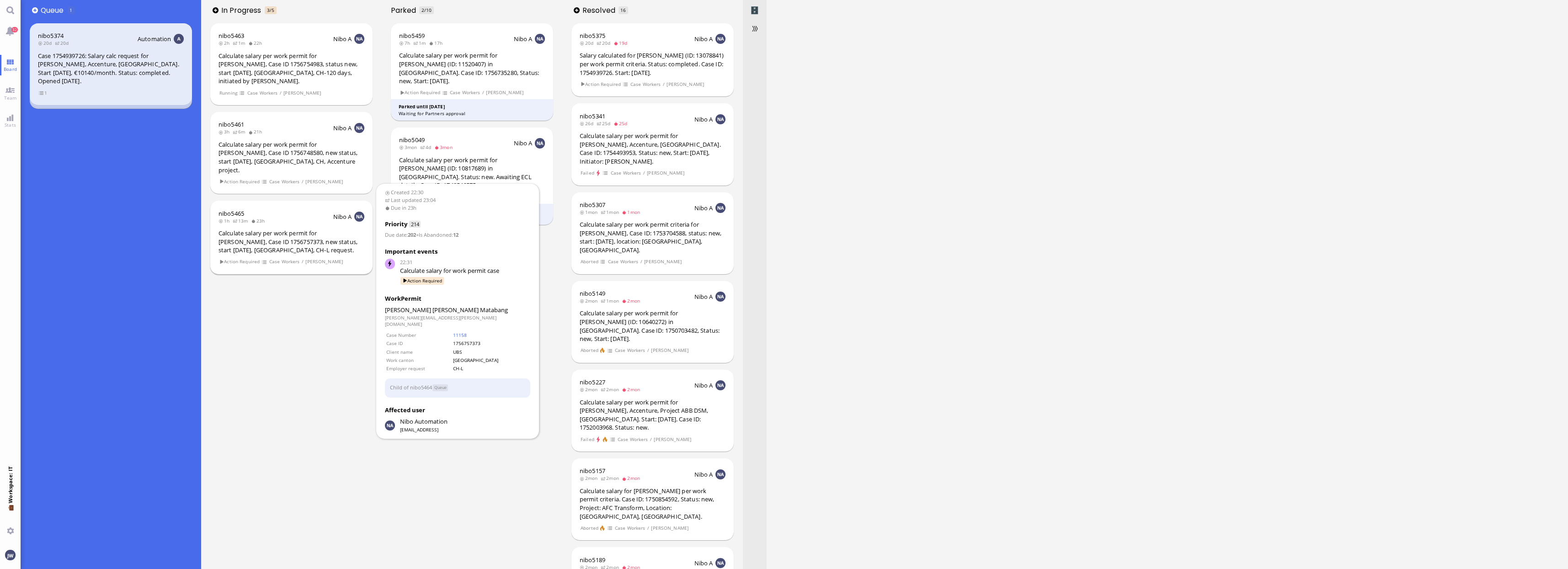
click at [298, 229] on div "Calculate salary per work permit for [PERSON_NAME], Case ID 1756757373, new sta…" at bounding box center [292, 242] width 146 height 26
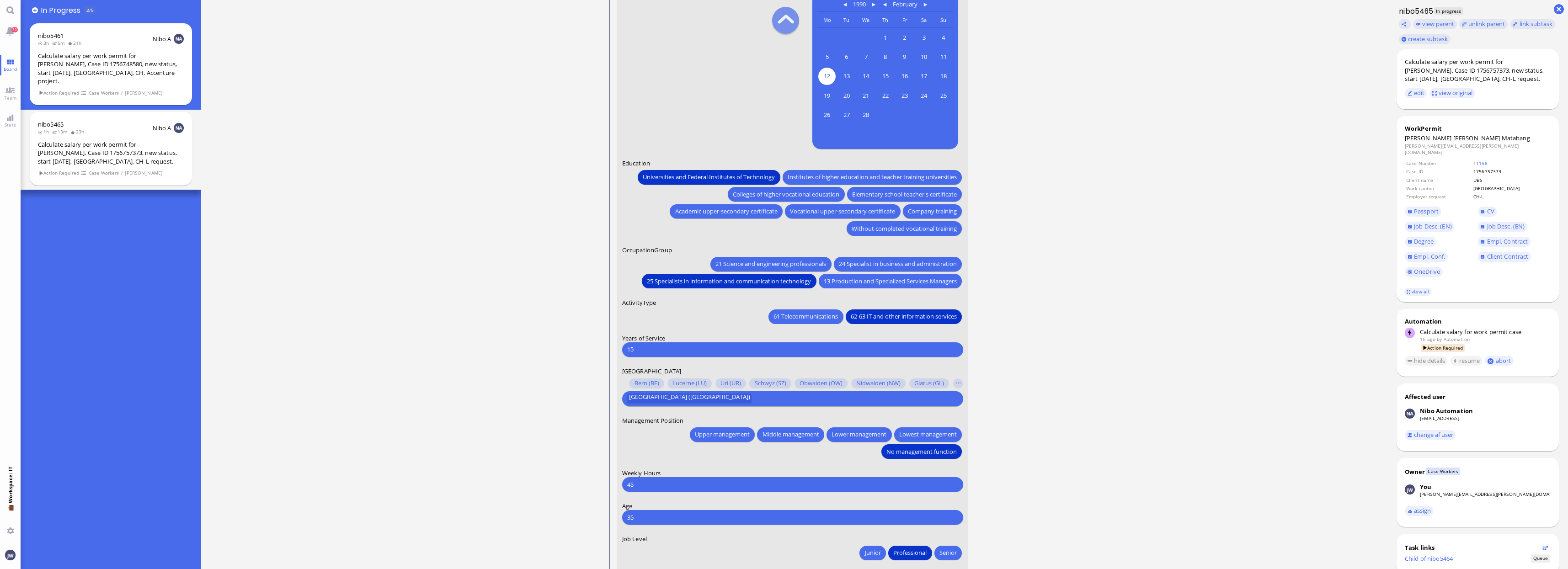
scroll to position [-114, 0]
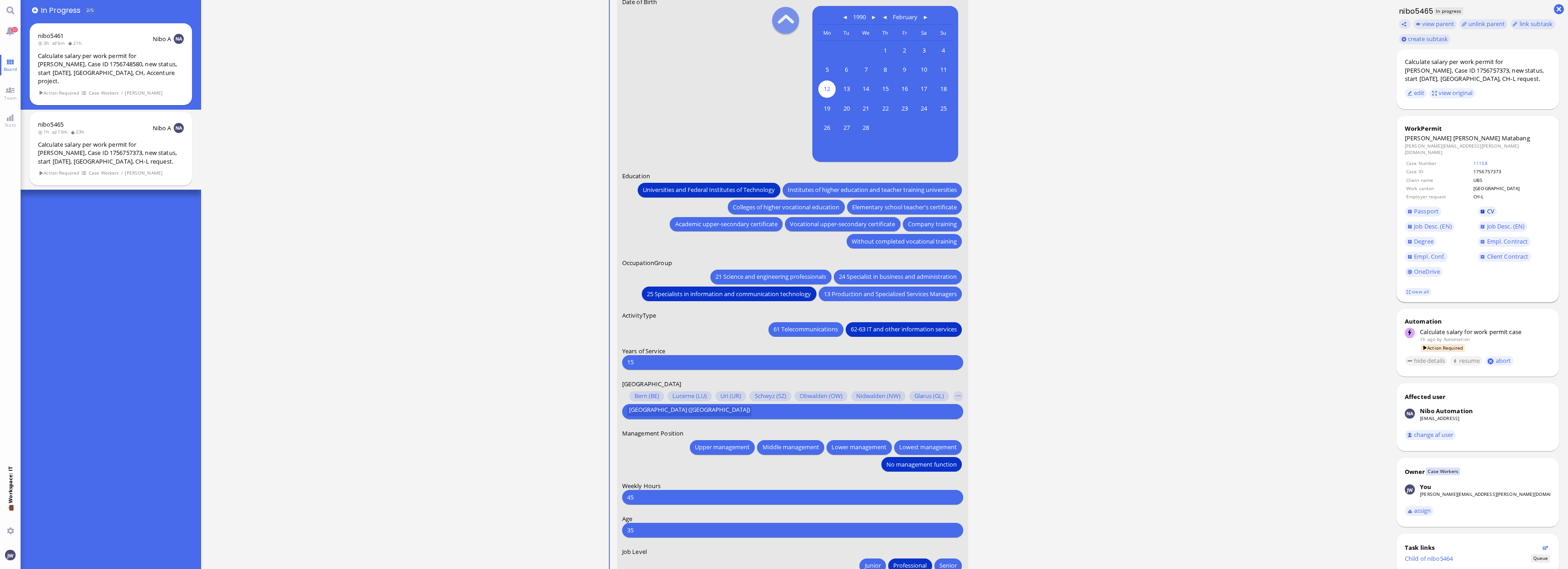
click at [1480, 206] on link "CV" at bounding box center [1488, 211] width 19 height 10
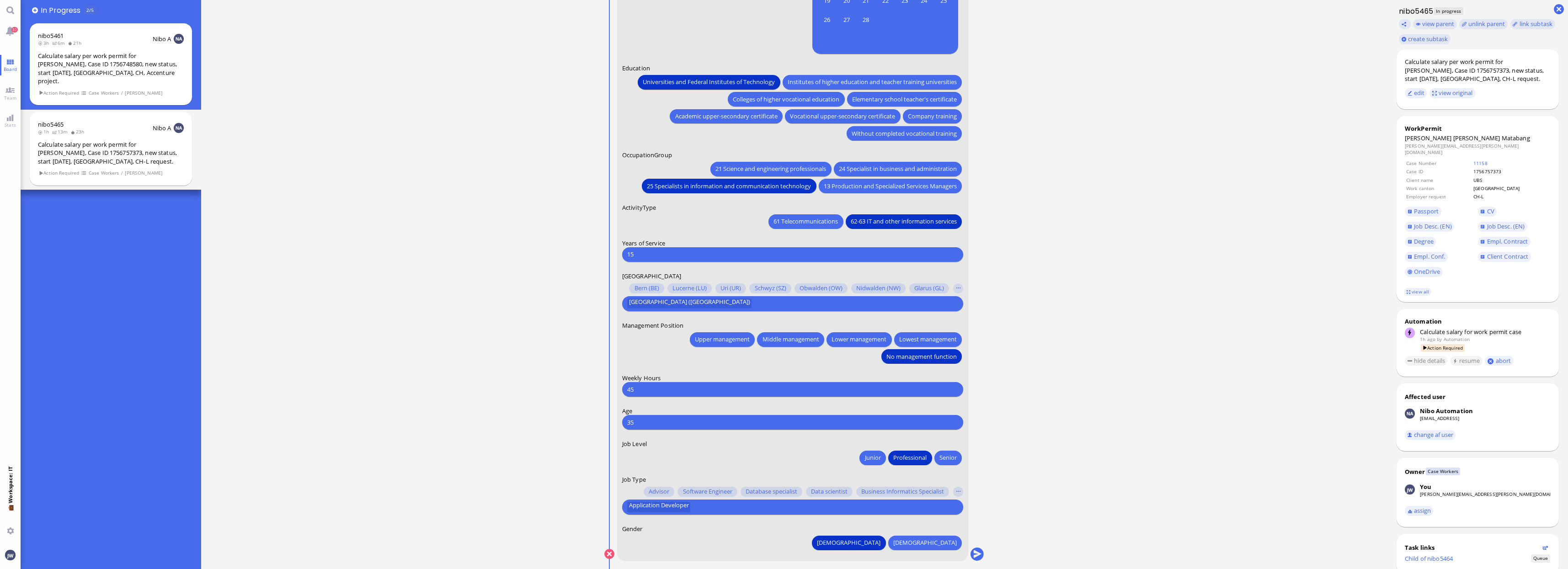
scroll to position [0, 0]
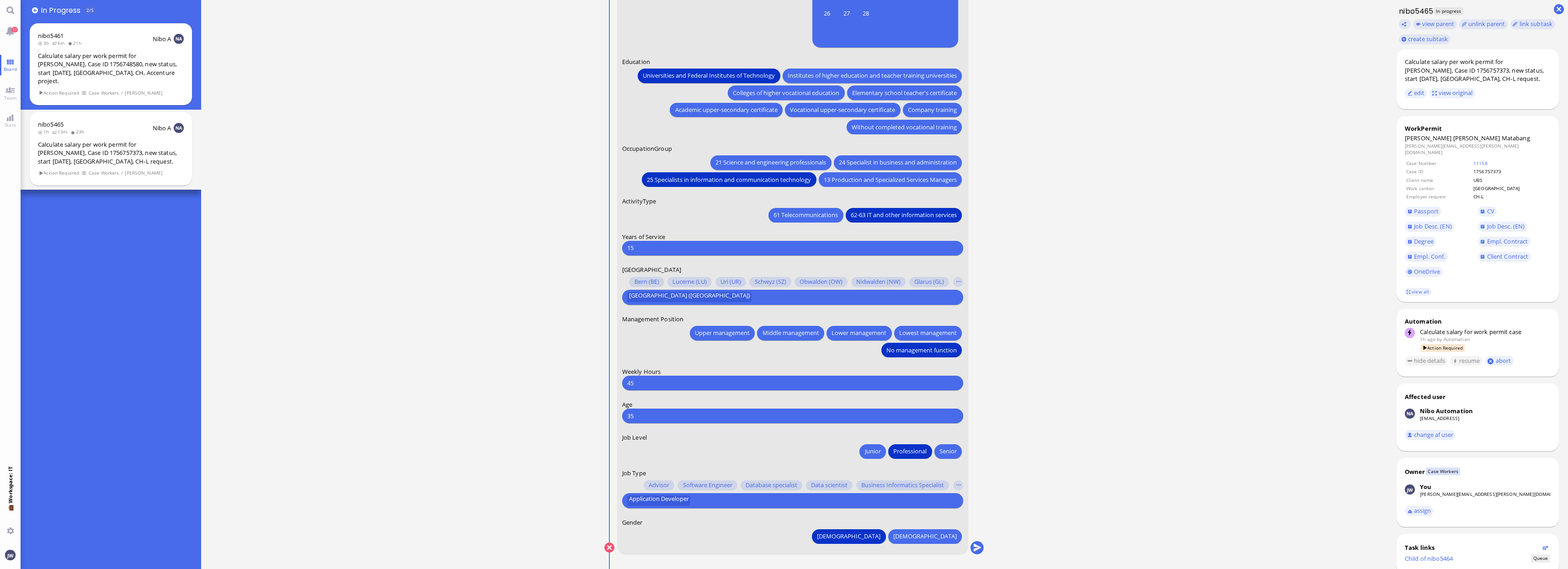
click at [711, 500] on input "text" at bounding box center [825, 501] width 263 height 10
type input "soft"
click at [662, 483] on span "Software Engineer" at bounding box center [657, 483] width 49 height 10
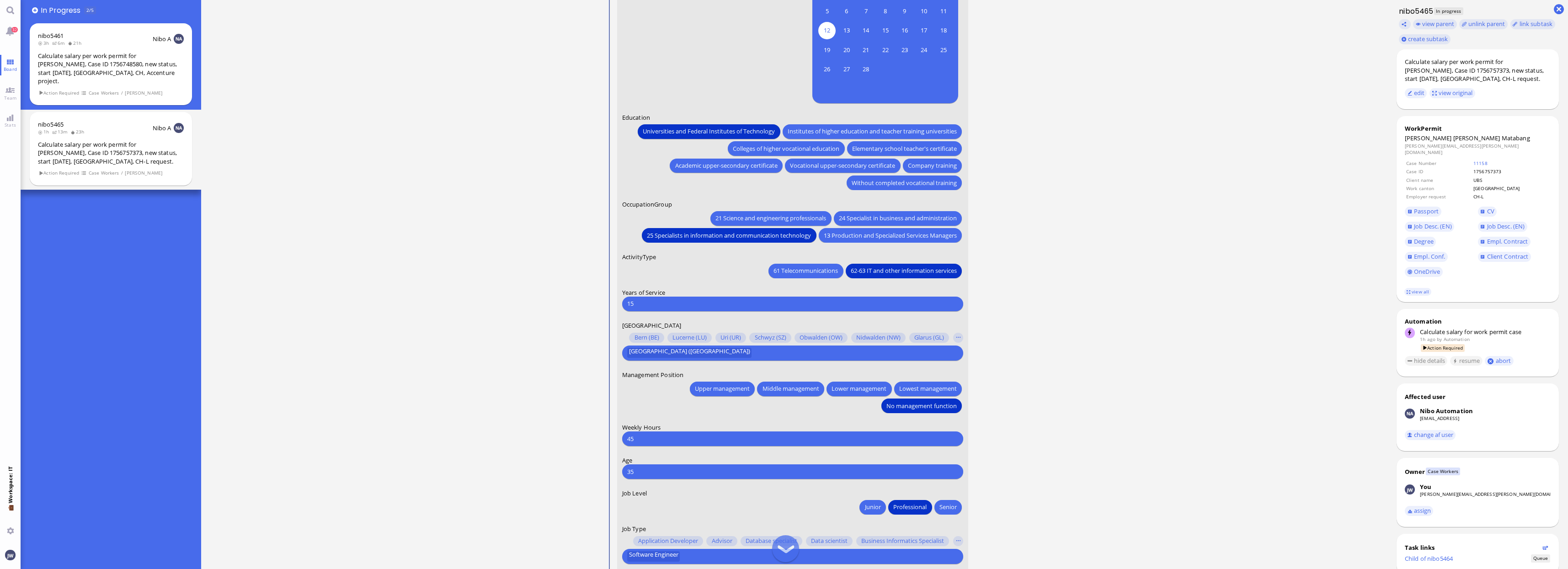
scroll to position [1, 0]
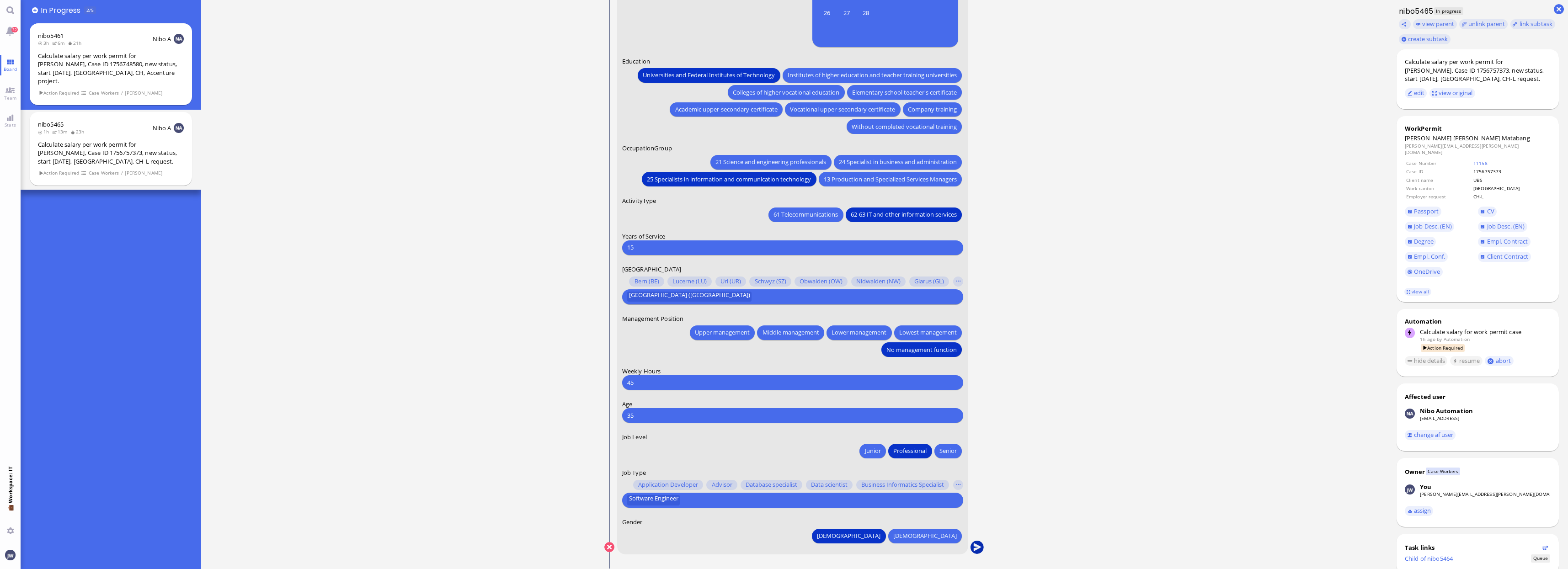
click at [981, 547] on button "submit" at bounding box center [977, 547] width 14 height 14
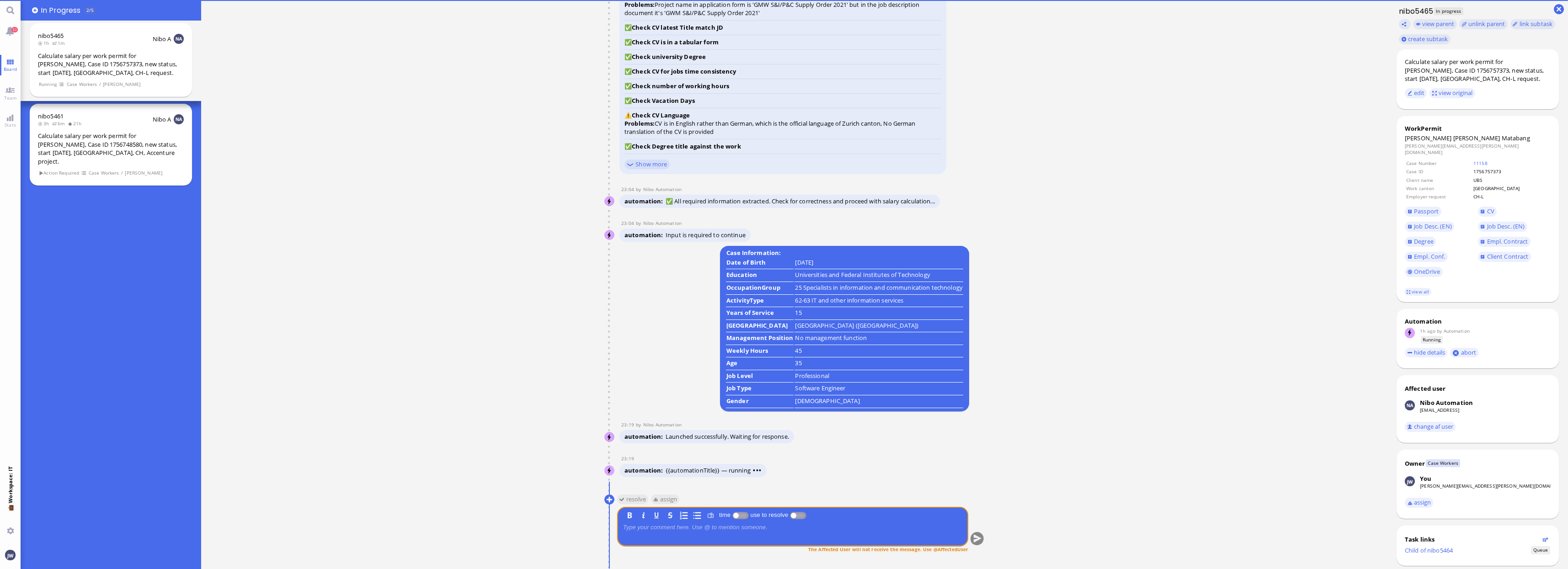
scroll to position [0, 0]
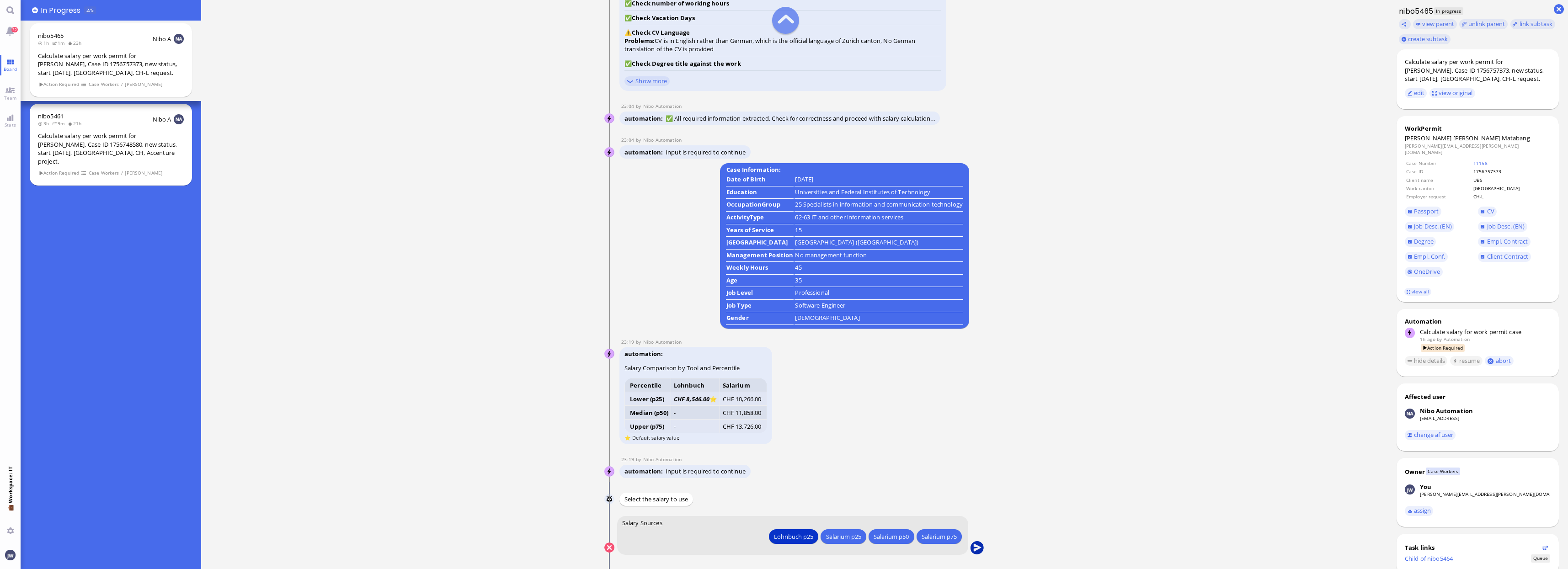
click at [975, 547] on button "submit" at bounding box center [977, 548] width 14 height 14
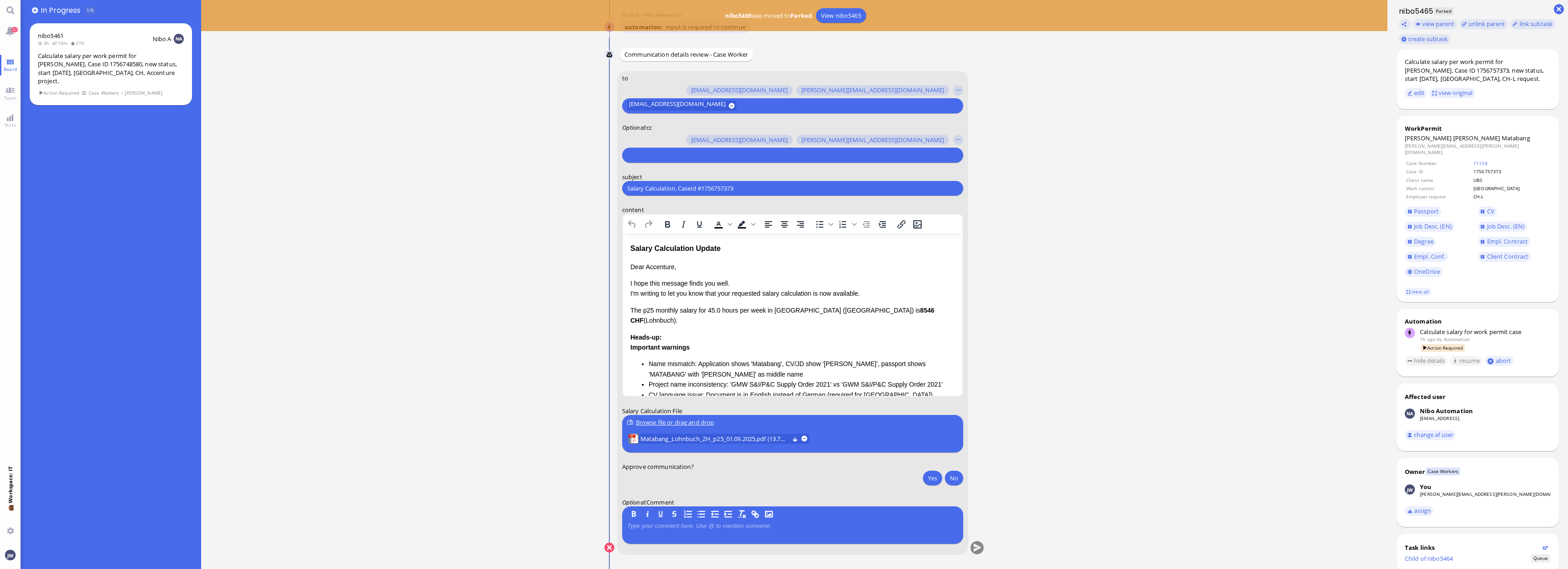
scroll to position [57, 0]
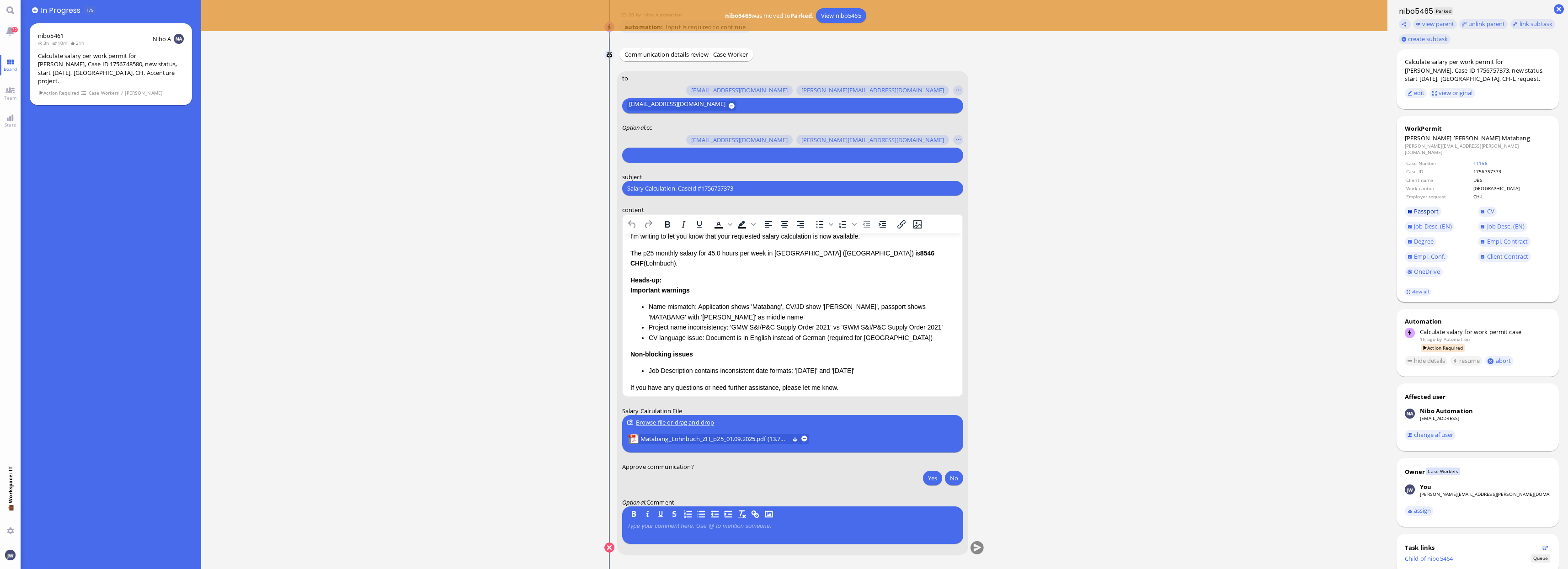
click at [1426, 207] on span "Passport" at bounding box center [1426, 211] width 25 height 9
click at [1437, 253] on span "Empl. Conf." at bounding box center [1429, 257] width 31 height 9
click at [1407, 249] on span "Empl. Conf." at bounding box center [1441, 256] width 73 height 15
click at [1407, 252] on link "Empl. Conf." at bounding box center [1426, 257] width 43 height 10
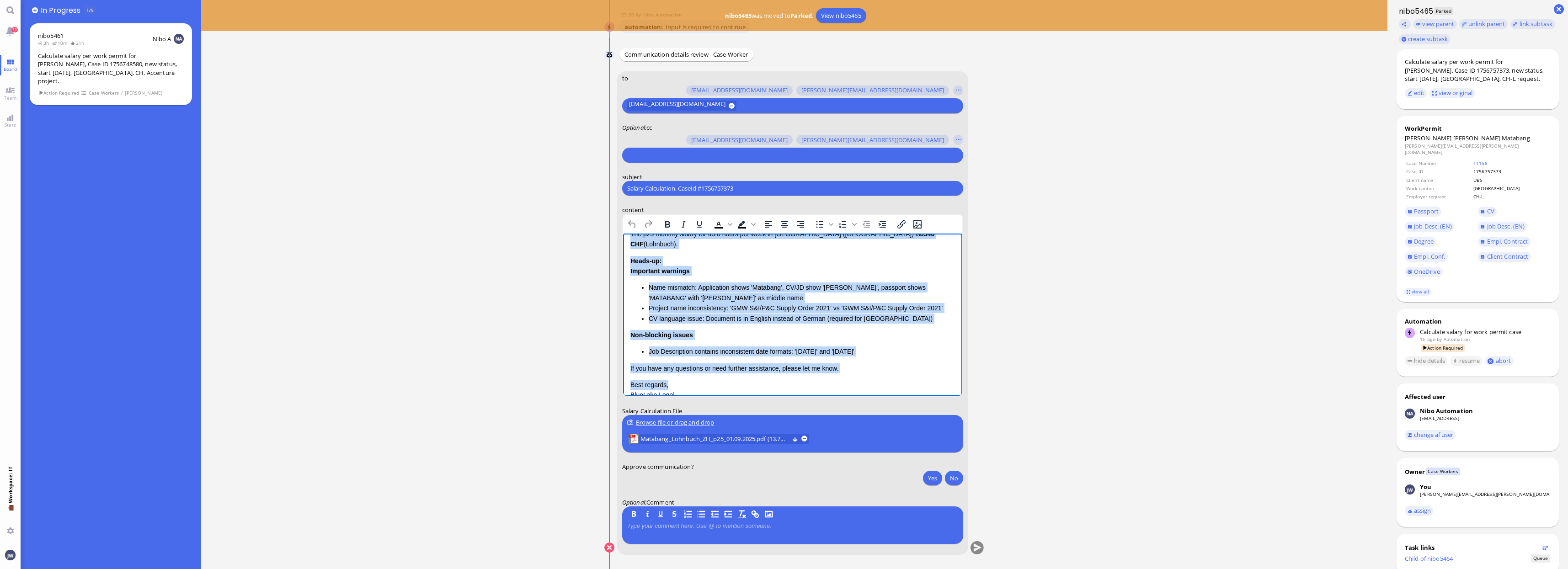
scroll to position [109, 0]
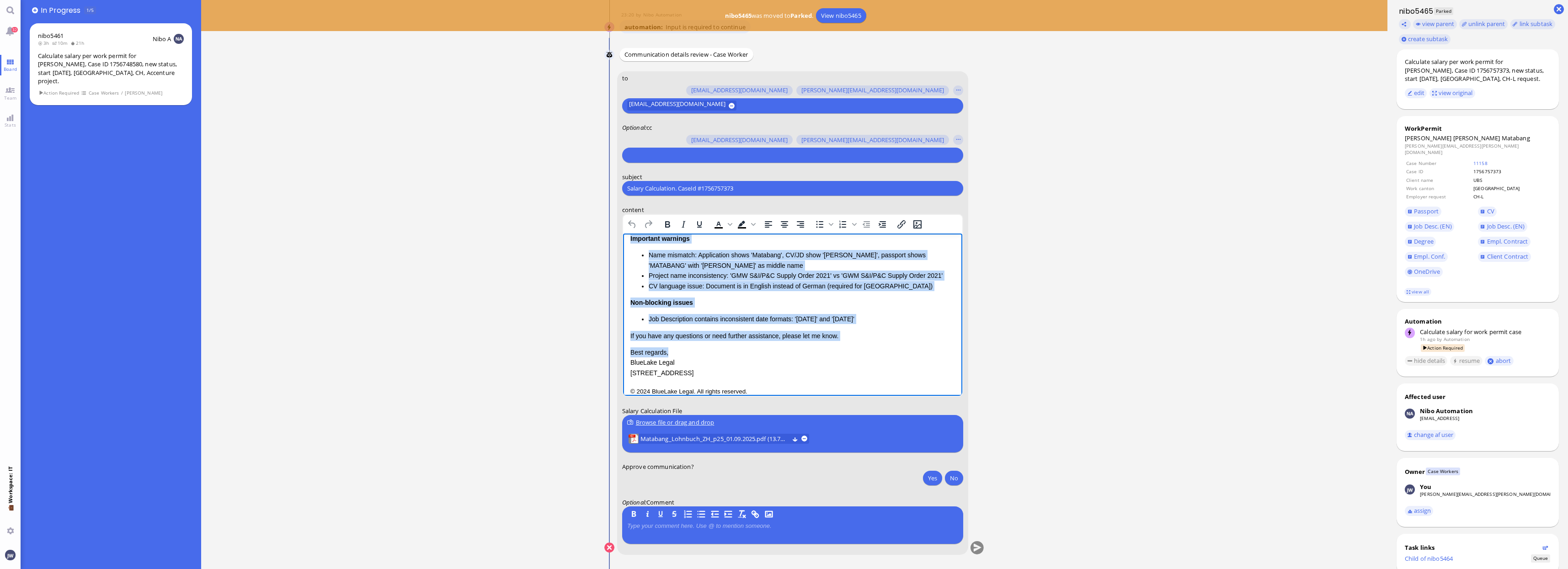
drag, startPoint x: 629, startPoint y: 309, endPoint x: 904, endPoint y: 302, distance: 275.1
click at [904, 302] on div "Dear Accenture, I hope this message finds you well. I'm writing to let you know…" at bounding box center [792, 266] width 324 height 225
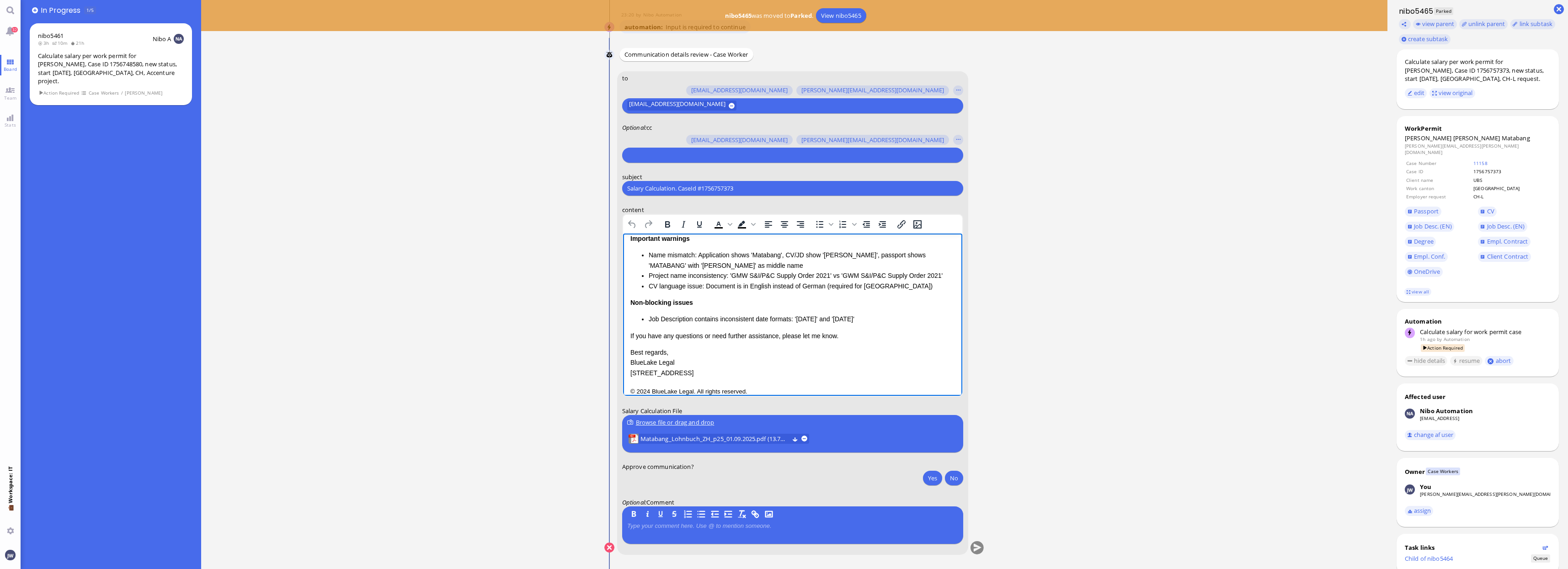
scroll to position [1, 0]
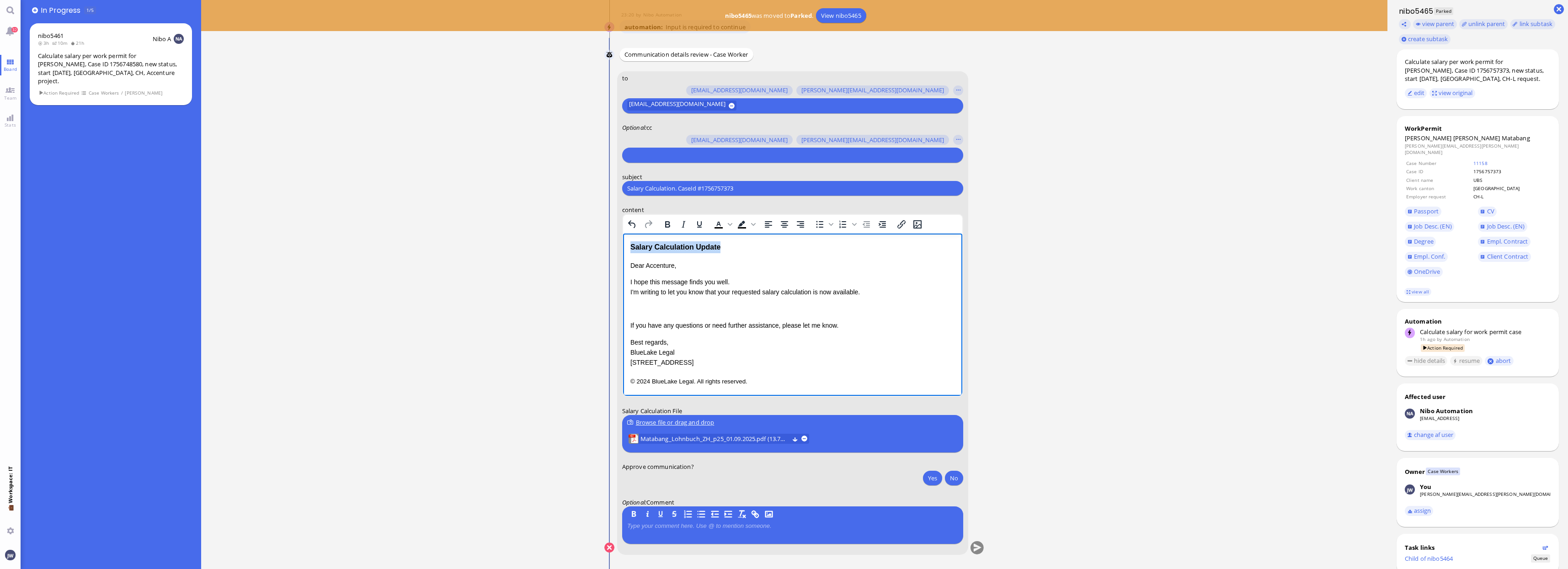
drag, startPoint x: 726, startPoint y: 246, endPoint x: 609, endPoint y: 251, distance: 117.1
click at [623, 251] on html "Salary Calculation Update Dear Accenture, I hope this message finds you well. I…" at bounding box center [792, 314] width 339 height 164
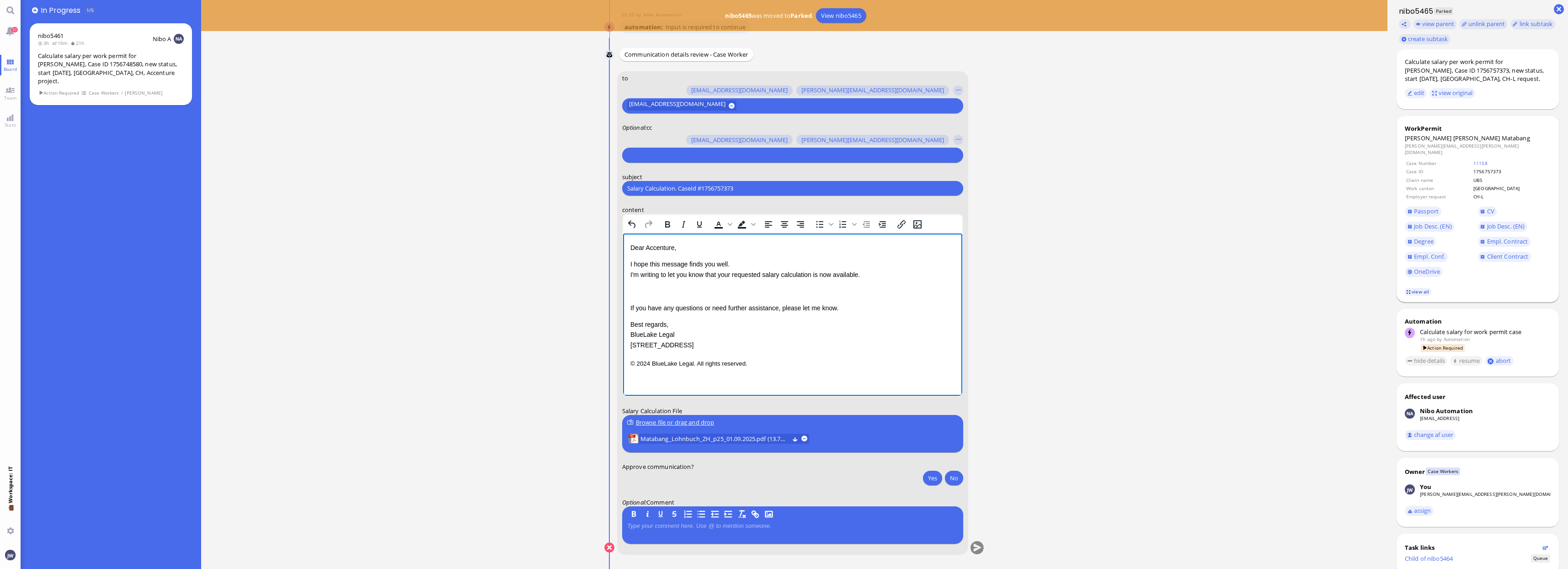
click at [1427, 288] on link "view all" at bounding box center [1418, 291] width 27 height 8
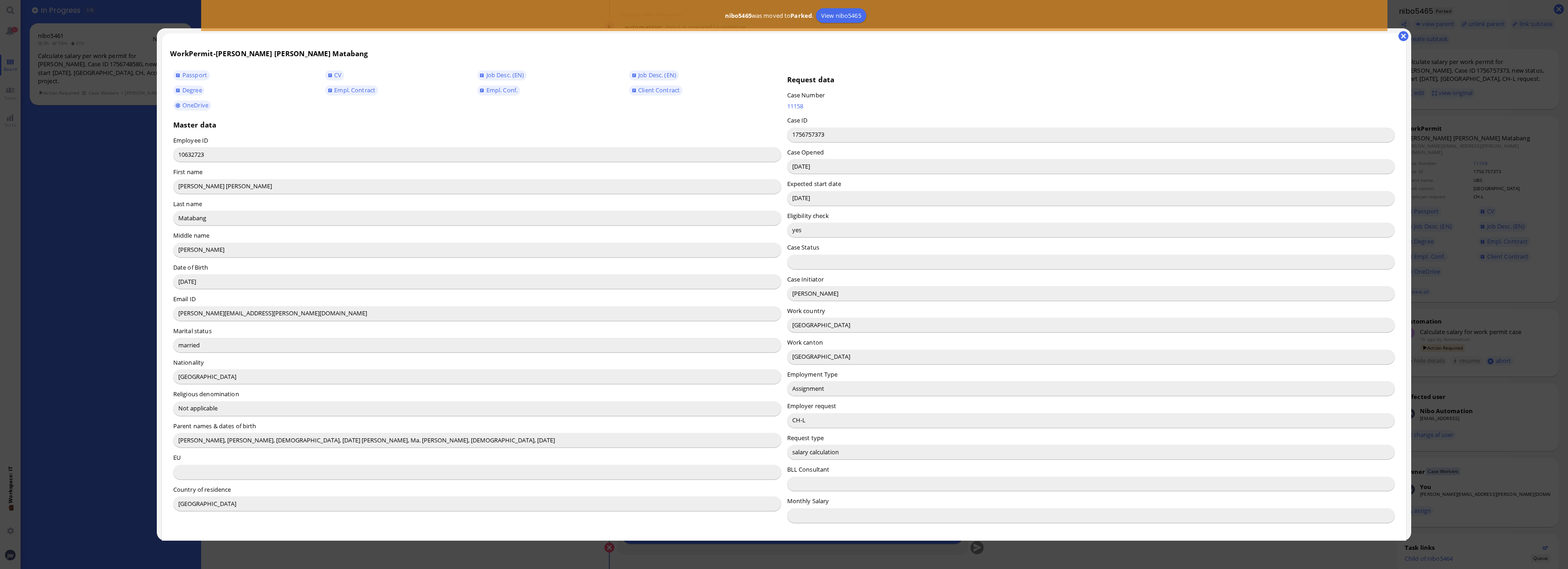
click at [796, 295] on input "[PERSON_NAME]" at bounding box center [1091, 293] width 608 height 15
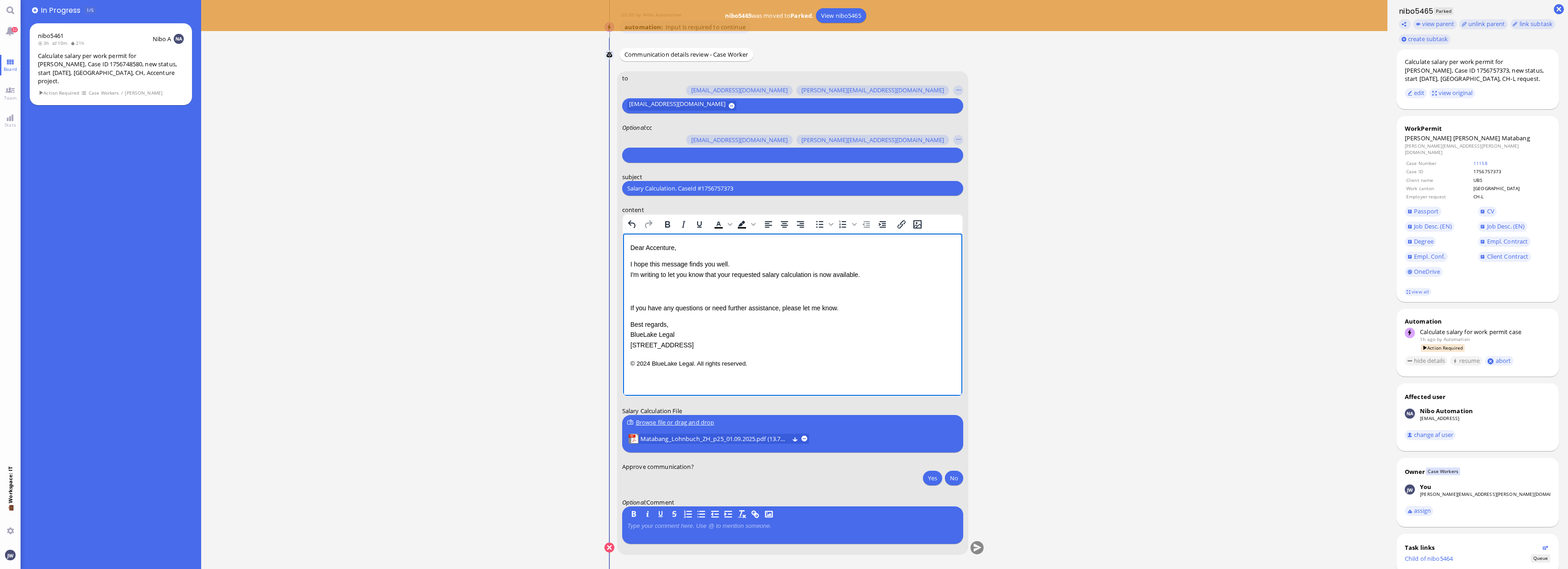
click at [656, 248] on p "Dear Accenture," at bounding box center [792, 248] width 324 height 10
click at [724, 276] on p "I hope this message finds you well. I'm writing to let you know that your reque…" at bounding box center [792, 270] width 324 height 21
click at [811, 273] on p "I hope this message finds you well. I'm writing to let you know that the reques…" at bounding box center [792, 270] width 324 height 21
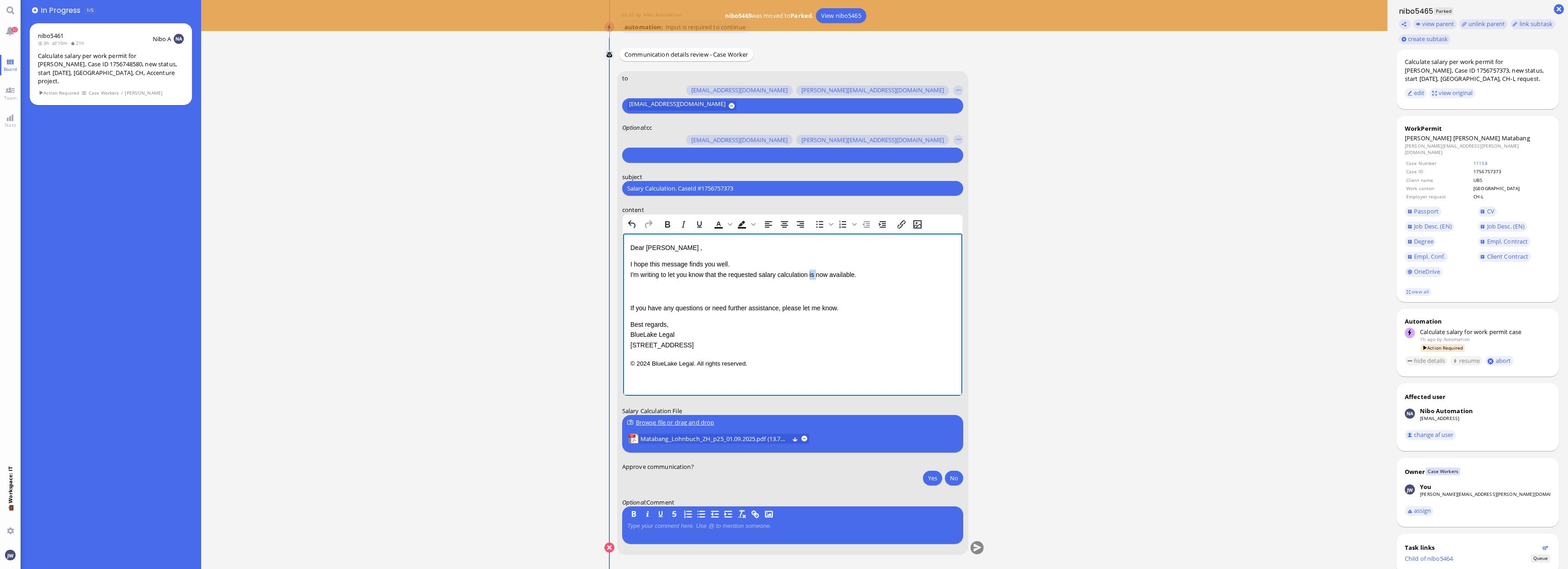
click at [811, 273] on p "I hope this message finds you well. I'm writing to let you know that the reques…" at bounding box center [792, 270] width 324 height 21
click at [840, 269] on p "I hope this message finds you well. I'm writing to let you know that the reques…" at bounding box center [792, 270] width 324 height 21
click at [833, 274] on p "I hope this message finds you well. I'm writing to let you know that the reques…" at bounding box center [792, 270] width 324 height 21
drag, startPoint x: 747, startPoint y: 357, endPoint x: 835, endPoint y: 298, distance: 105.9
click at [835, 298] on div "Dear [PERSON_NAME] , I hope this message finds you well. I'm writing to let you…" at bounding box center [792, 303] width 324 height 120
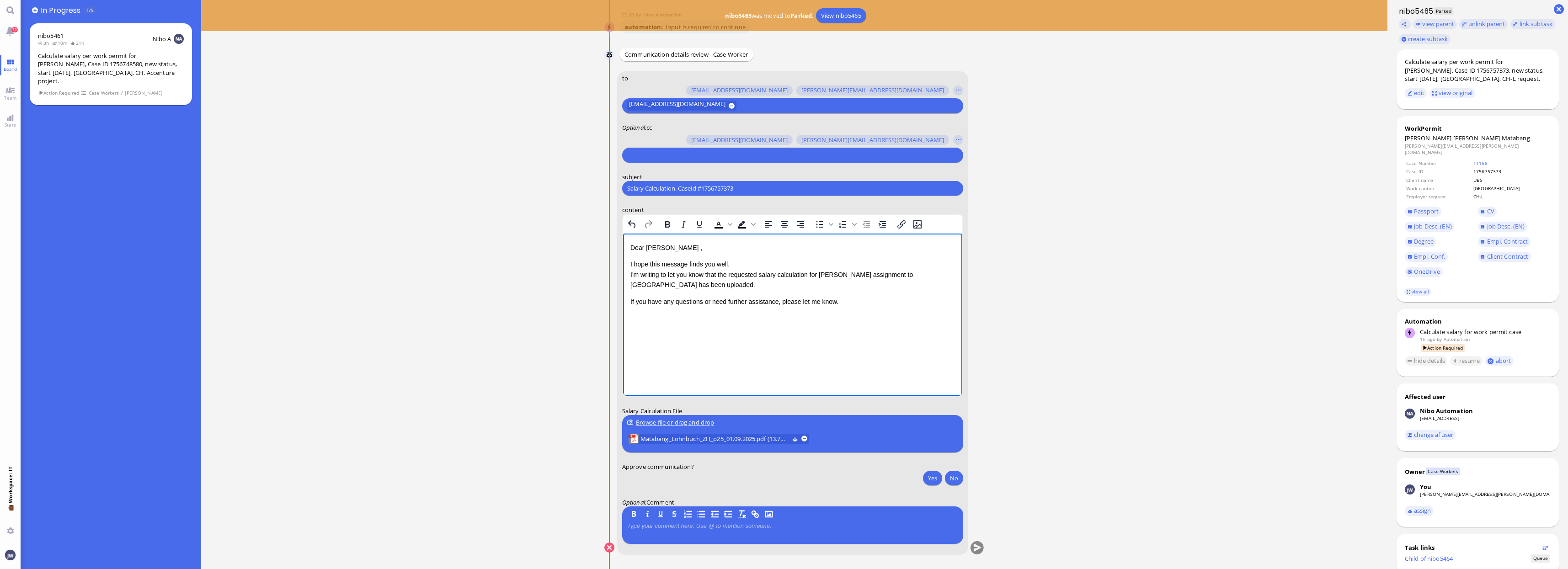
click at [689, 159] on input "text" at bounding box center [791, 155] width 329 height 10
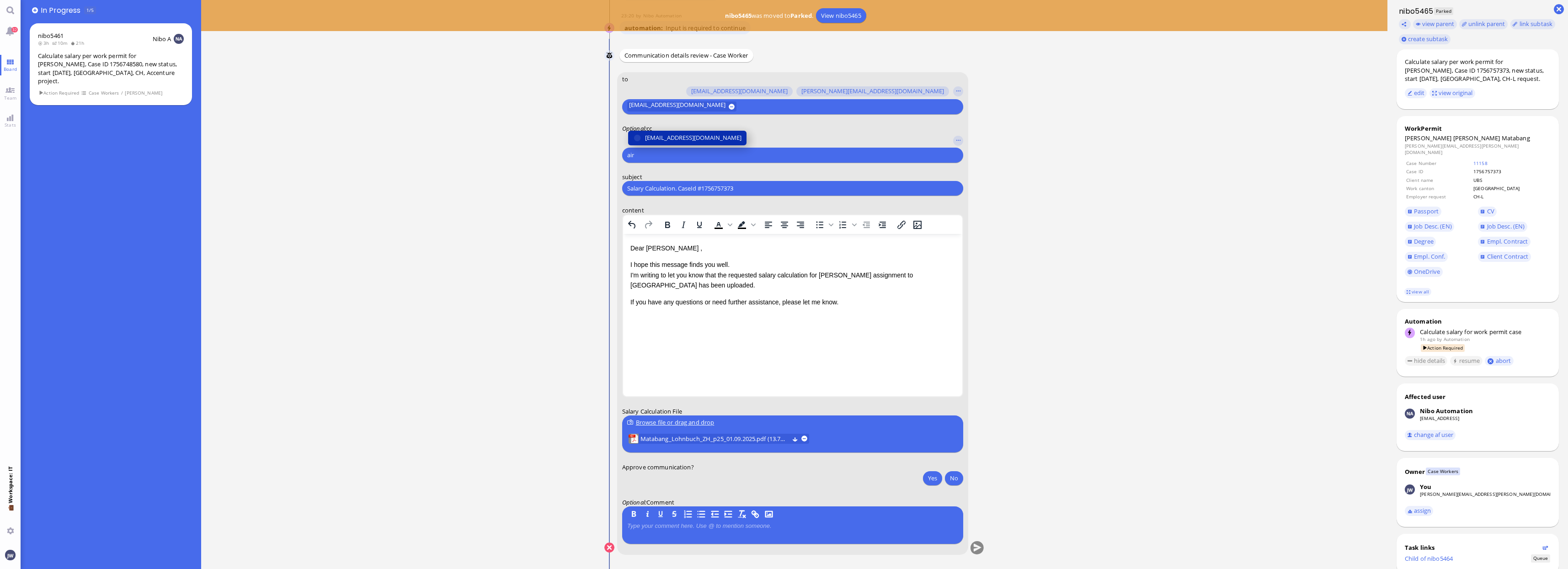
type input "air"
click at [694, 138] on span "[EMAIL_ADDRESS][DOMAIN_NAME]" at bounding box center [693, 138] width 96 height 10
type input "den"
click at [694, 138] on span "[EMAIL_ADDRESS][DOMAIN_NAME]" at bounding box center [693, 138] width 96 height 10
type input "anu"
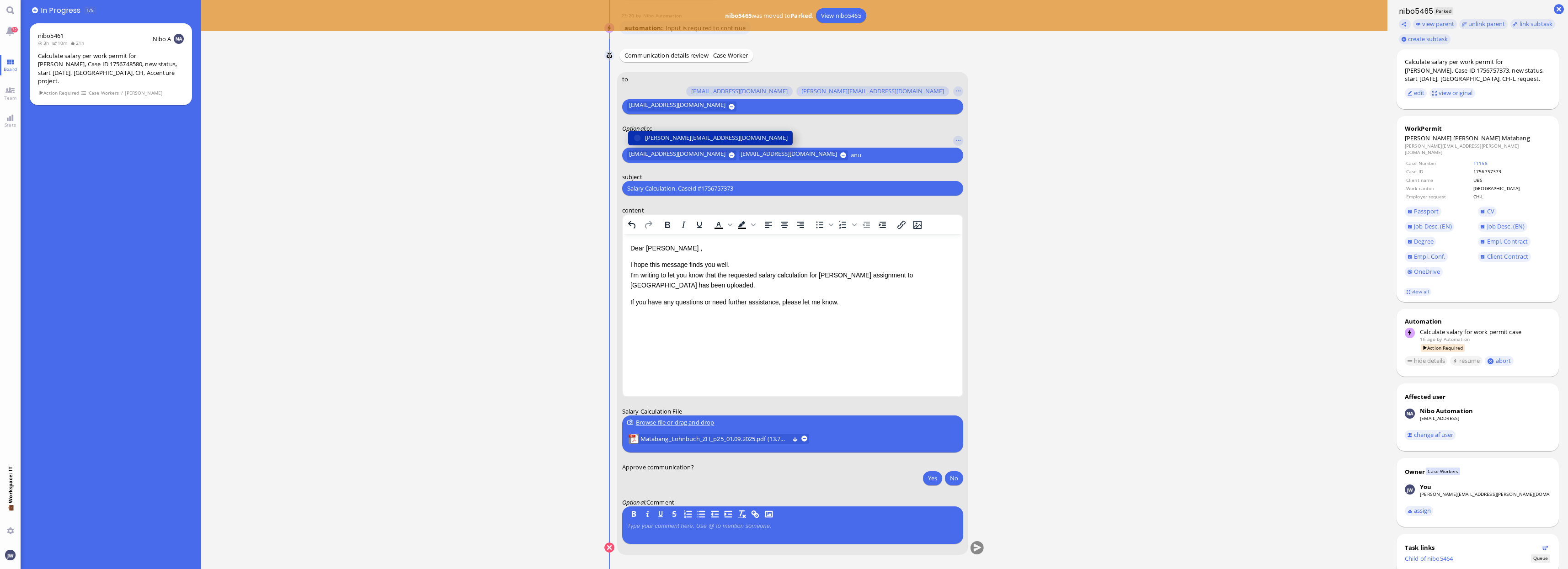
click at [694, 138] on span "[PERSON_NAME][EMAIL_ADDRESS][DOMAIN_NAME]" at bounding box center [716, 138] width 142 height 10
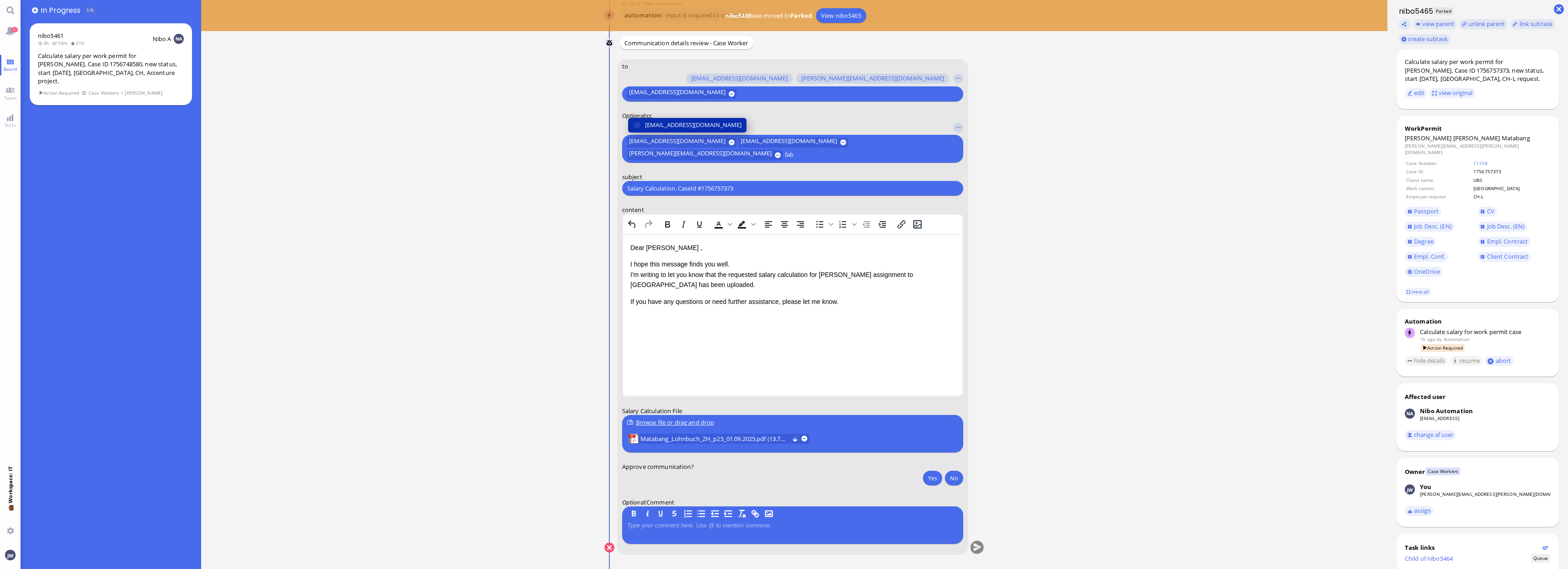
type input "fab"
click at [695, 128] on span "[EMAIL_ADDRESS][DOMAIN_NAME]" at bounding box center [693, 125] width 96 height 10
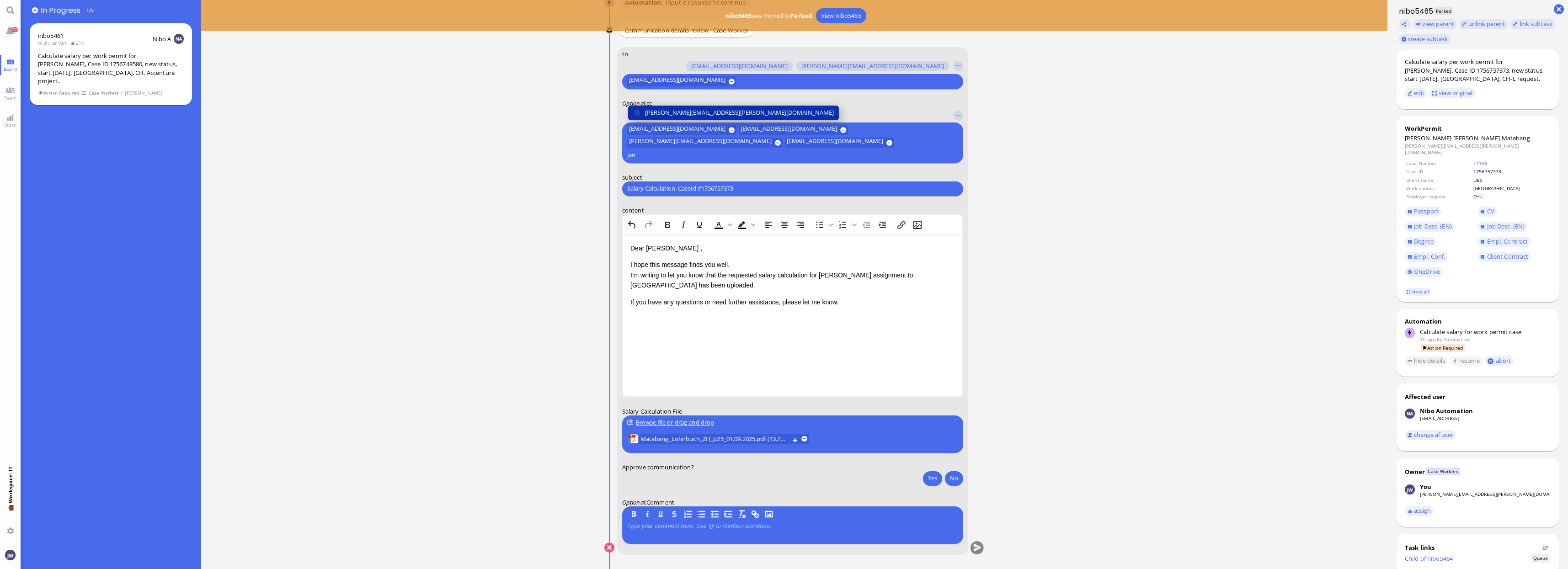
type input "jan"
click at [657, 117] on span "[PERSON_NAME][EMAIL_ADDRESS][PERSON_NAME][DOMAIN_NAME]" at bounding box center [740, 113] width 189 height 10
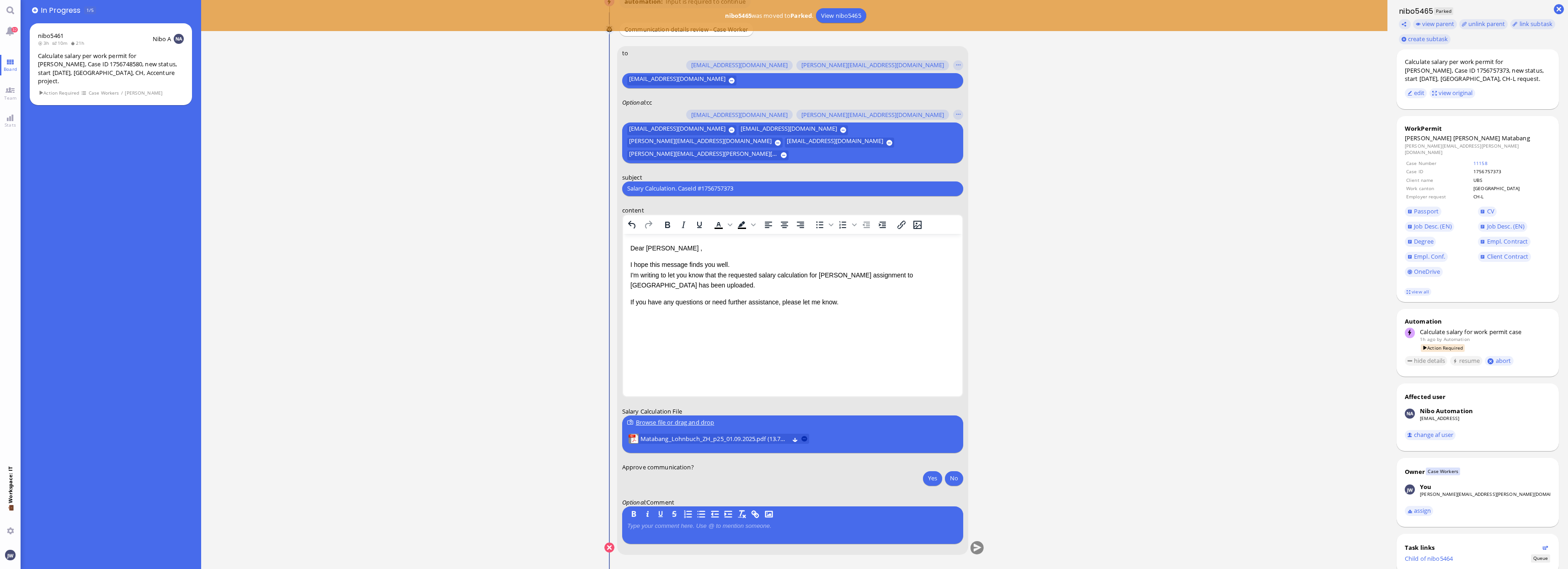
click at [803, 438] on button at bounding box center [805, 439] width 6 height 6
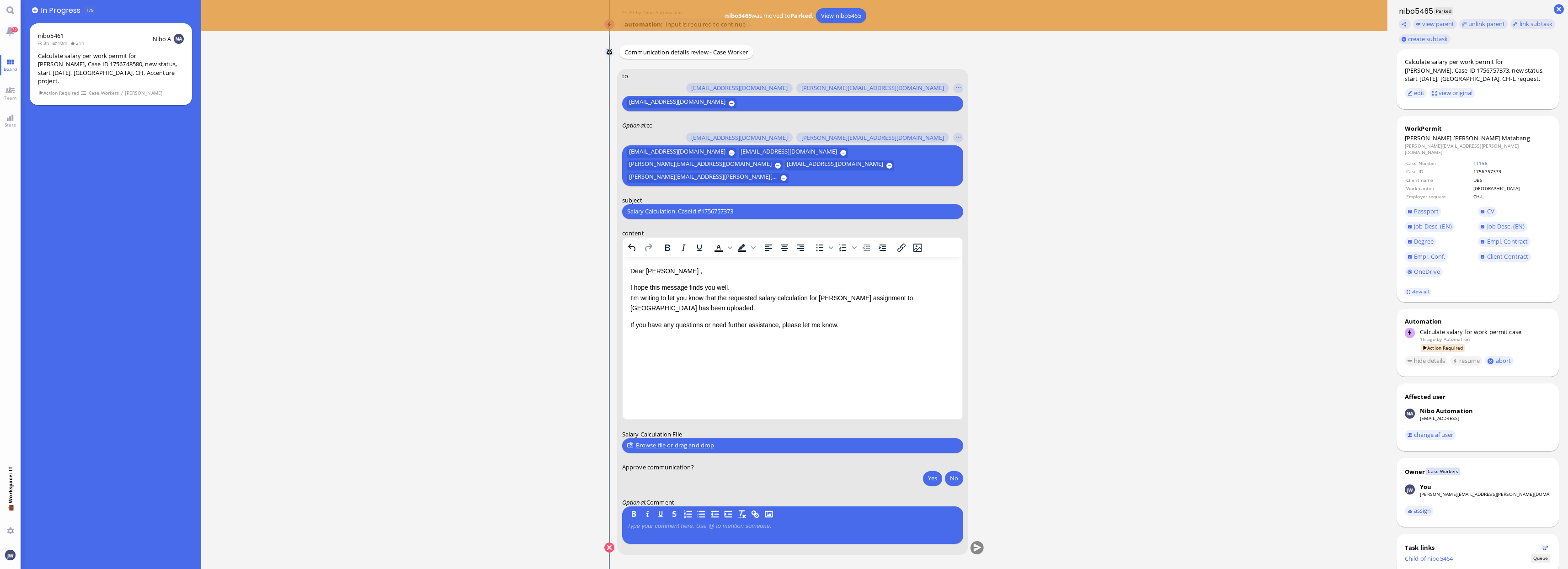
click at [690, 446] on div "Browse file or drag and drop" at bounding box center [793, 445] width 331 height 10
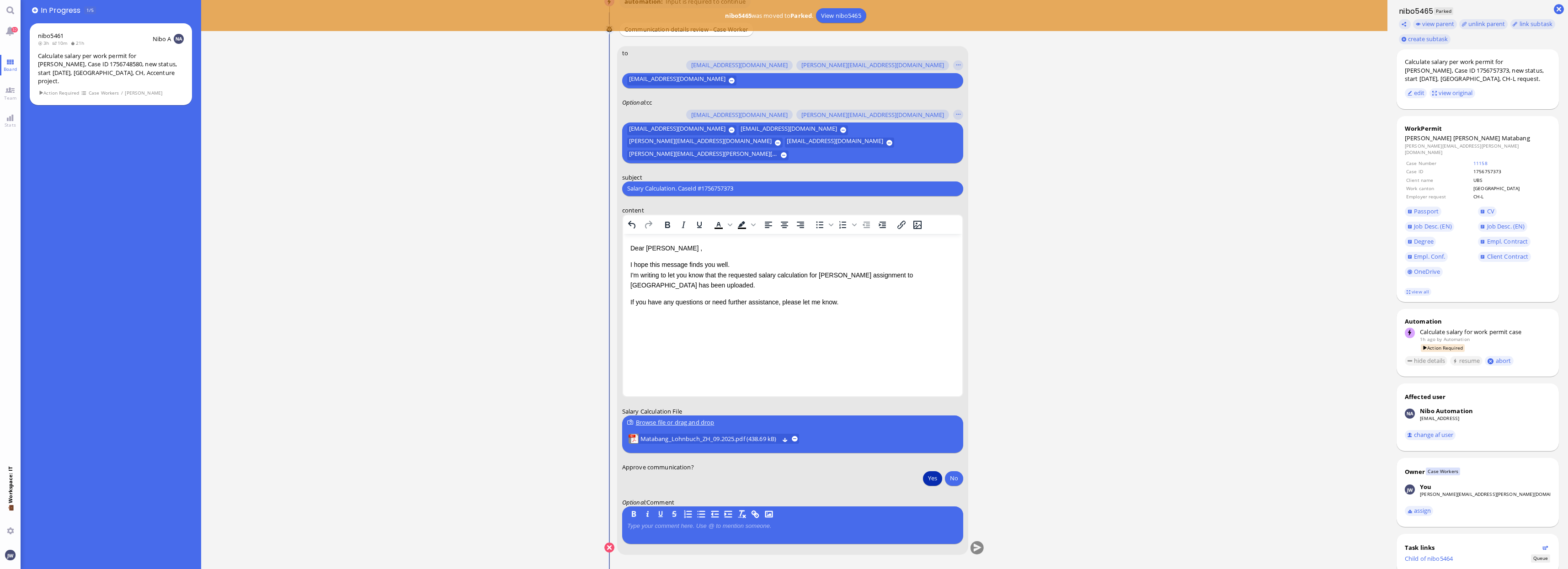
click at [927, 480] on button "Yes" at bounding box center [933, 478] width 19 height 15
click at [717, 436] on span "Matabang_Lohnbuch_ZH_09.2025.pdf (438.69 kB)" at bounding box center [709, 439] width 139 height 10
click at [699, 192] on input "Salary Calculation. CaseId #1756757373" at bounding box center [793, 189] width 331 height 10
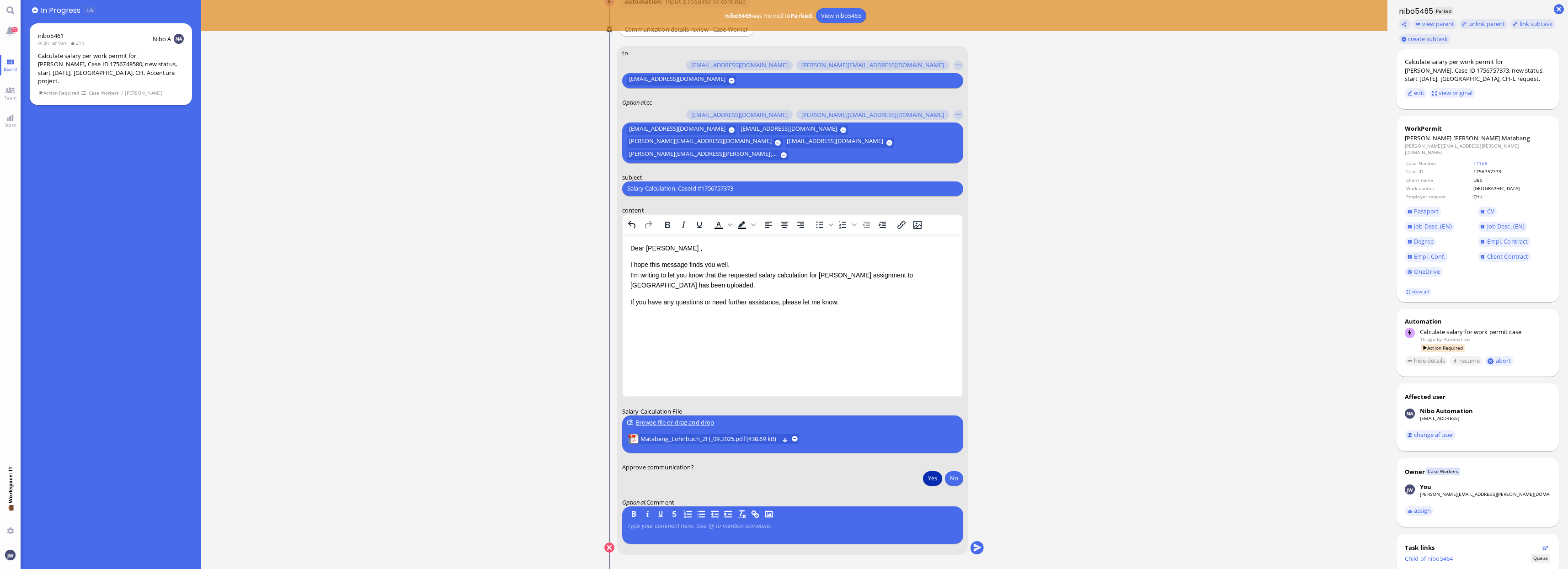
paste input "PazPerTout new case: [PERSON_NAME] (1756757373 / 10632723), Employer Request: C…"
type input "PazPerTout new case: [PERSON_NAME] (1756757373 / 10632723), Employer Request: C…"
click at [972, 549] on button "submit" at bounding box center [977, 548] width 14 height 14
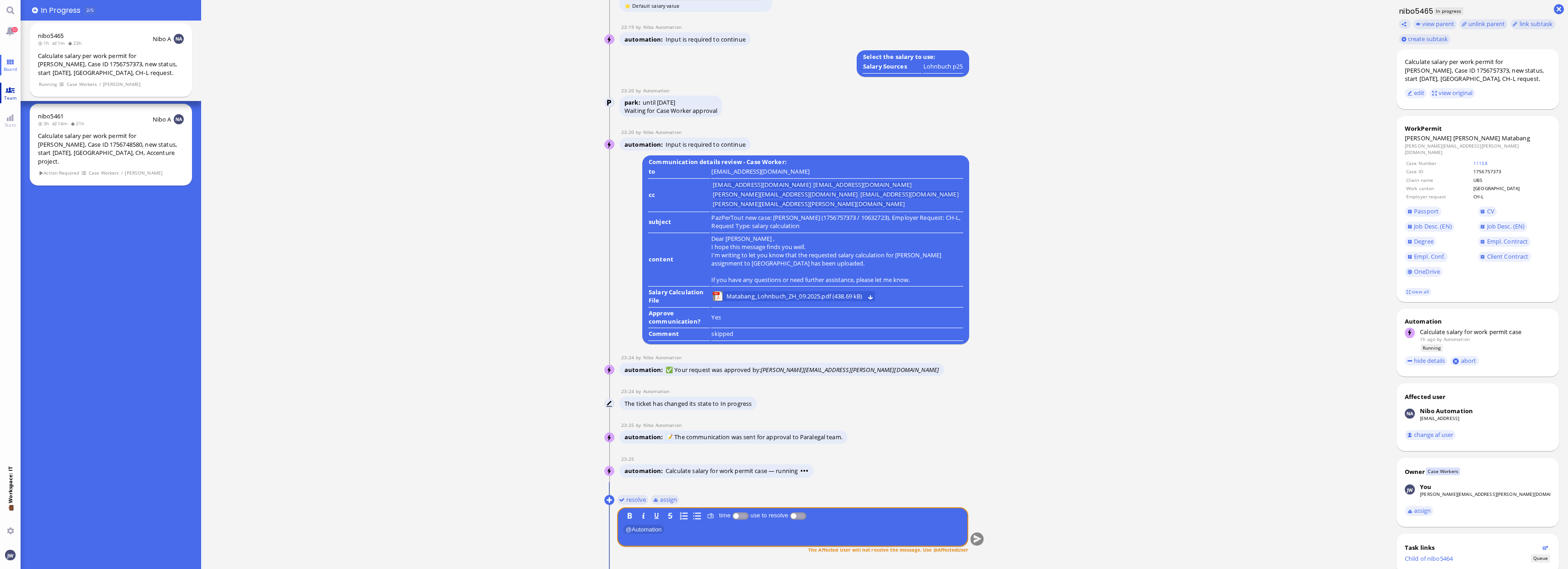
click at [10, 89] on link "Team" at bounding box center [10, 93] width 21 height 21
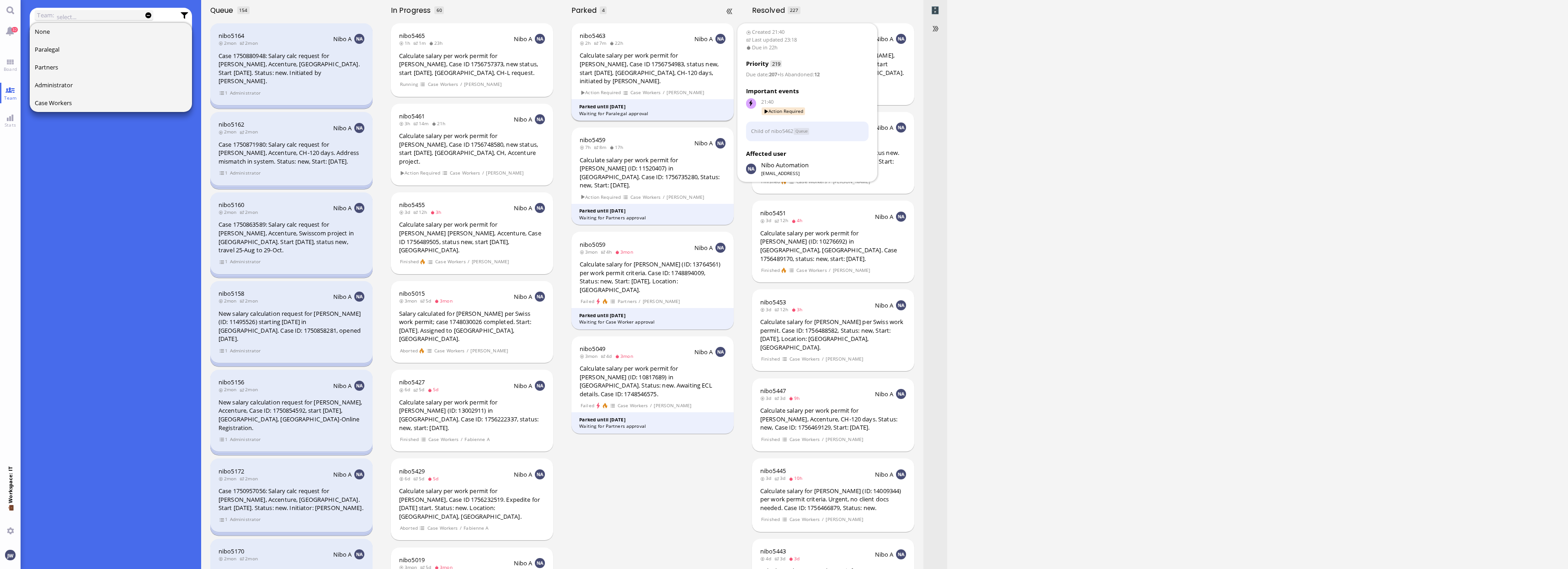
click at [617, 110] on div "Waiting for Paralegal approval" at bounding box center [653, 113] width 147 height 7
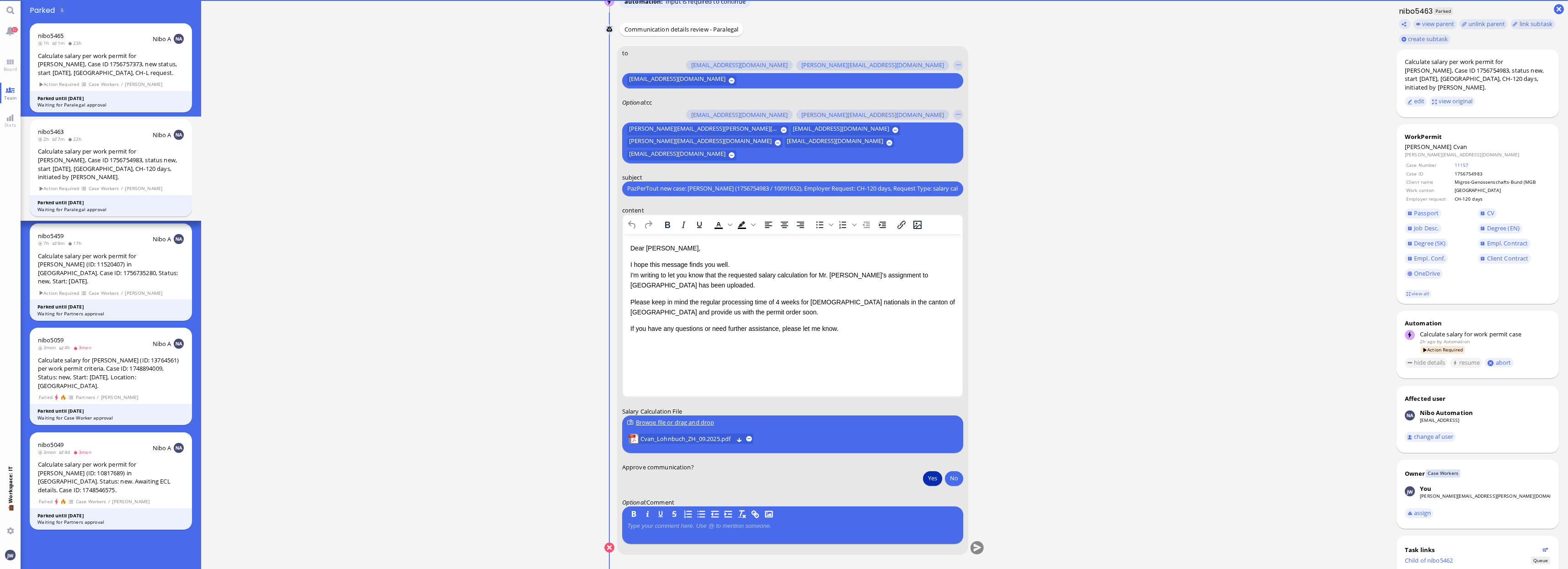
click at [935, 483] on button "Yes" at bounding box center [933, 478] width 19 height 15
click at [981, 545] on button "submit" at bounding box center [977, 548] width 14 height 14
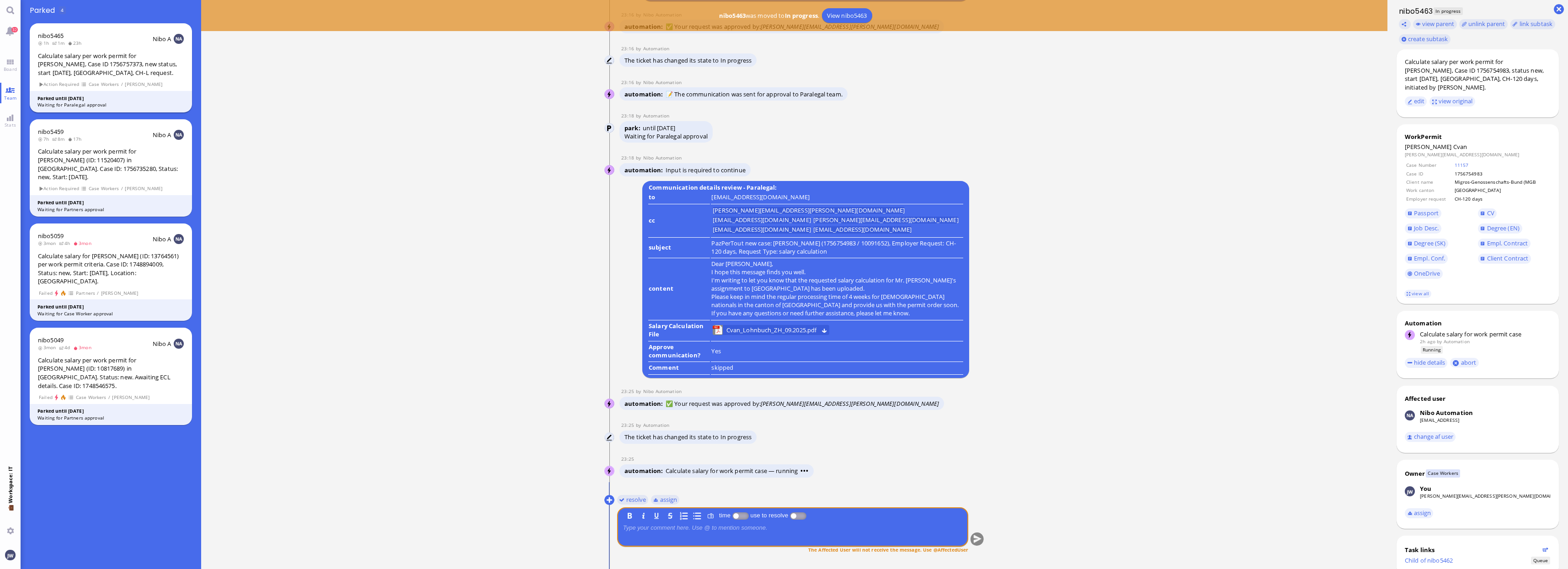
click at [109, 57] on div "Calculate salary per work permit for [PERSON_NAME], Case ID 1756757373, new sta…" at bounding box center [111, 65] width 146 height 26
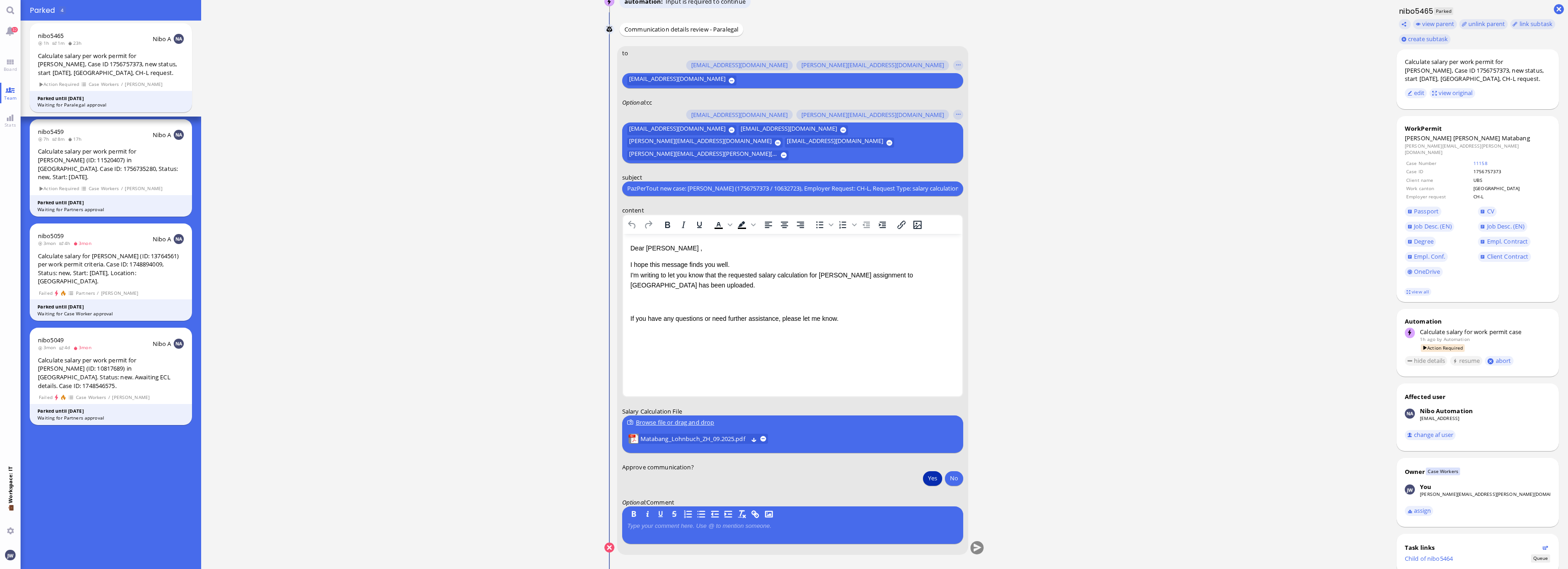
click at [931, 480] on button "Yes" at bounding box center [933, 478] width 19 height 15
click at [979, 551] on button "submit" at bounding box center [977, 548] width 14 height 14
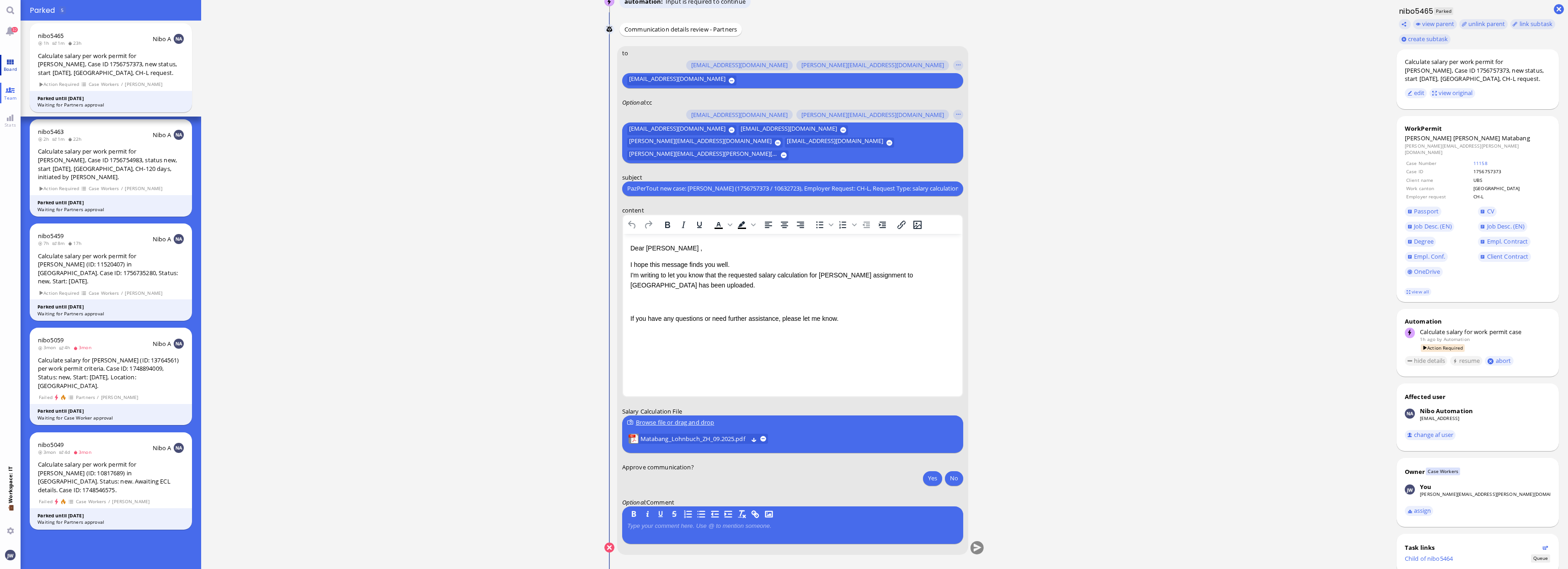
click at [9, 66] on span "Board" at bounding box center [10, 69] width 18 height 7
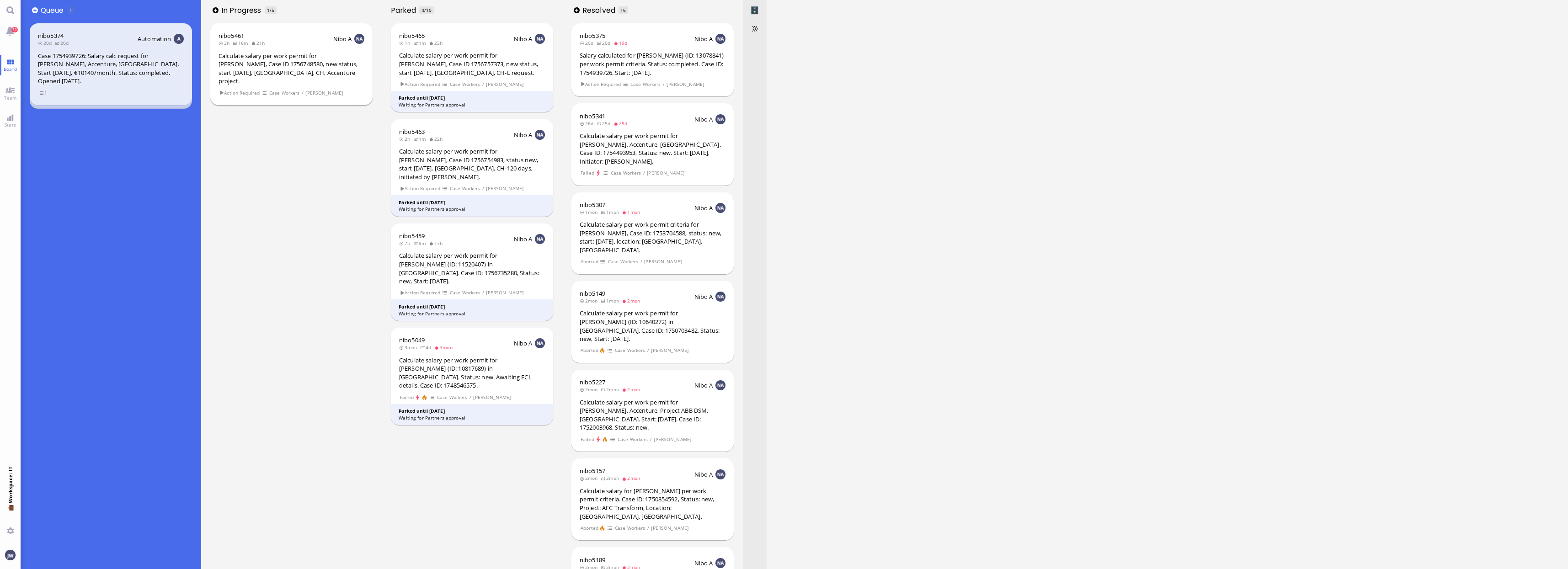
click at [267, 63] on div "Calculate salary per work permit for [PERSON_NAME], Case ID 1756748580, new sta…" at bounding box center [292, 69] width 146 height 34
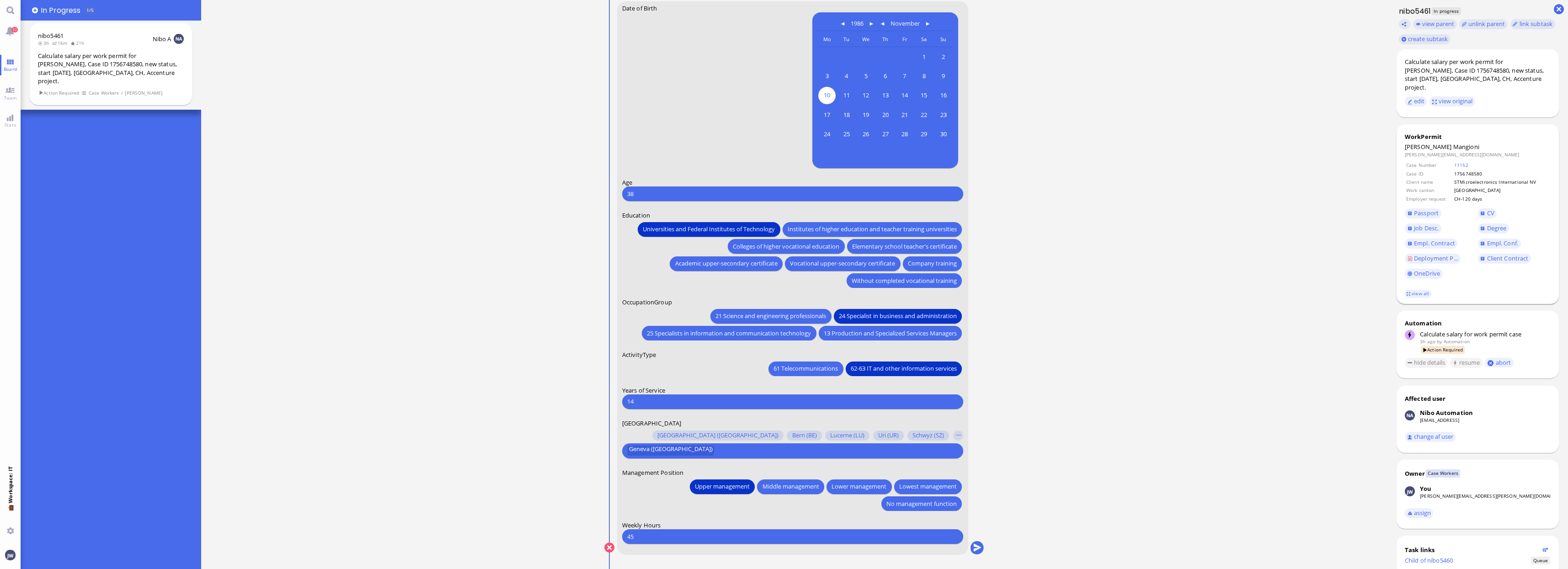
click at [1467, 161] on table "Case Number 11152 Case ID 1756748580 Client name STMicroelectronics Internation…" at bounding box center [1478, 182] width 146 height 43
click at [1467, 162] on link "11152" at bounding box center [1461, 165] width 14 height 7
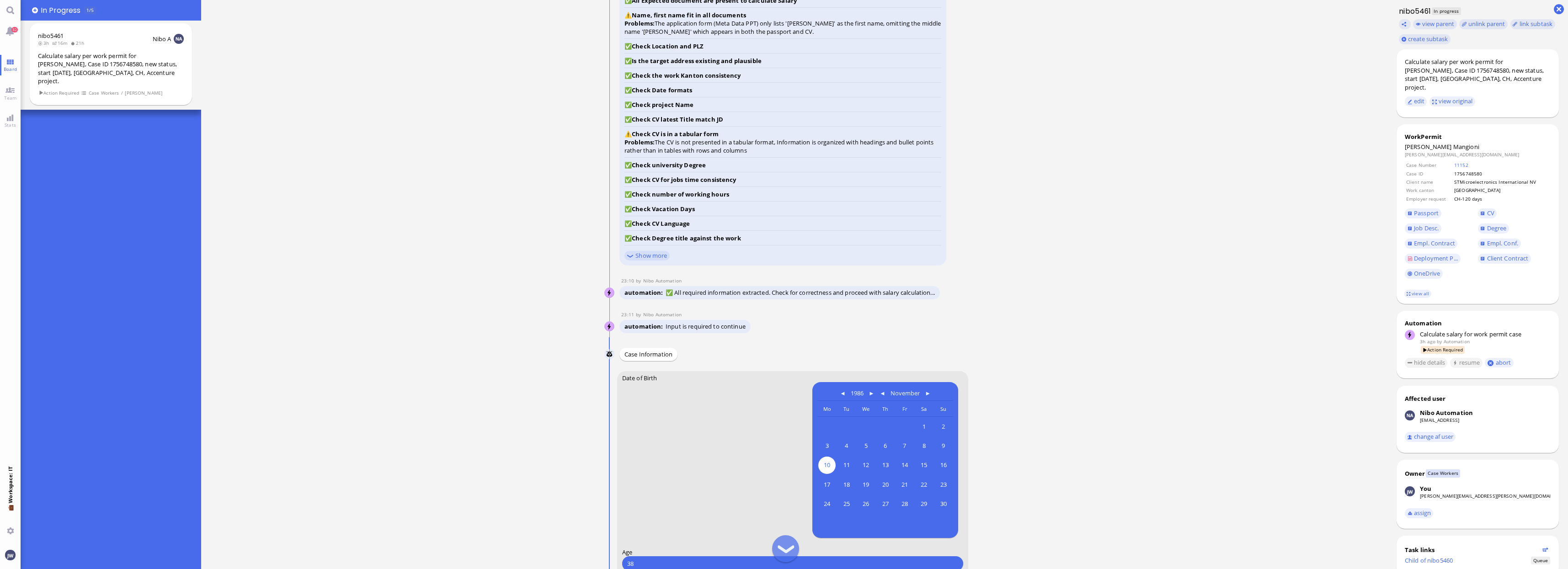
scroll to position [-171, 0]
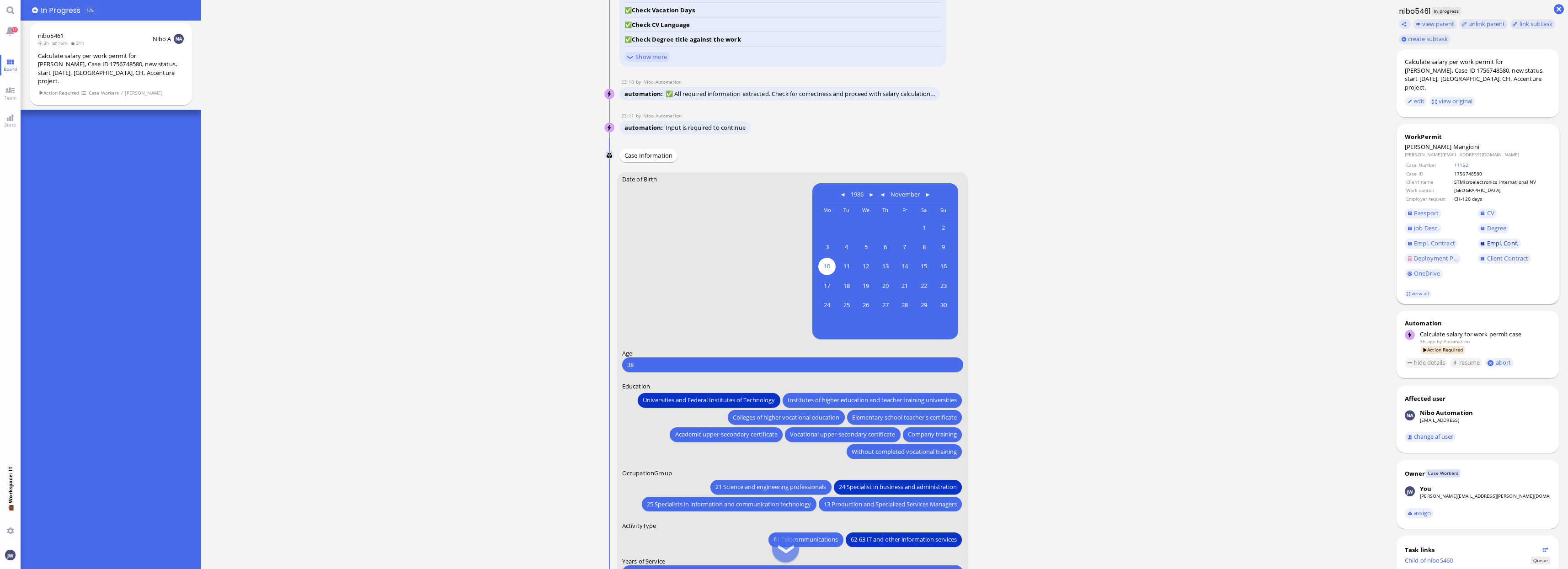
click at [1494, 239] on span "Empl. Conf." at bounding box center [1502, 243] width 31 height 9
click at [785, 489] on span "21 Science and engineering professionals" at bounding box center [771, 487] width 111 height 10
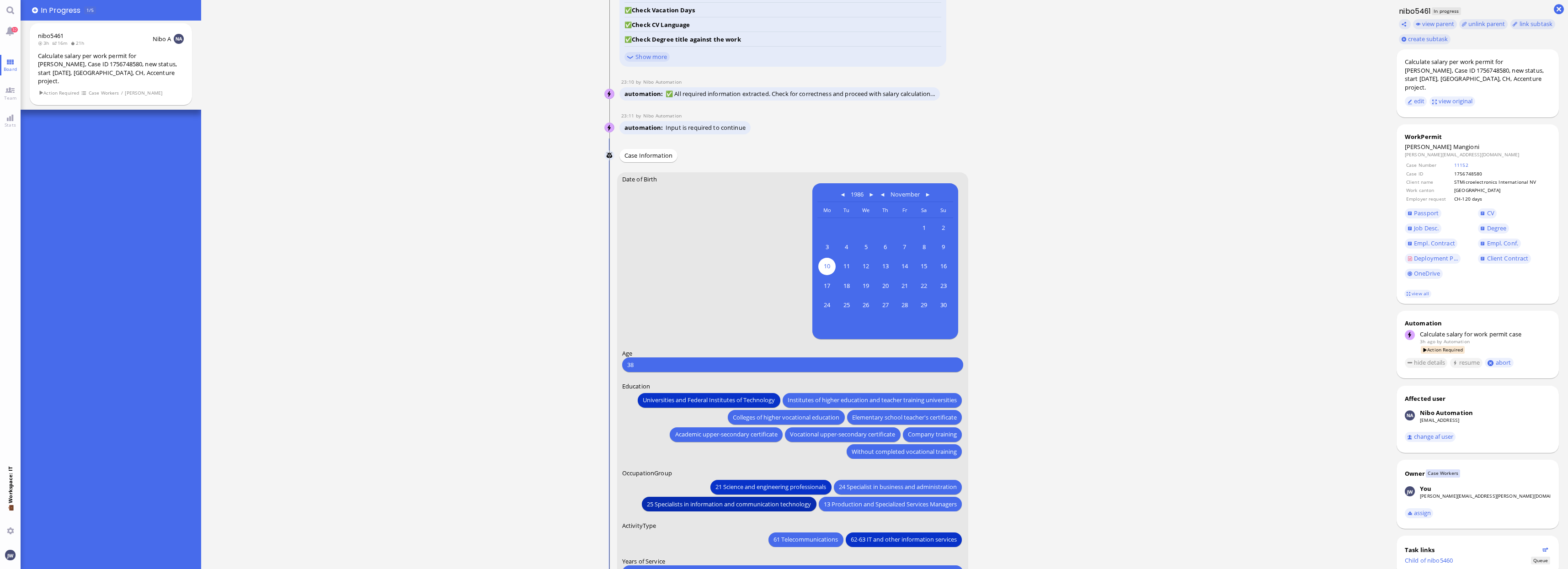
click at [769, 510] on button "25 Specialists in information and communication technology" at bounding box center [729, 504] width 174 height 15
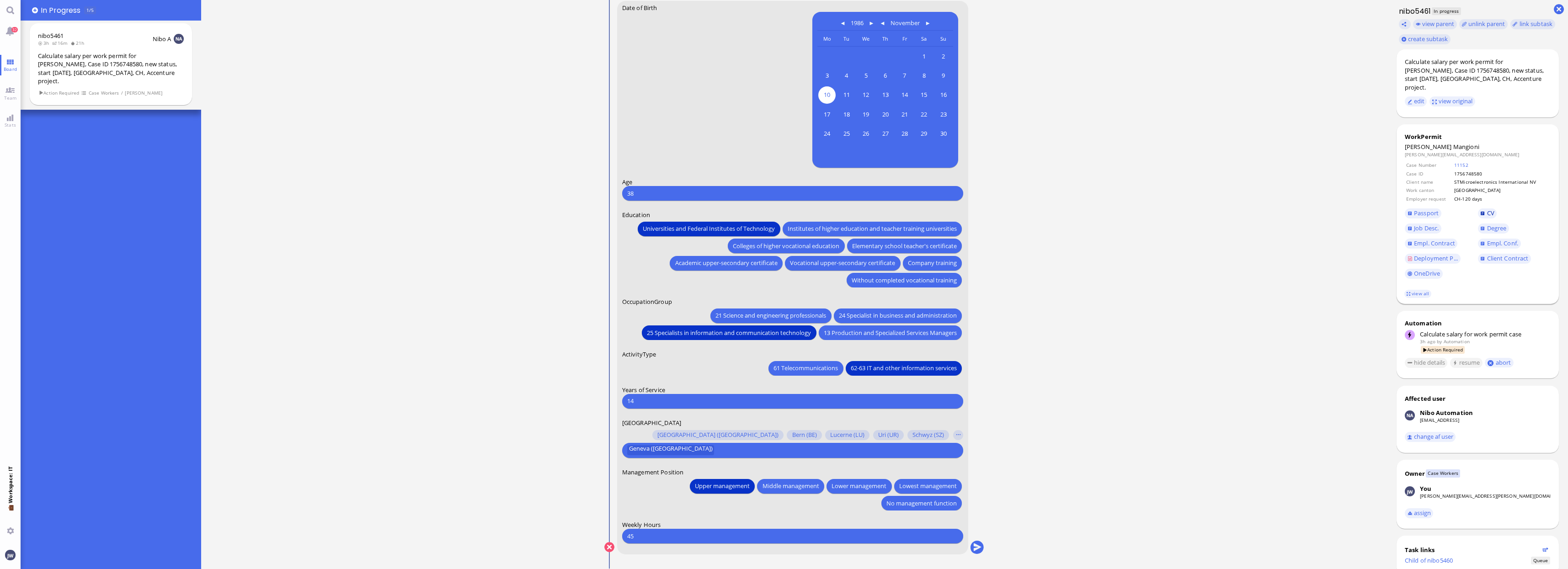
click at [1485, 208] on link "CV" at bounding box center [1488, 213] width 19 height 10
click at [1521, 240] on span "Empl. Conf." at bounding box center [1514, 243] width 73 height 15
click at [1509, 239] on span "Empl. Conf." at bounding box center [1502, 243] width 31 height 9
click at [1440, 254] on span "Deployment P..." at bounding box center [1436, 259] width 44 height 9
click at [1426, 224] on span "Job Desc." at bounding box center [1426, 228] width 25 height 9
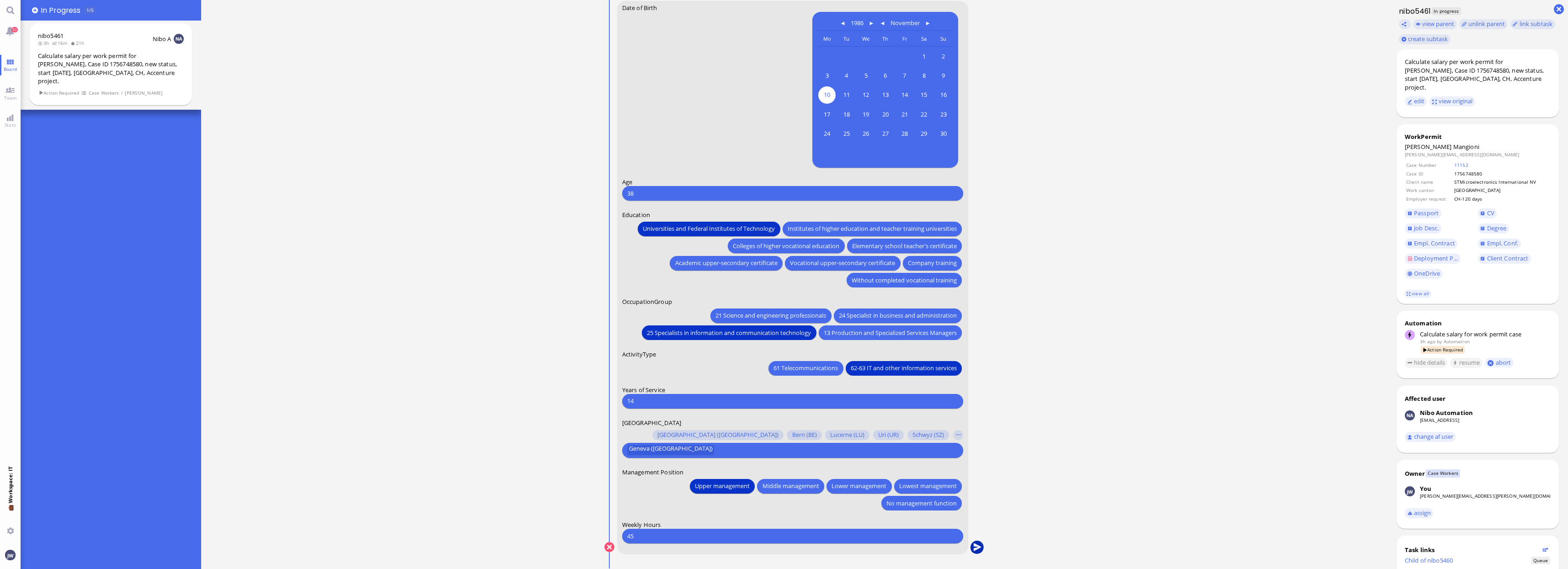
click at [979, 550] on button "submit" at bounding box center [977, 547] width 14 height 14
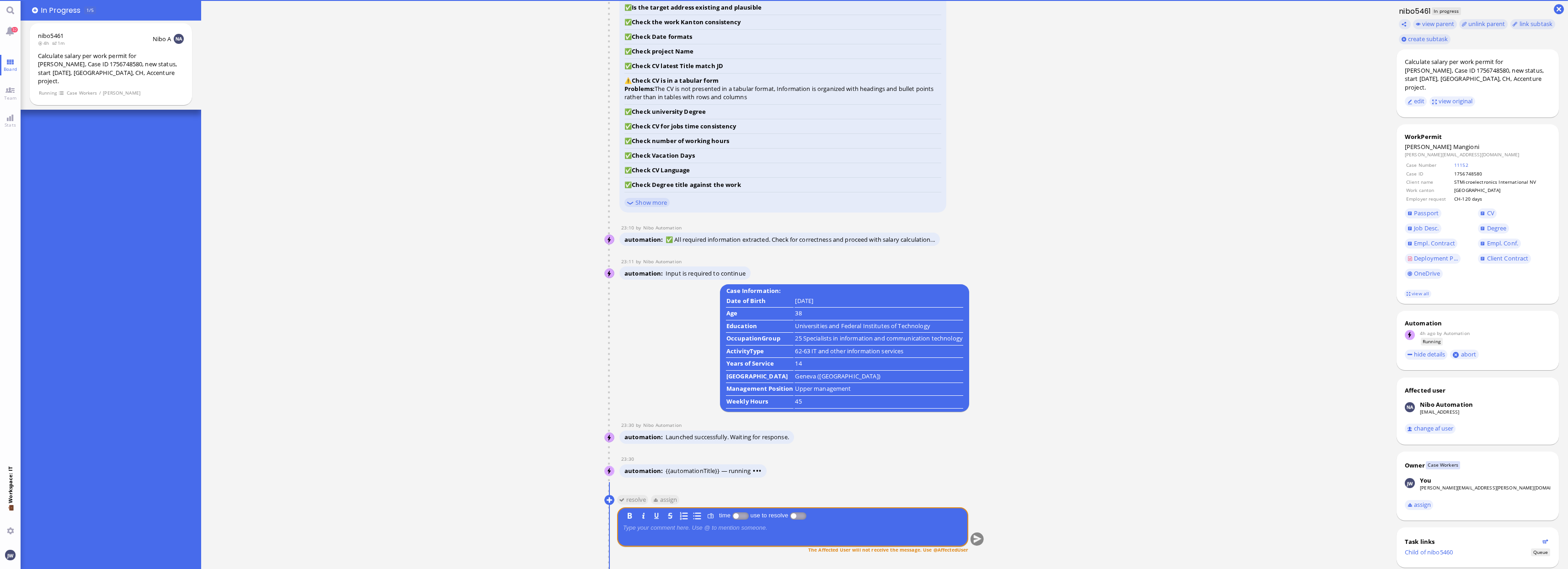
scroll to position [0, 0]
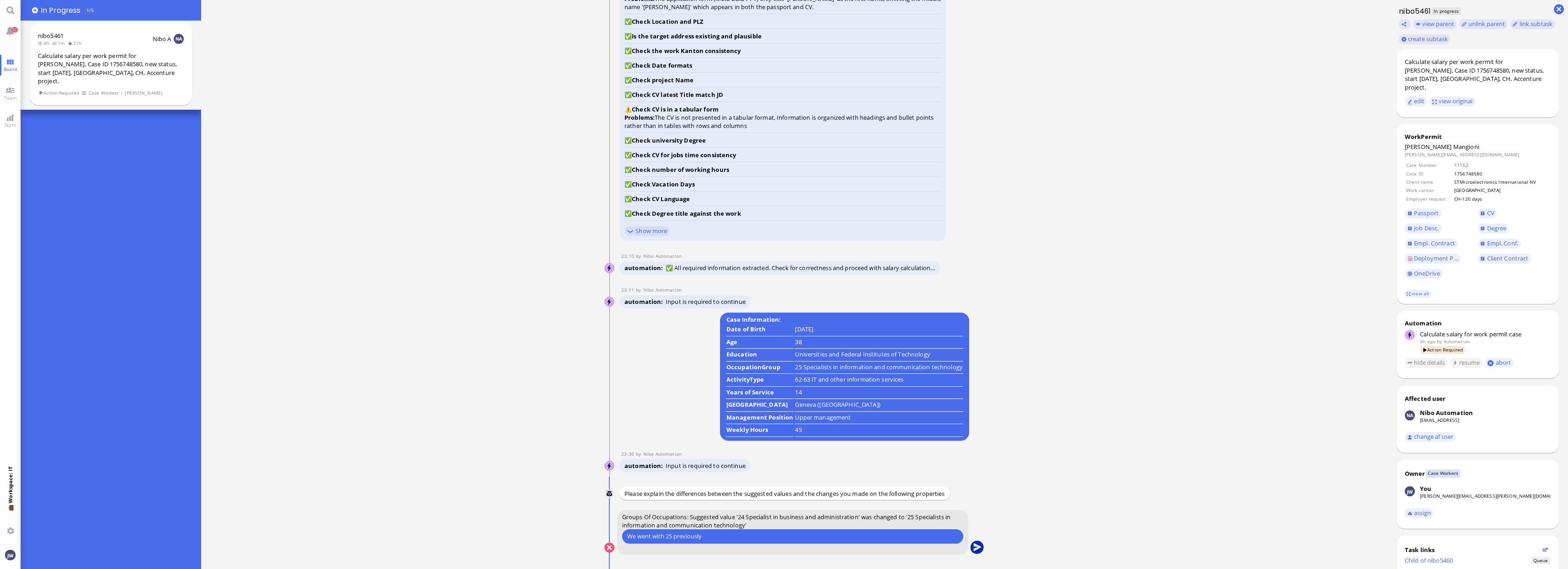
type input "We went with 25 previously"
click at [974, 545] on button "submit" at bounding box center [977, 548] width 14 height 14
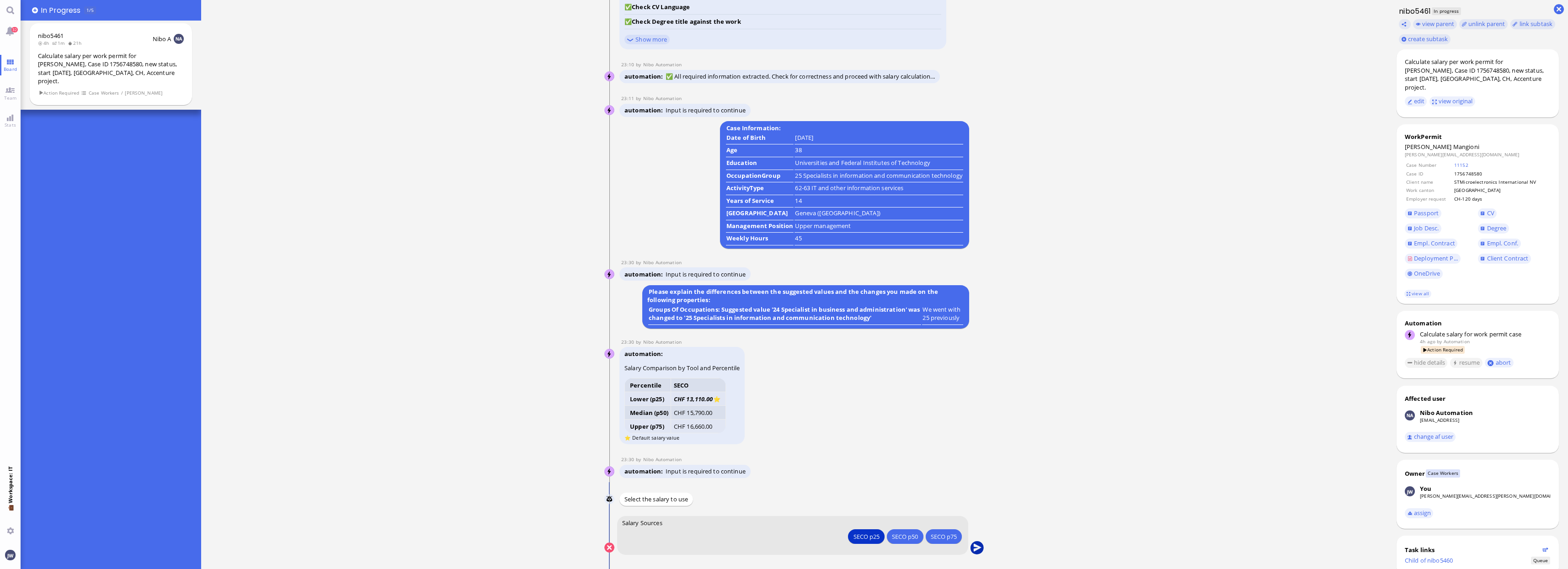
click at [978, 549] on button "submit" at bounding box center [977, 548] width 14 height 14
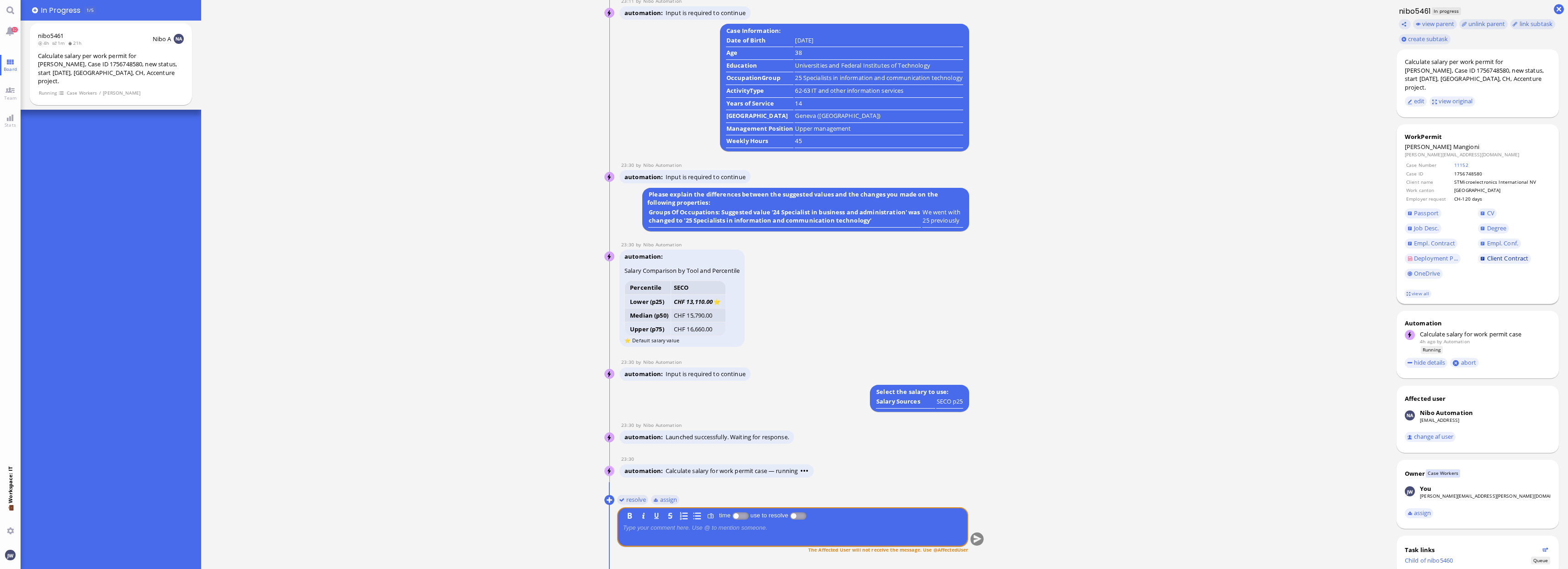
click at [1500, 254] on link "Client Contract" at bounding box center [1505, 259] width 54 height 10
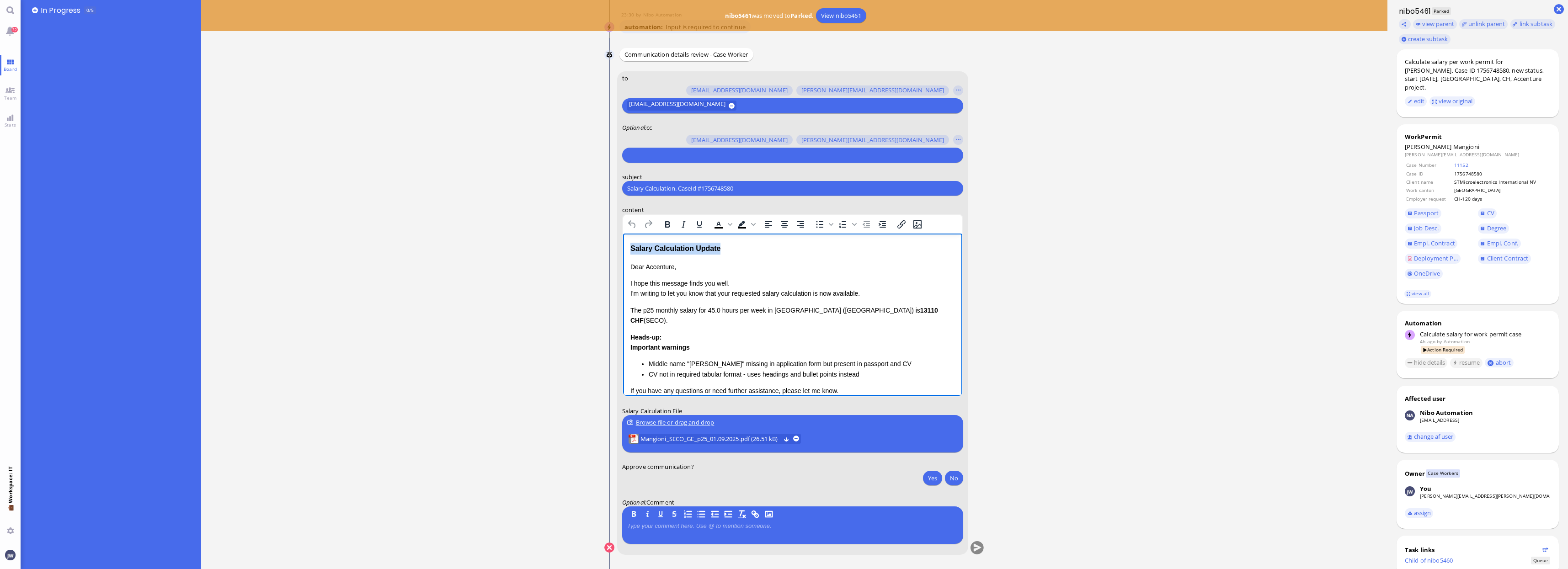
drag, startPoint x: 734, startPoint y: 247, endPoint x: 613, endPoint y: 250, distance: 121.0
click at [623, 250] on html "Salary Calculation Update Dear Accenture, I hope this message finds you well. I…" at bounding box center [792, 347] width 339 height 228
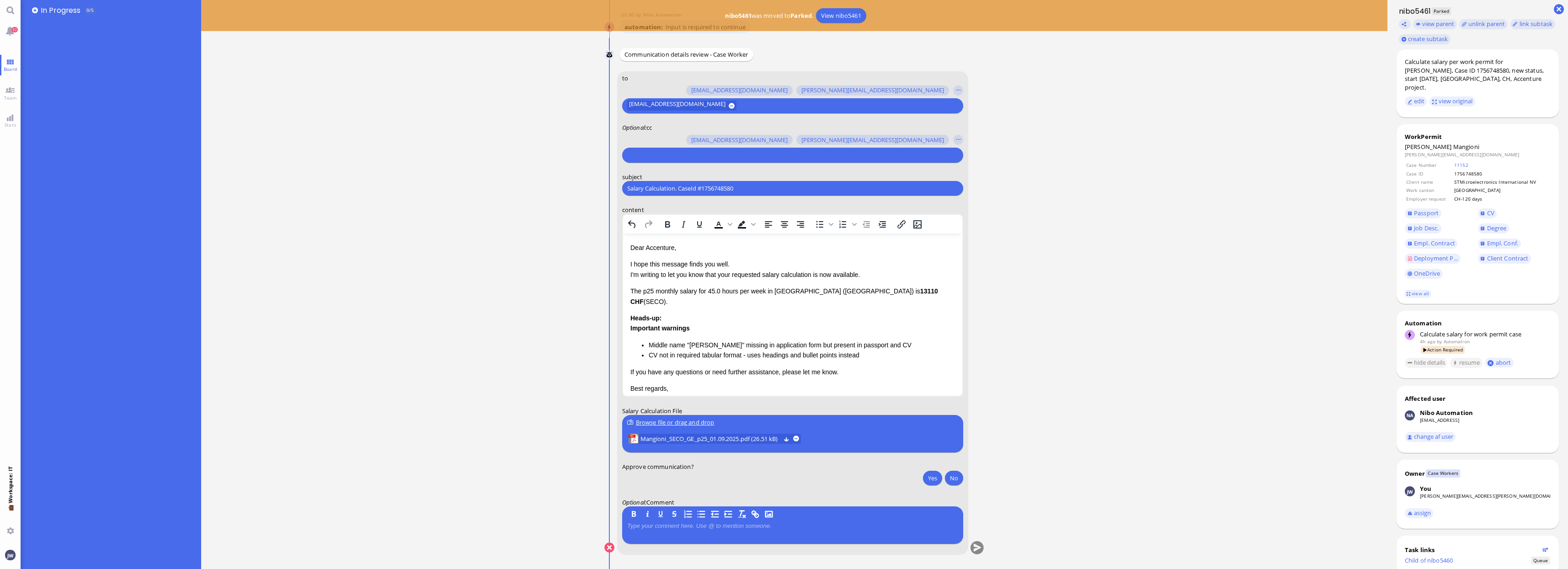
drag, startPoint x: 651, startPoint y: 161, endPoint x: 650, endPoint y: 155, distance: 6.1
click at [650, 159] on div at bounding box center [791, 155] width 331 height 13
click at [650, 155] on input "text" at bounding box center [791, 155] width 329 height 10
click at [751, 188] on input "Salary Calculation. CaseId #1756748580" at bounding box center [793, 189] width 331 height 10
click at [715, 152] on input "text" at bounding box center [791, 155] width 329 height 10
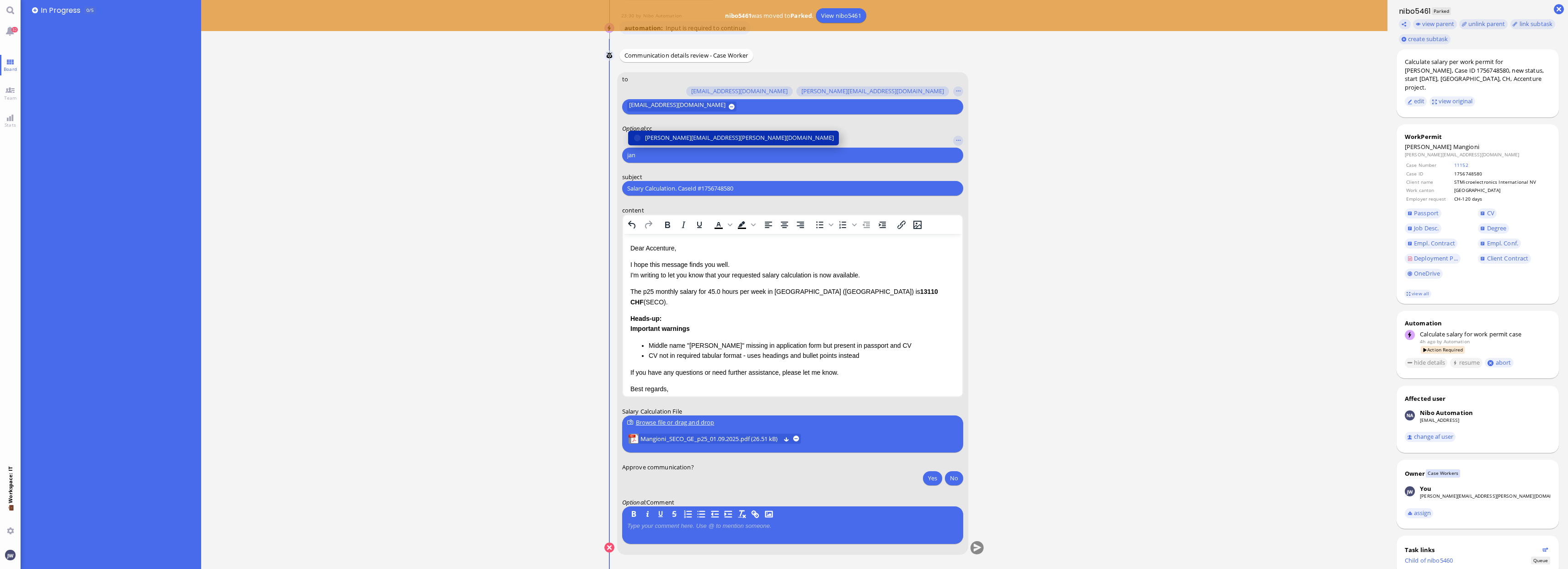
type input "jan"
click at [679, 131] on button "[PERSON_NAME][EMAIL_ADDRESS][PERSON_NAME][DOMAIN_NAME]" at bounding box center [733, 138] width 211 height 15
type input "den"
click at [678, 136] on span "[EMAIL_ADDRESS][DOMAIN_NAME]" at bounding box center [693, 138] width 96 height 10
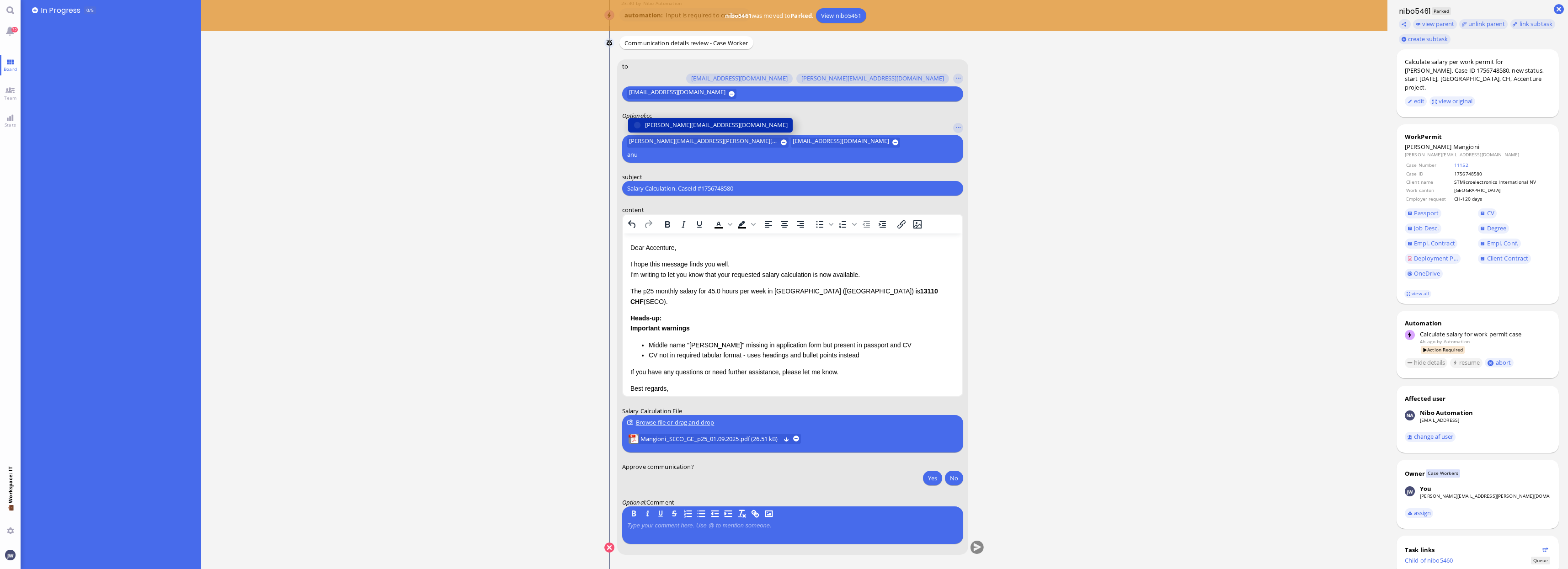
type input "anu"
click at [678, 130] on span "[PERSON_NAME][EMAIL_ADDRESS][DOMAIN_NAME]" at bounding box center [716, 125] width 142 height 10
type input "fab"
click at [677, 127] on span "[EMAIL_ADDRESS][DOMAIN_NAME]" at bounding box center [693, 125] width 96 height 10
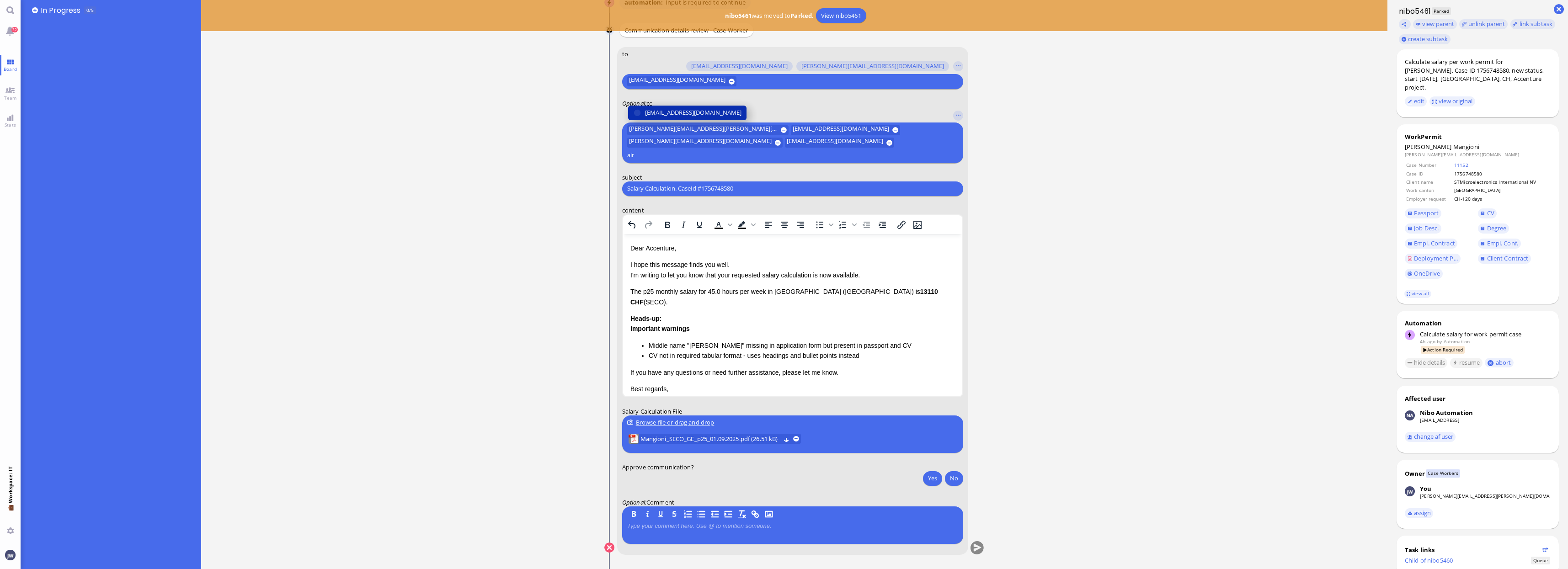
type input "air"
click at [677, 117] on span "[EMAIL_ADDRESS][DOMAIN_NAME]" at bounding box center [693, 113] width 96 height 10
click at [1407, 290] on link "view all" at bounding box center [1418, 293] width 27 height 8
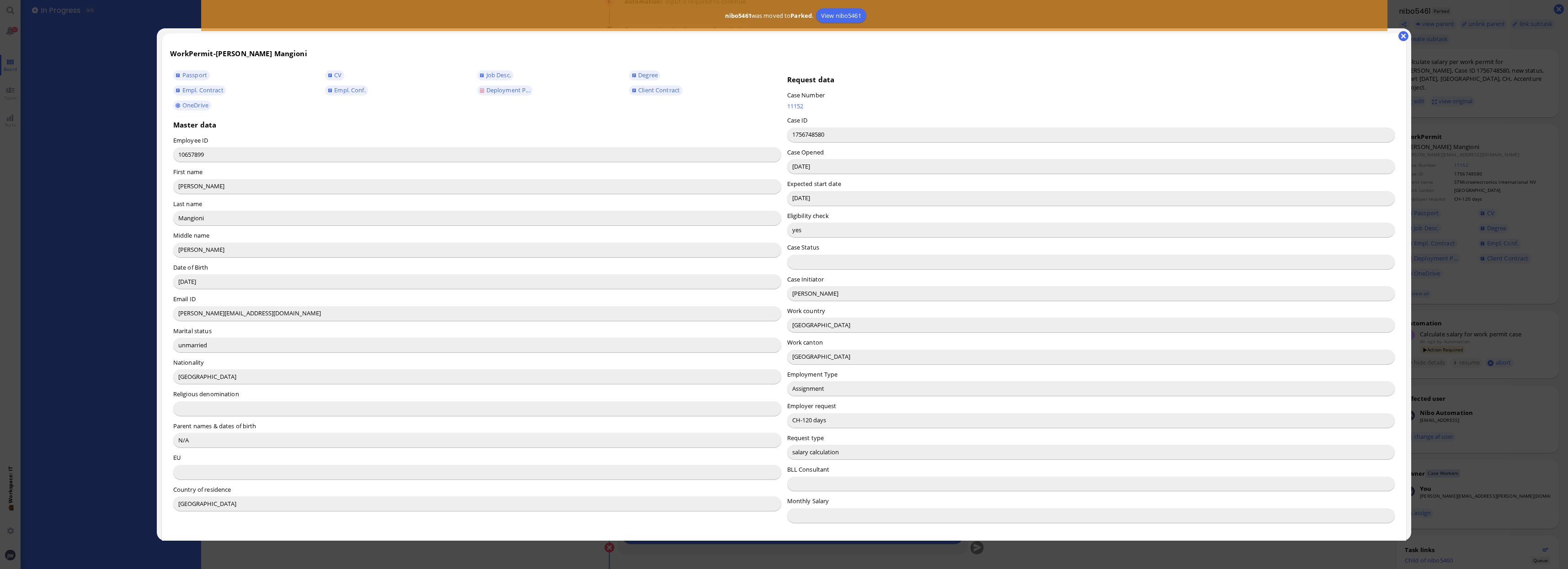
click at [793, 294] on input "[PERSON_NAME]" at bounding box center [1091, 293] width 608 height 15
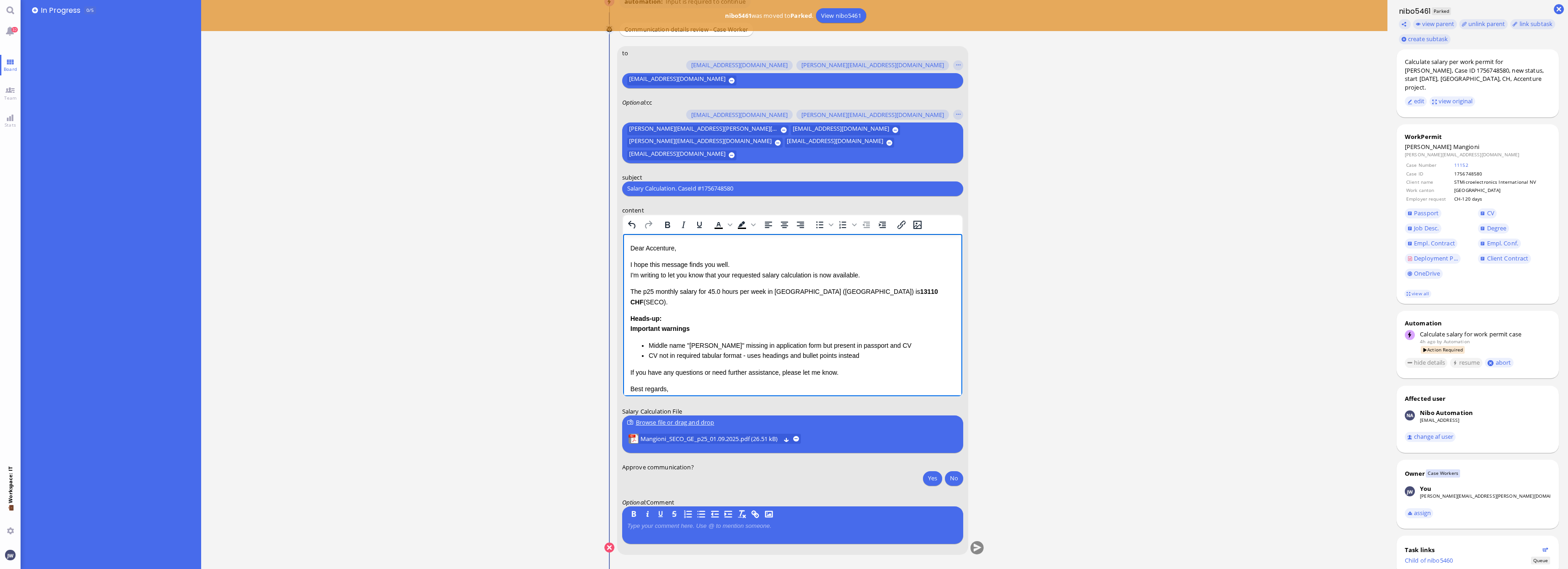
click at [660, 248] on p "Dear Accenture," at bounding box center [792, 248] width 324 height 10
copy p "Accenture"
click at [724, 274] on p "I hope this message finds you well. I'm writing to let you know that your reque…" at bounding box center [792, 270] width 324 height 21
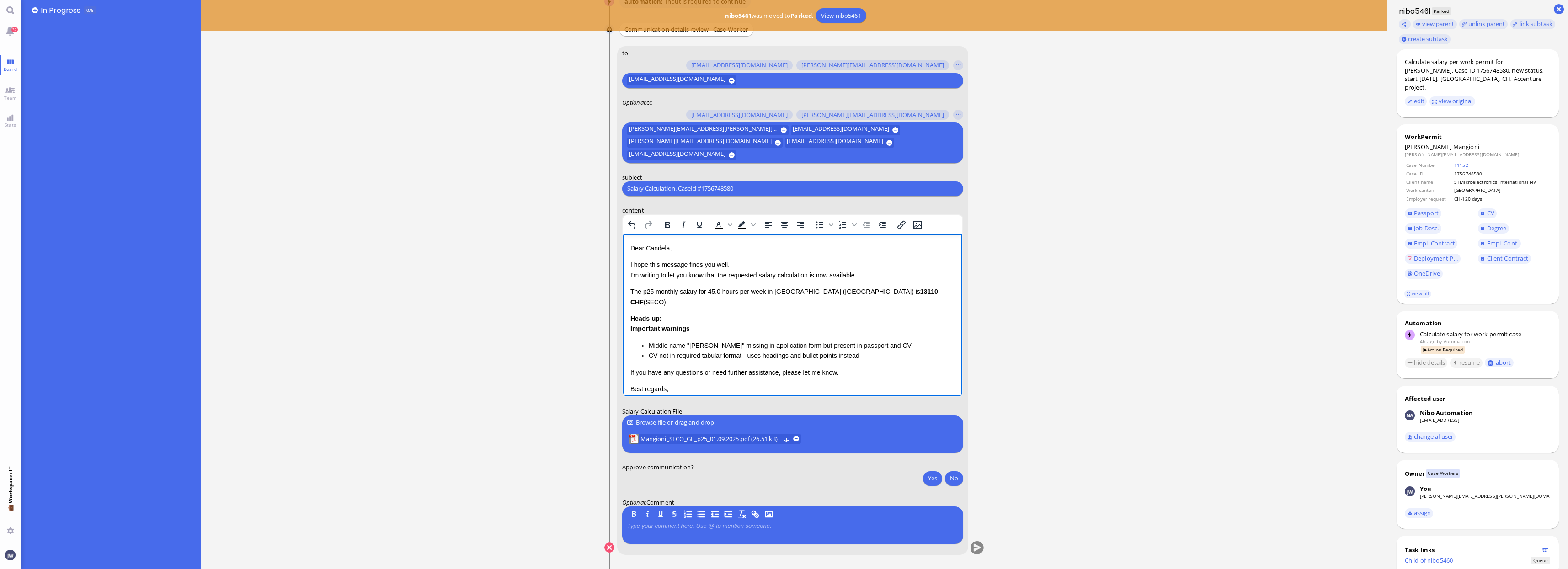
click at [814, 276] on p "I hope this message finds you well. I'm writing to let you know that the reques…" at bounding box center [792, 270] width 324 height 21
click at [812, 273] on p "I hope this message finds you well. I'm writing to let you know that the reques…" at bounding box center [792, 270] width 324 height 21
click at [849, 270] on p "I hope this message finds you well. I'm writing to let you know that the reques…" at bounding box center [792, 270] width 324 height 21
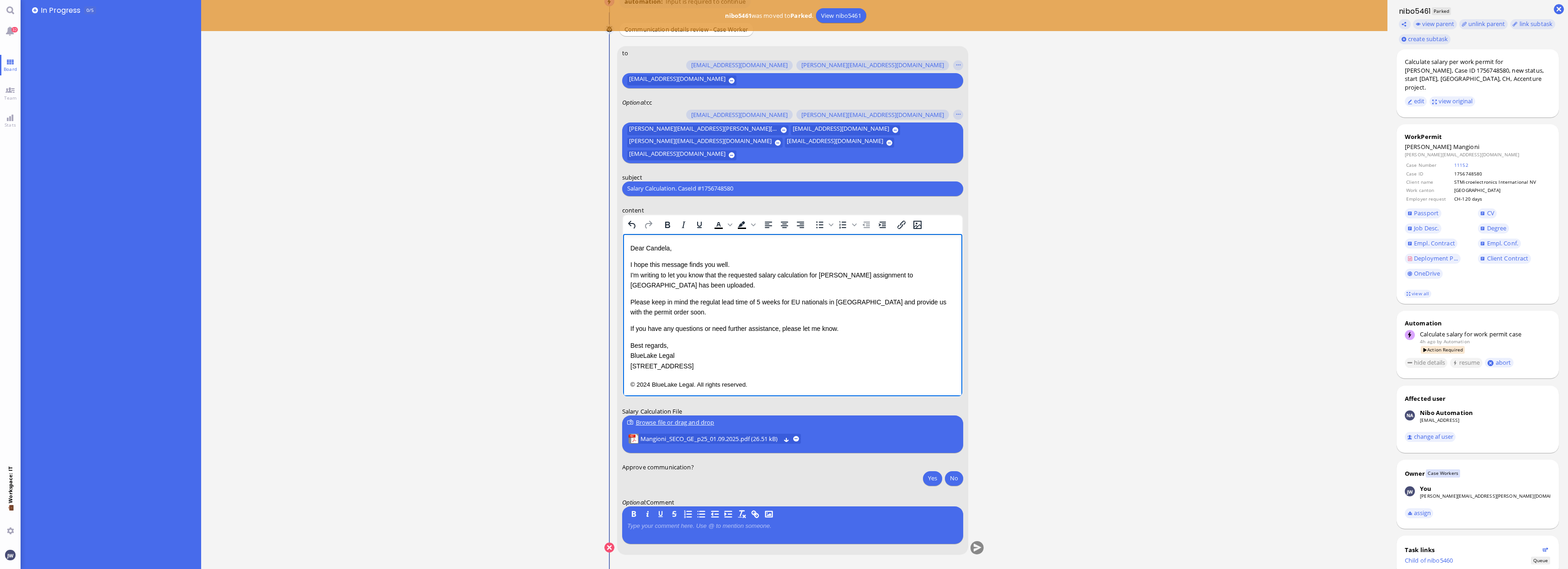
click at [836, 298] on p "Please keep in mind the regulat lead time of 5 weeks for EU nationals in [GEOGR…" at bounding box center [792, 307] width 324 height 21
click at [852, 330] on p "If you have any questions or need further assistance, please let me know." at bounding box center [792, 328] width 324 height 10
click at [849, 374] on div "Dear [PERSON_NAME], I hope this message finds you well. I'm writing to let you …" at bounding box center [792, 316] width 324 height 147
click at [719, 301] on p "Please keep in mind the regulat lead time of 5 weeks for EU nationals in the ca…" at bounding box center [792, 307] width 324 height 21
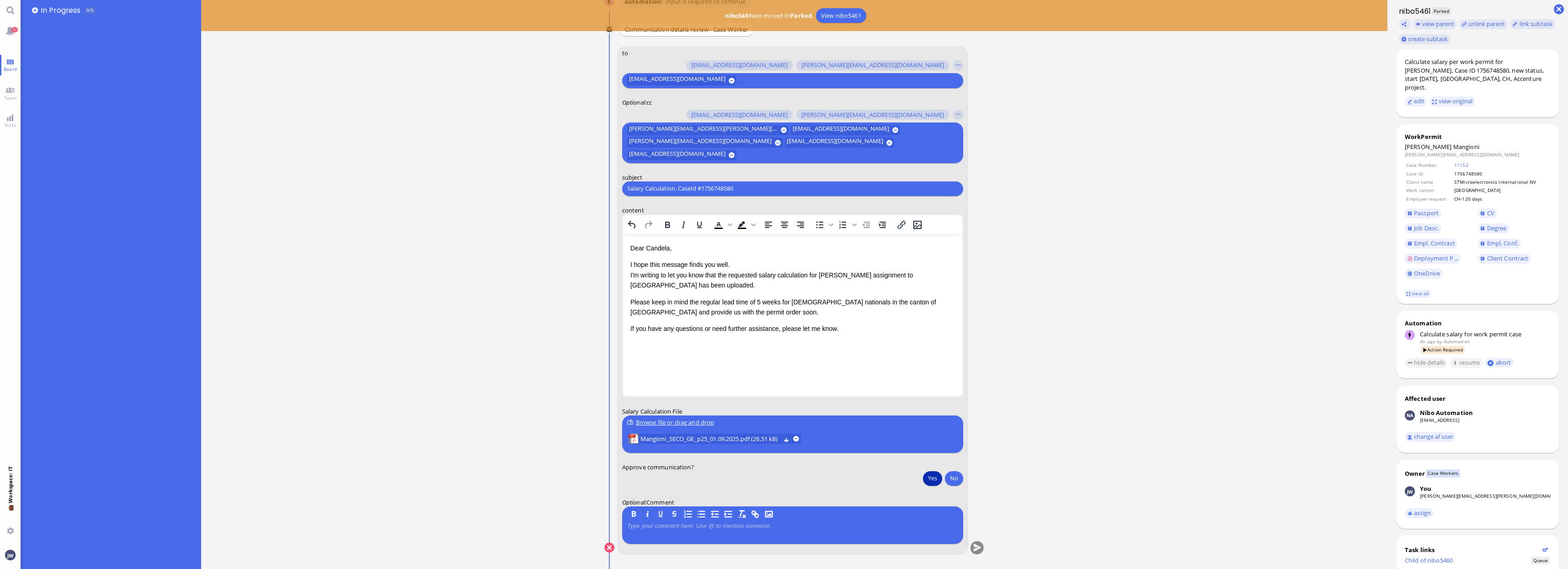
click at [936, 480] on button "Yes" at bounding box center [933, 478] width 19 height 15
click at [979, 546] on button "submit" at bounding box center [977, 548] width 14 height 14
click at [771, 188] on input "Salary Calculation. CaseId #1756748580" at bounding box center [793, 189] width 331 height 10
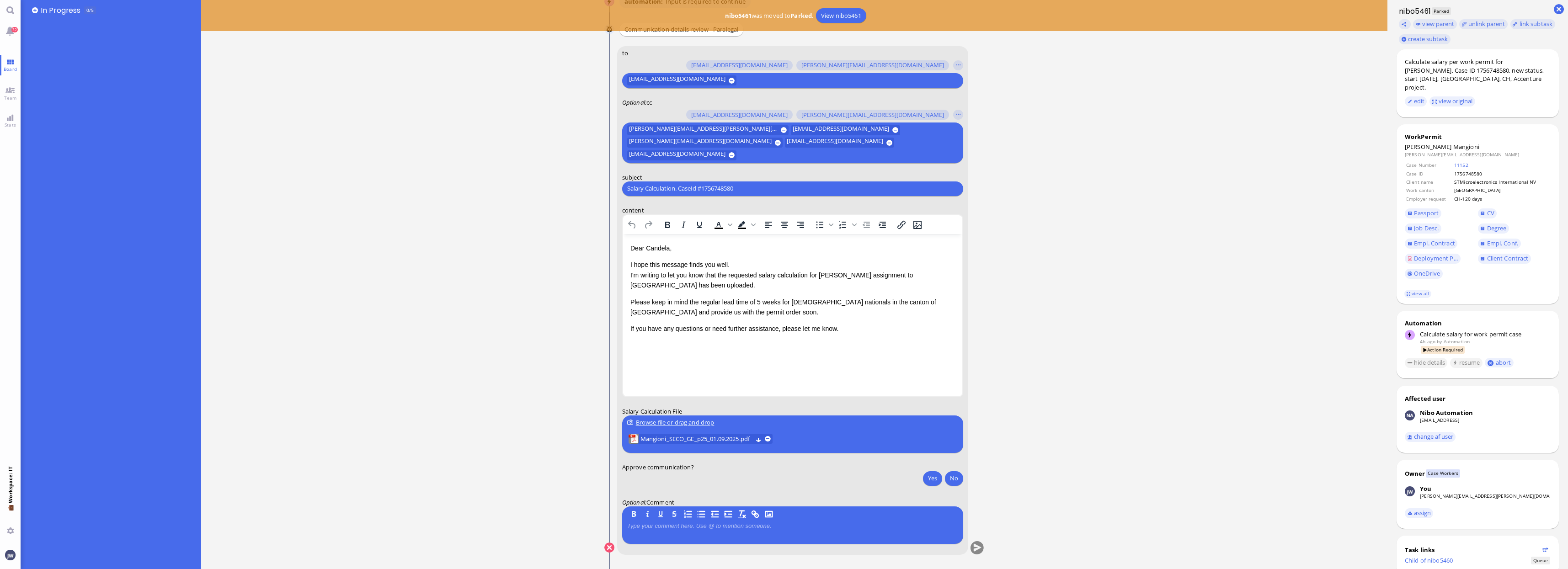
paste input "PazPerTout new case: [PERSON_NAME] (1756748580 / 10657899), Employer Request: C…"
type input "PazPerTout new case: [PERSON_NAME] (1756748580 / 10657899), Employer Request: C…"
click at [934, 478] on button "Yes" at bounding box center [933, 478] width 19 height 15
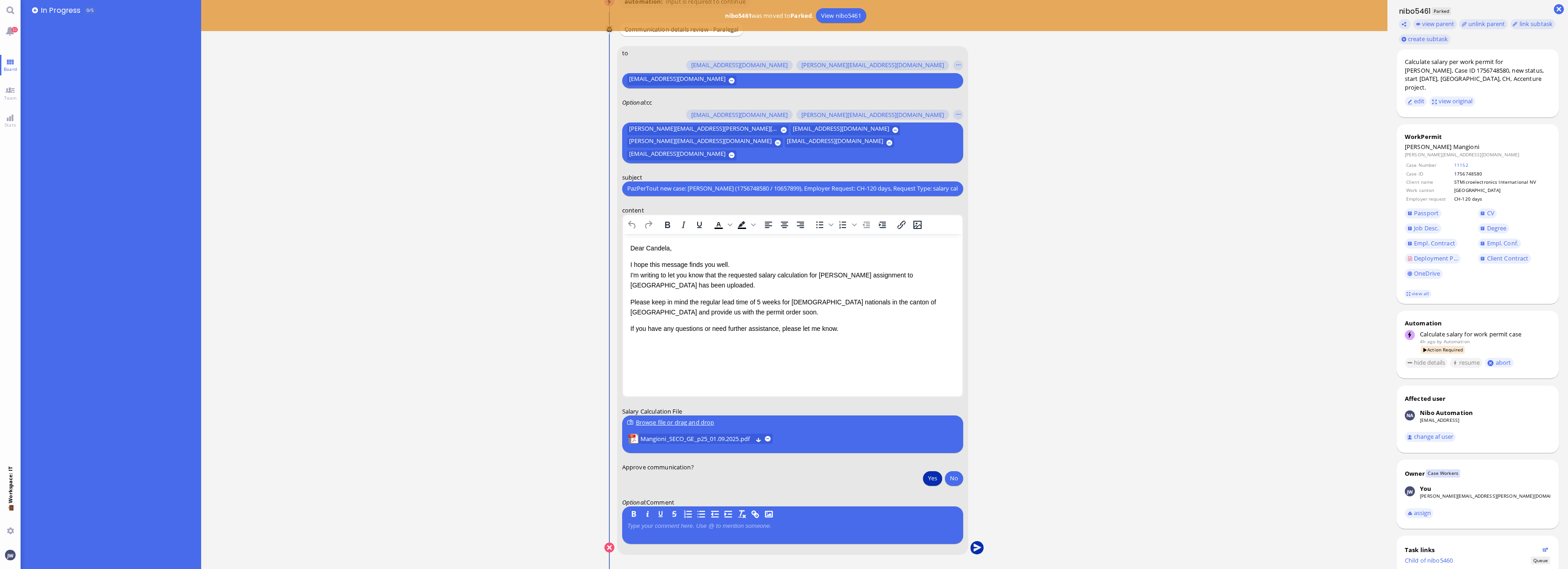
click at [976, 546] on button "submit" at bounding box center [977, 548] width 14 height 14
